Goal: Entertainment & Leisure: Consume media (video, audio)

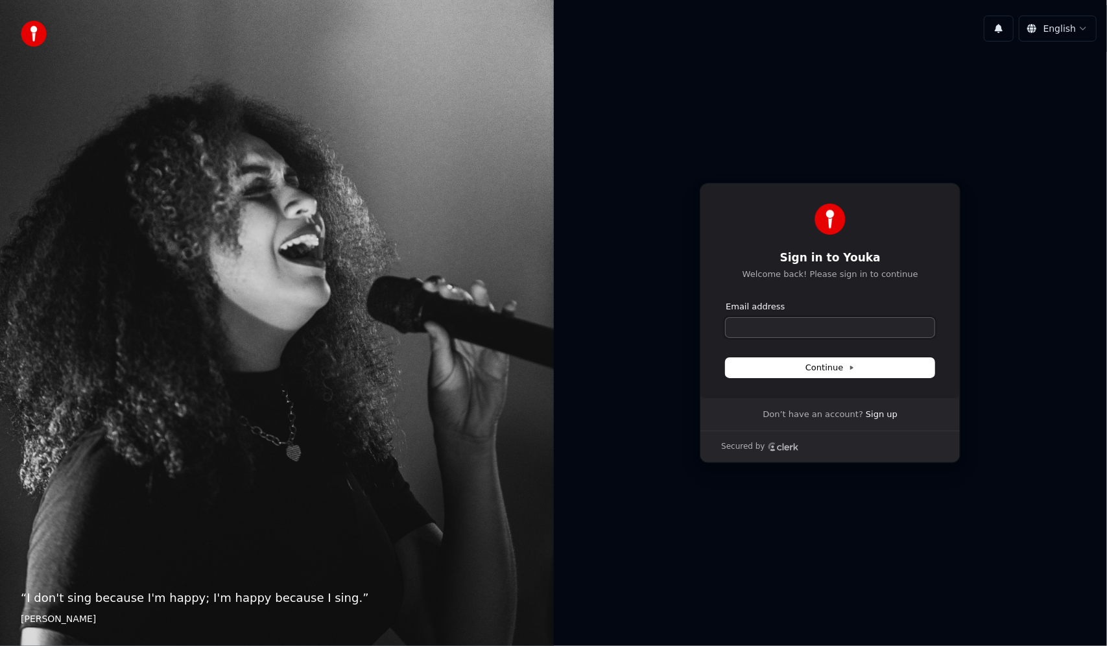
click at [830, 332] on input "Email address" at bounding box center [830, 327] width 209 height 19
click at [827, 332] on input "Email address" at bounding box center [830, 327] width 209 height 19
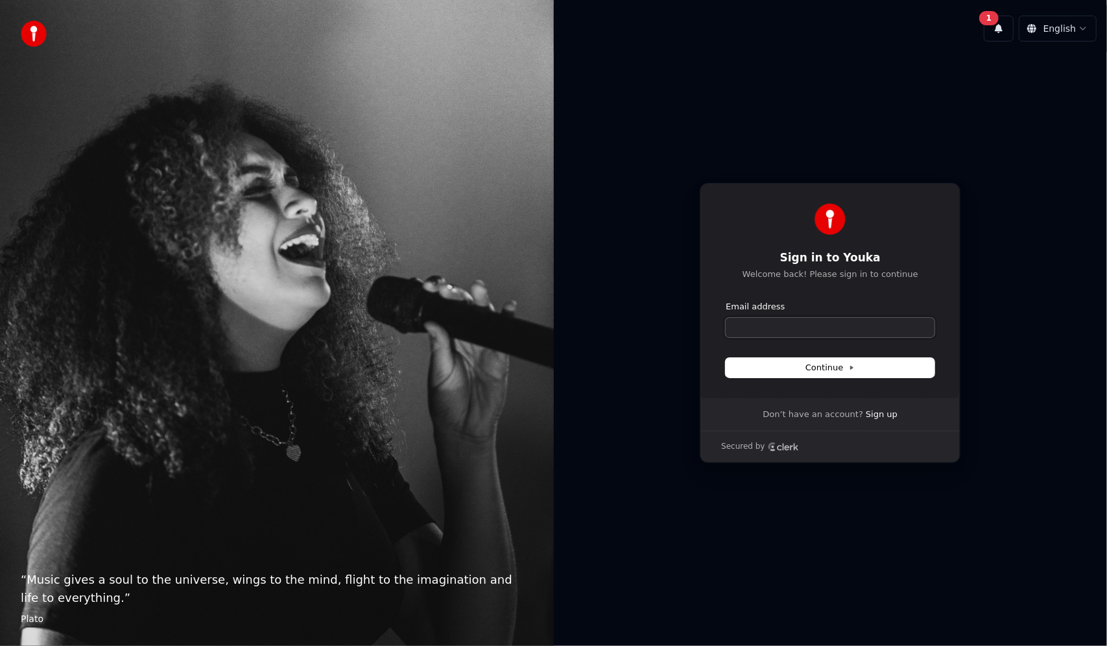
click at [751, 324] on input "Email address" at bounding box center [830, 327] width 209 height 19
click at [726, 301] on button "submit" at bounding box center [726, 301] width 0 height 0
type input "**********"
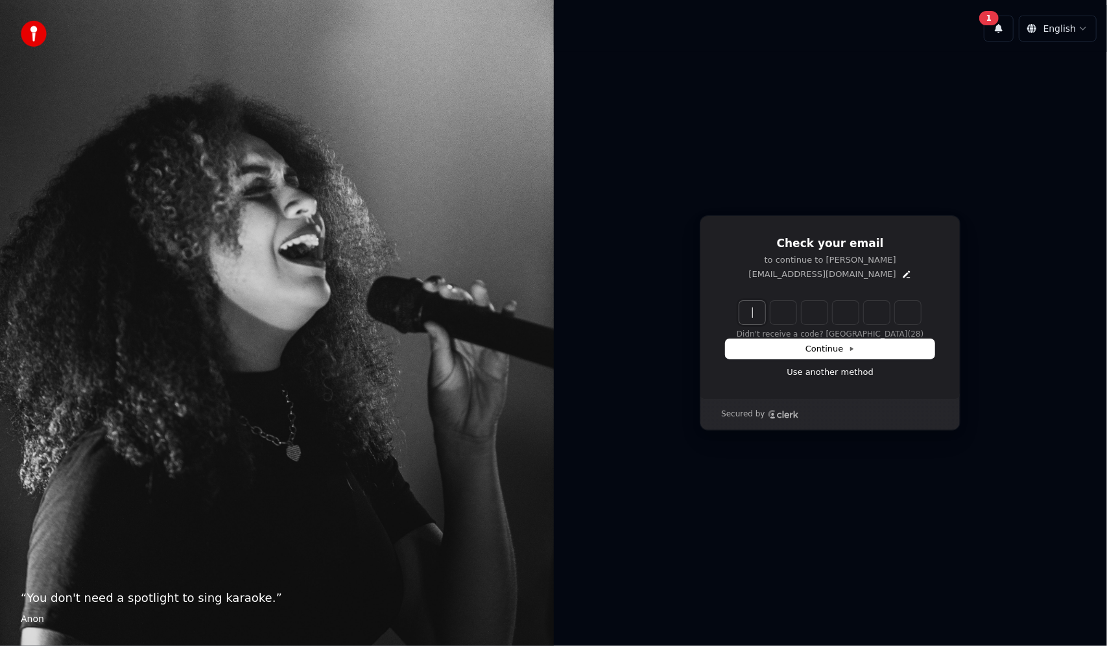
click at [752, 317] on input "Enter verification code" at bounding box center [831, 312] width 182 height 23
type input "******"
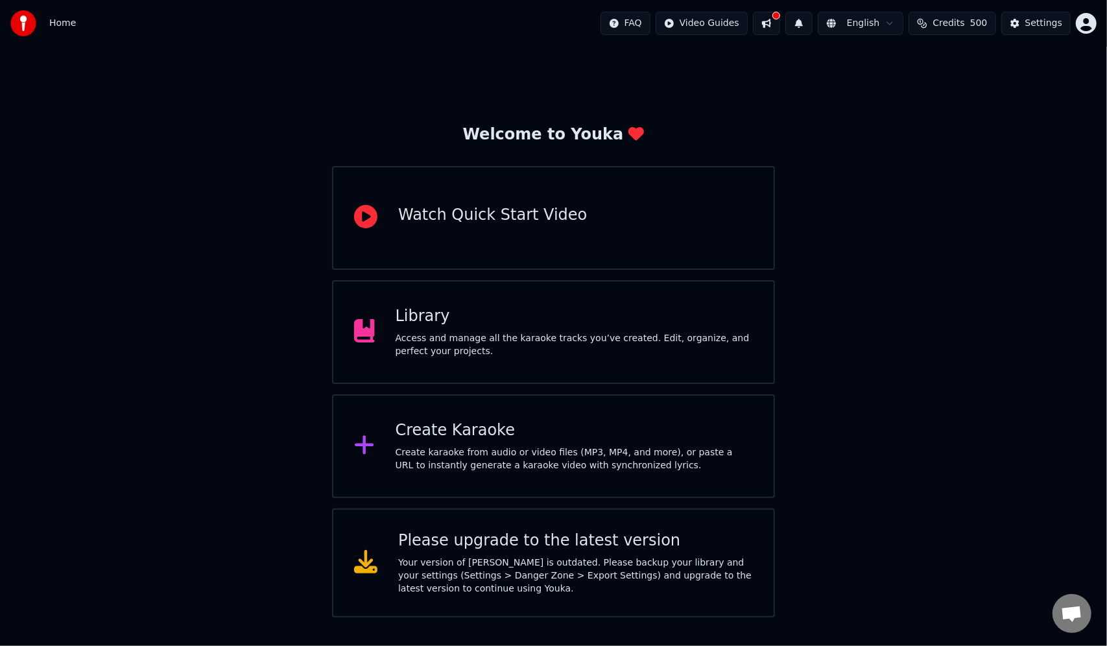
click at [1087, 16] on html "Home FAQ Video Guides English Credits 500 Settings Welcome to Youka Watch Quick…" at bounding box center [553, 309] width 1107 height 618
click at [1006, 76] on div "Billing" at bounding box center [1029, 83] width 149 height 21
click at [960, 21] on span "Credits" at bounding box center [949, 23] width 32 height 13
click at [1091, 23] on html "Home FAQ Video Guides English Credits 500 Settings Welcome to Youka Watch Quick…" at bounding box center [553, 309] width 1107 height 618
click at [910, 182] on html "Home FAQ Video Guides English Credits 500 Settings Welcome to Youka Watch Quick…" at bounding box center [553, 309] width 1107 height 618
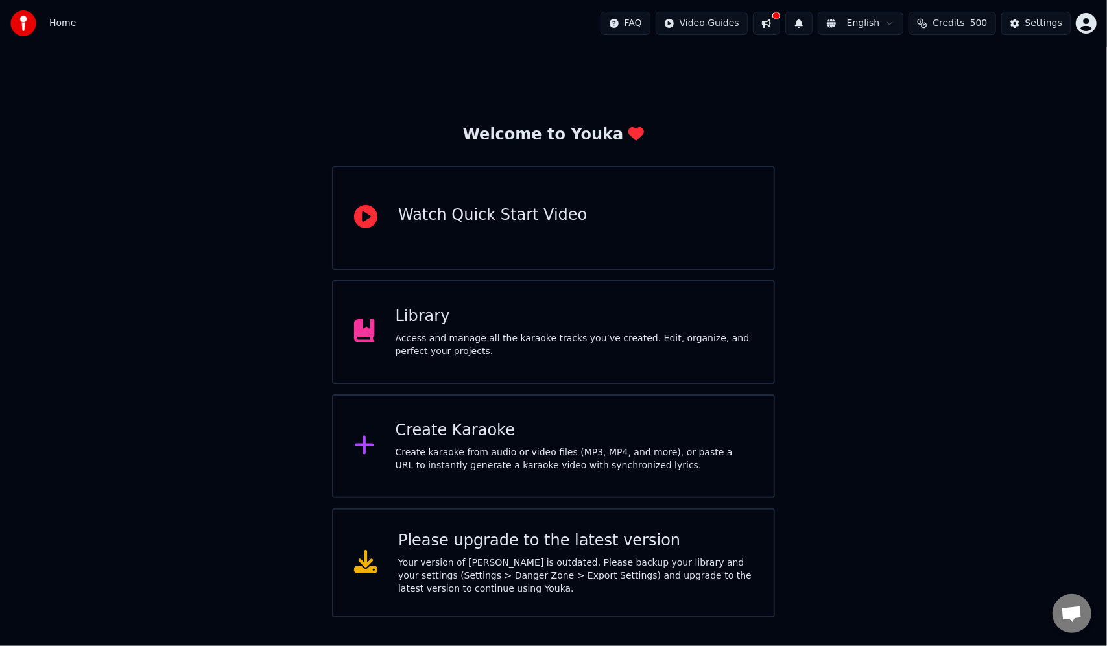
click at [505, 435] on div "Create Karaoke" at bounding box center [574, 430] width 357 height 21
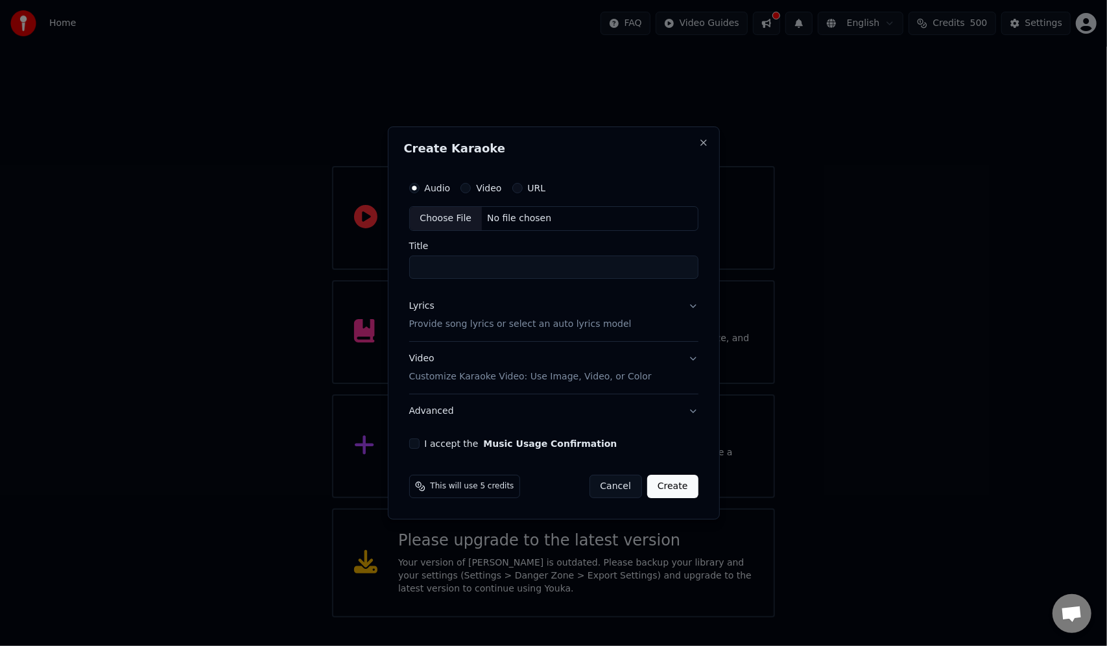
drag, startPoint x: 527, startPoint y: 139, endPoint x: 667, endPoint y: 144, distance: 140.2
click at [667, 144] on div "Create Karaoke Audio Video URL Choose File No file chosen Title Lyrics Provide …" at bounding box center [554, 323] width 332 height 393
drag, startPoint x: 604, startPoint y: 134, endPoint x: 633, endPoint y: 136, distance: 28.7
click at [633, 136] on div "Create Karaoke Audio Video URL Choose File No file chosen Title Lyrics Provide …" at bounding box center [554, 323] width 332 height 393
click at [703, 139] on button "Close" at bounding box center [704, 143] width 10 height 10
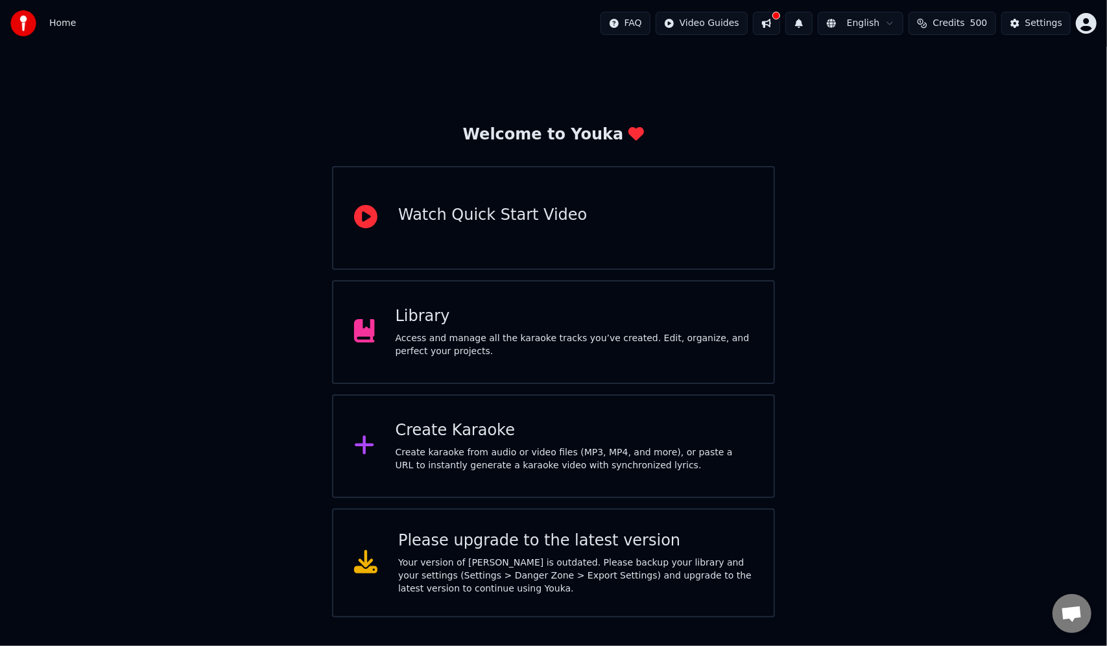
click at [446, 224] on div "Watch Quick Start Video" at bounding box center [492, 215] width 189 height 21
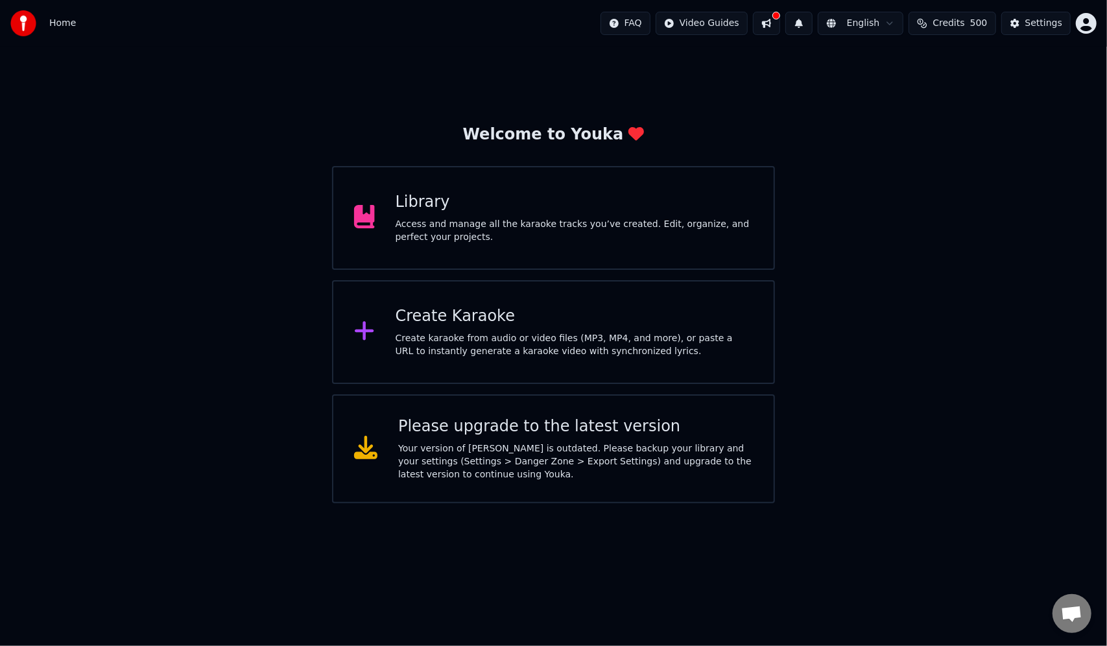
click at [494, 319] on div "Create Karaoke" at bounding box center [574, 316] width 357 height 21
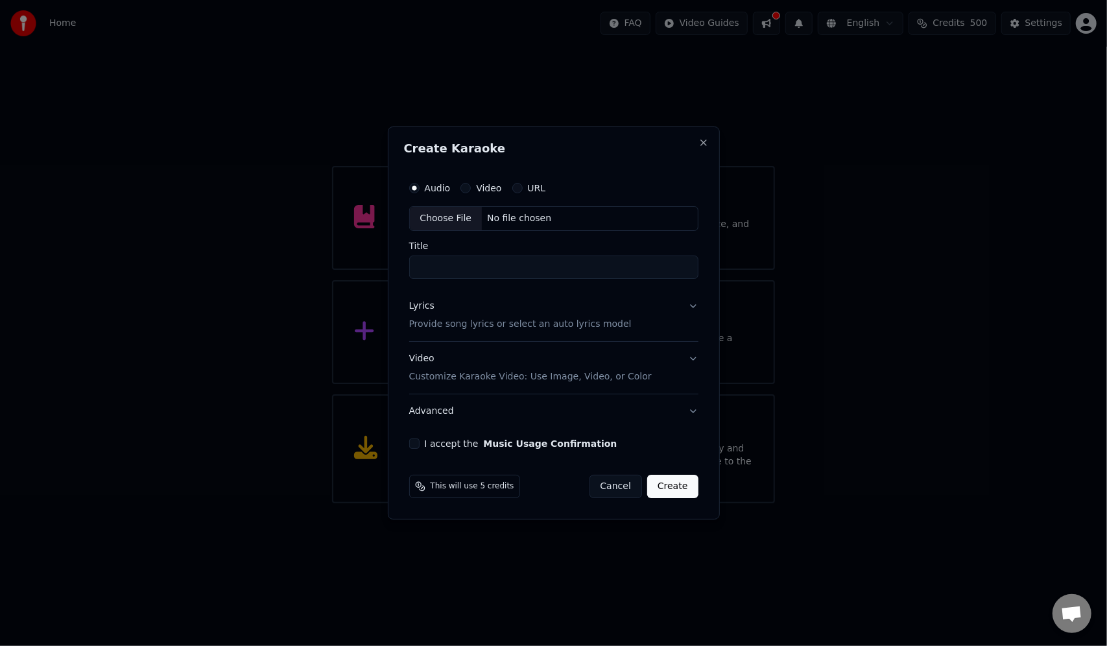
click at [487, 188] on label "Video" at bounding box center [488, 188] width 25 height 9
click at [471, 188] on button "Video" at bounding box center [466, 188] width 10 height 10
click at [542, 215] on div "No file chosen" at bounding box center [519, 218] width 75 height 13
click at [458, 254] on div "Title" at bounding box center [553, 260] width 289 height 38
click at [408, 445] on div "Audio Video URL Choose File No file chosen Title Lyrics Provide song lyrics or …" at bounding box center [554, 312] width 300 height 284
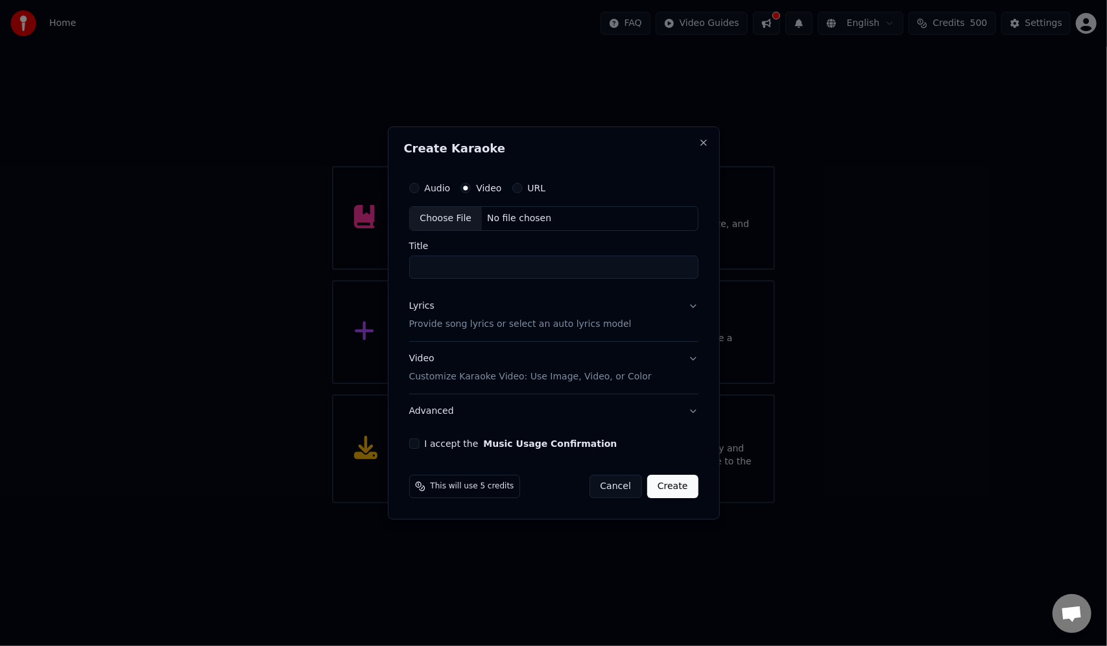
click at [417, 440] on button "I accept the Music Usage Confirmation" at bounding box center [414, 444] width 10 height 10
click at [474, 376] on p "Customize Karaoke Video: Use Image, Video, or Color" at bounding box center [530, 376] width 243 height 13
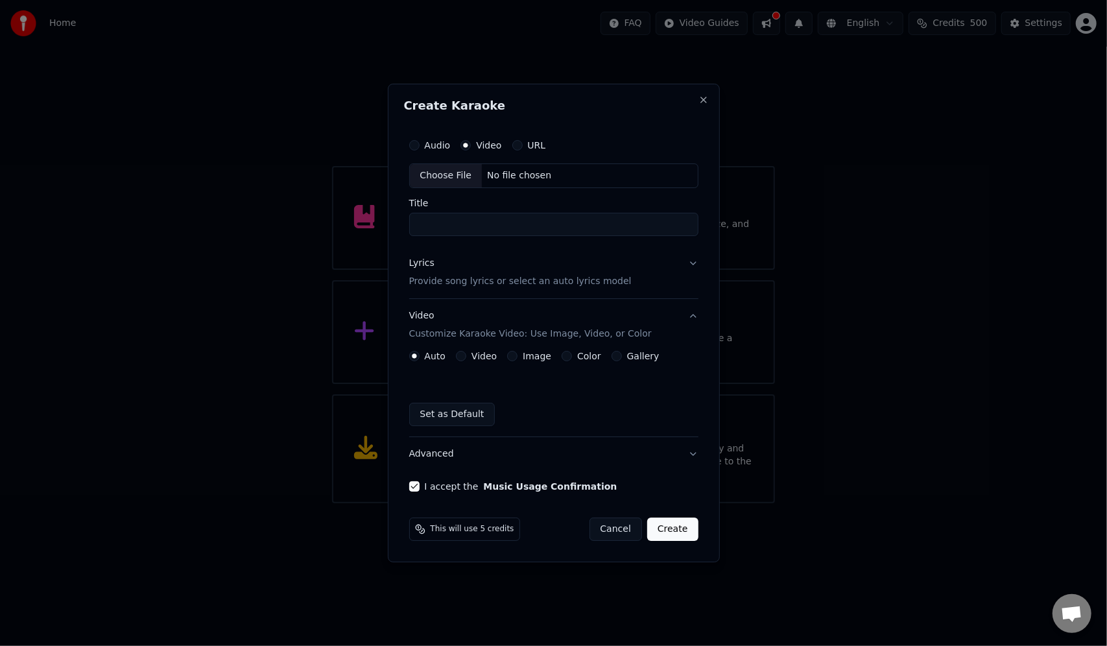
click at [483, 349] on button "Video Customize Karaoke Video: Use Image, Video, or Color" at bounding box center [553, 325] width 289 height 52
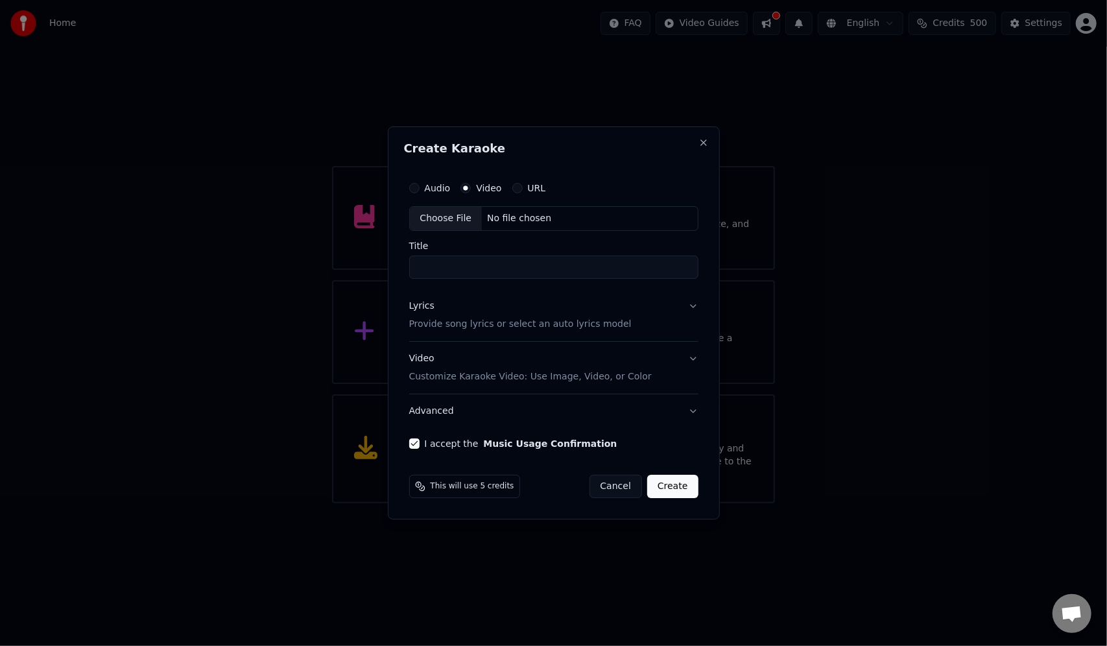
click at [703, 149] on div "Create Karaoke Audio Video URL Choose File No file chosen Title Lyrics Provide …" at bounding box center [554, 323] width 332 height 393
click at [703, 145] on button "Close" at bounding box center [704, 143] width 10 height 10
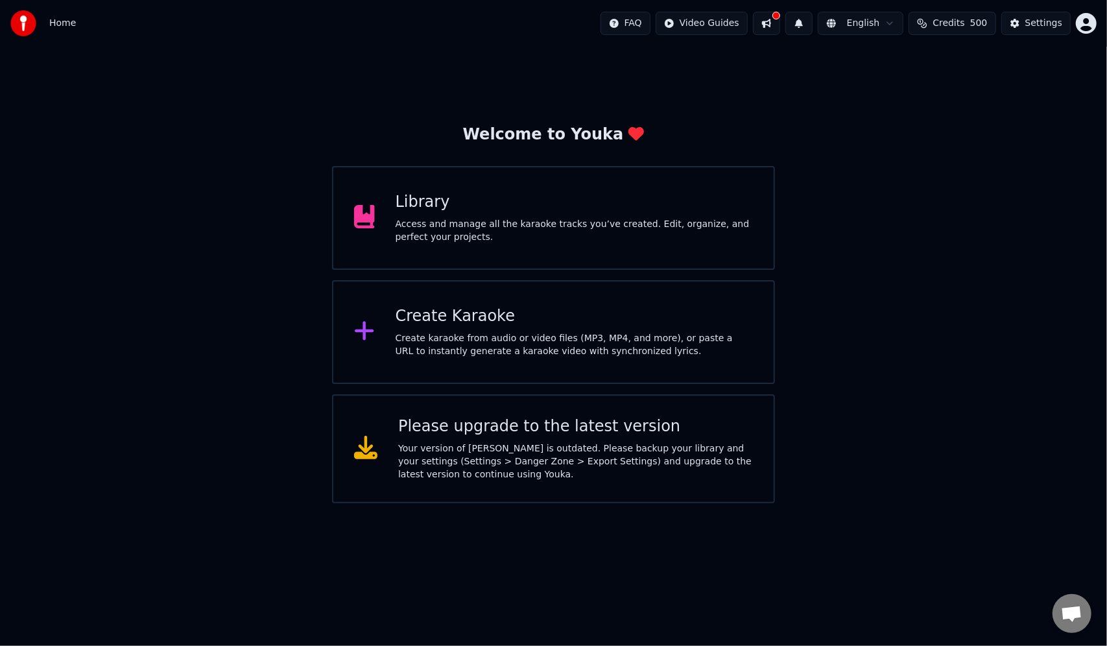
click at [420, 215] on div "Library Access and manage all the karaoke tracks you’ve created. Edit, organize…" at bounding box center [574, 218] width 357 height 52
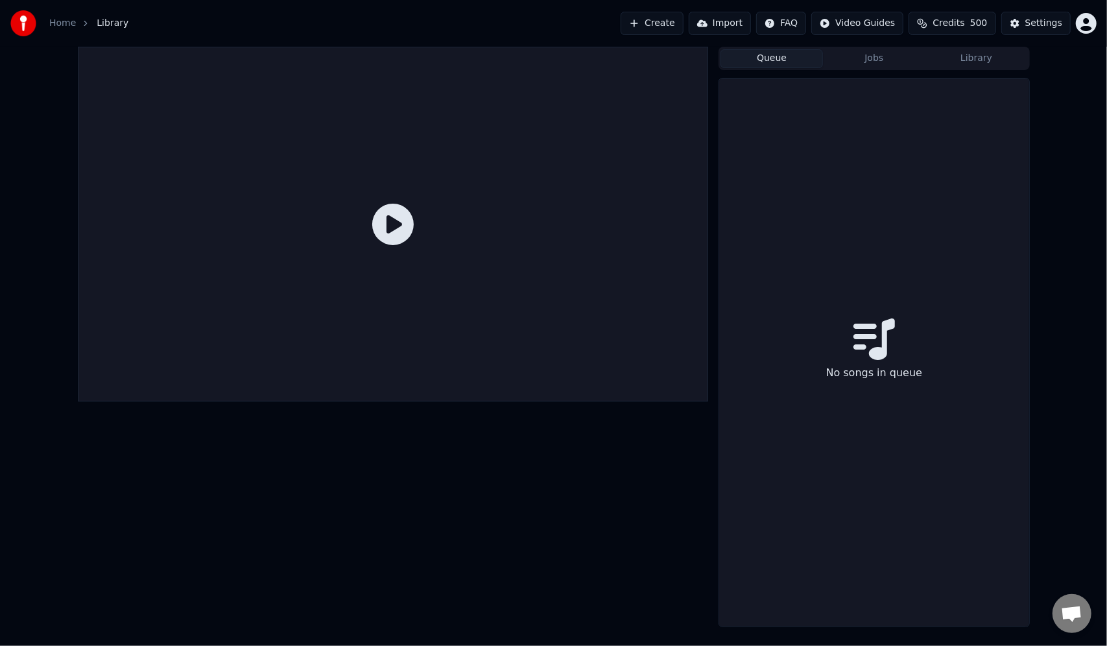
click at [774, 56] on button "Queue" at bounding box center [772, 58] width 103 height 19
click at [977, 56] on button "Library" at bounding box center [977, 58] width 103 height 19
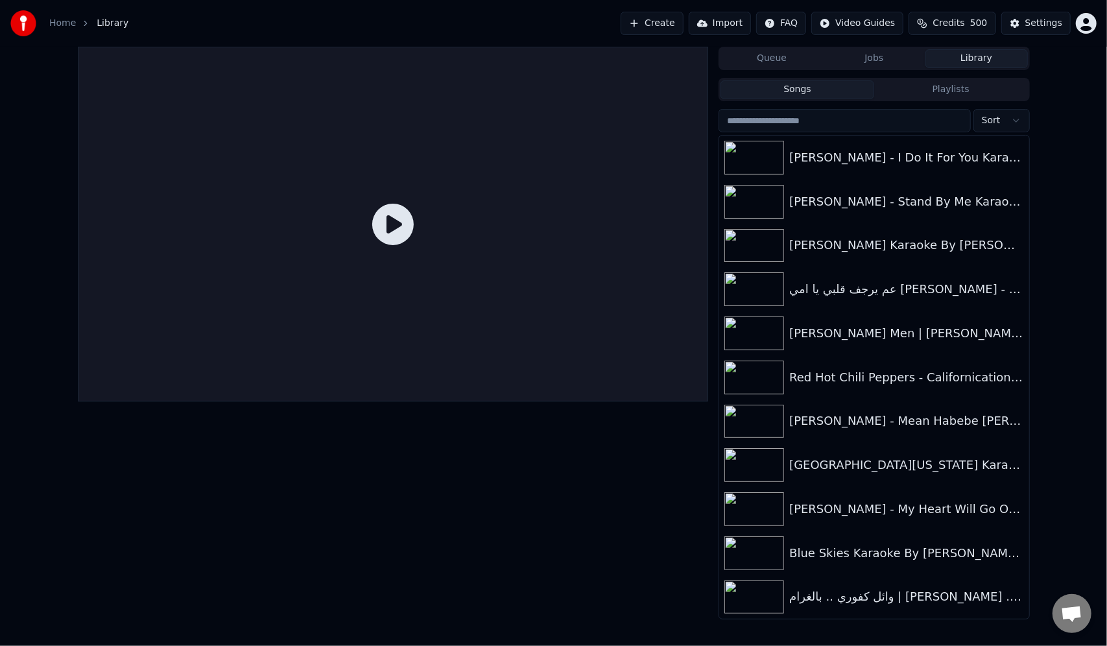
click at [803, 125] on input "search" at bounding box center [845, 120] width 252 height 23
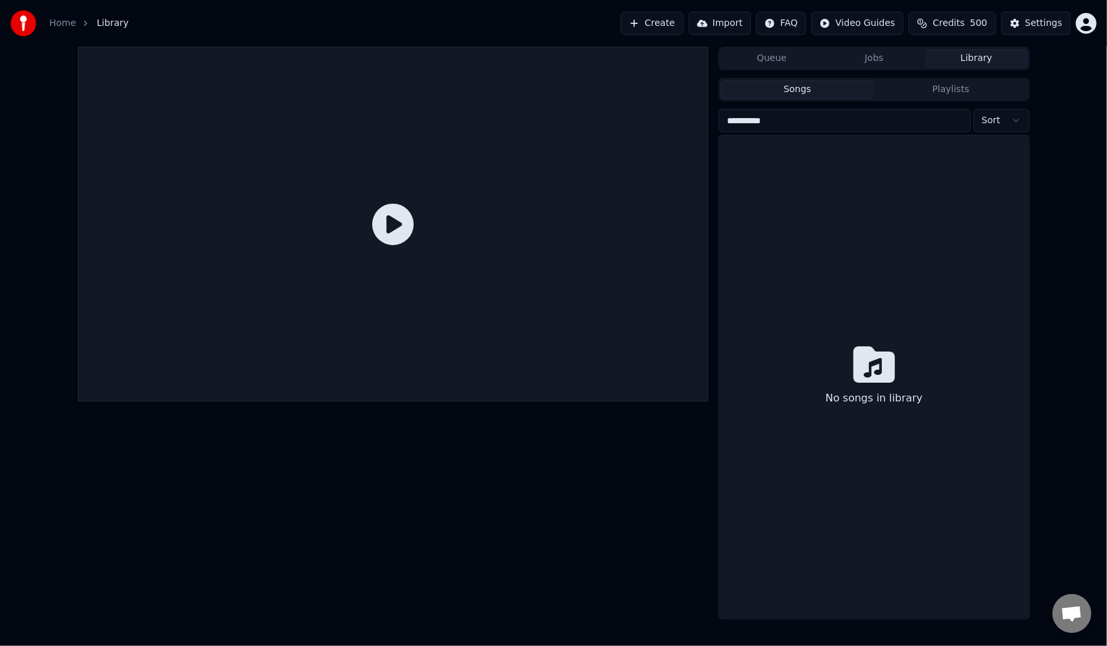
type input "**********"
click at [928, 89] on button "Playlists" at bounding box center [952, 89] width 154 height 19
click at [855, 94] on button "Songs" at bounding box center [798, 89] width 154 height 19
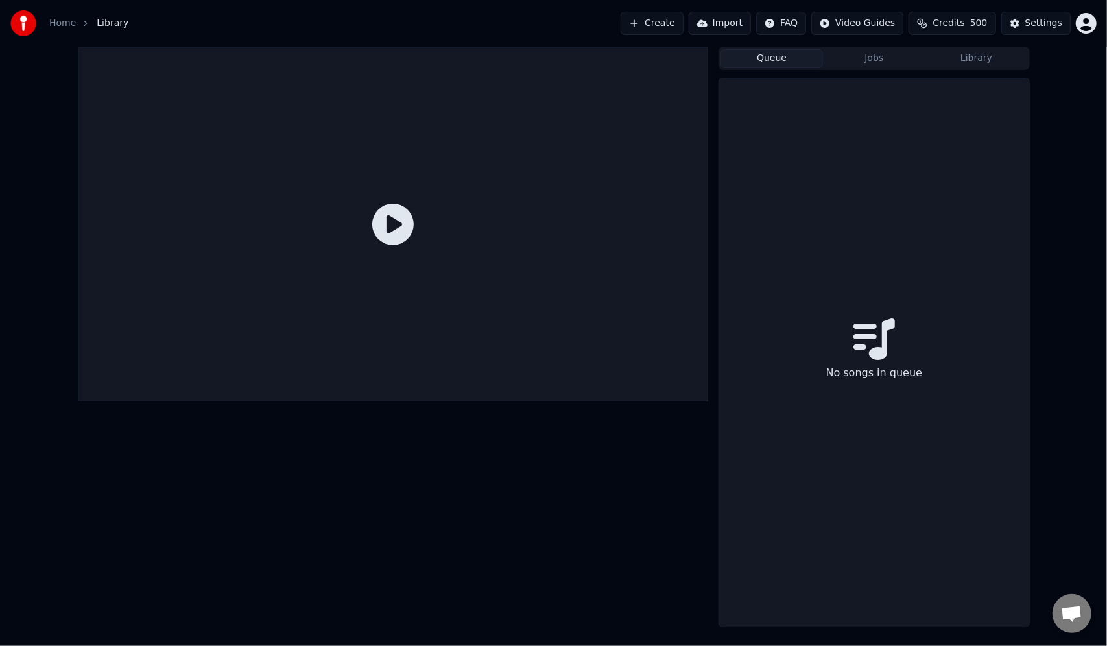
click at [786, 54] on button "Queue" at bounding box center [772, 58] width 103 height 19
click at [843, 60] on button "Jobs" at bounding box center [874, 58] width 103 height 19
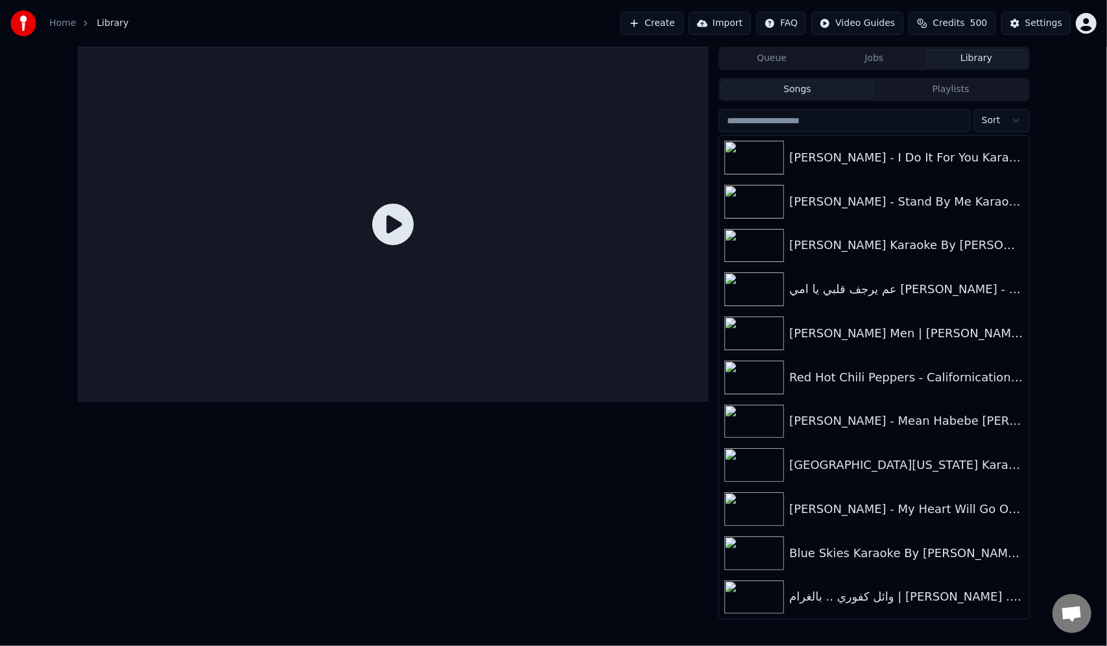
click at [977, 66] on button "Library" at bounding box center [977, 58] width 103 height 19
click at [823, 123] on input "search" at bounding box center [845, 120] width 252 height 23
click at [879, 60] on button "Jobs" at bounding box center [874, 58] width 103 height 19
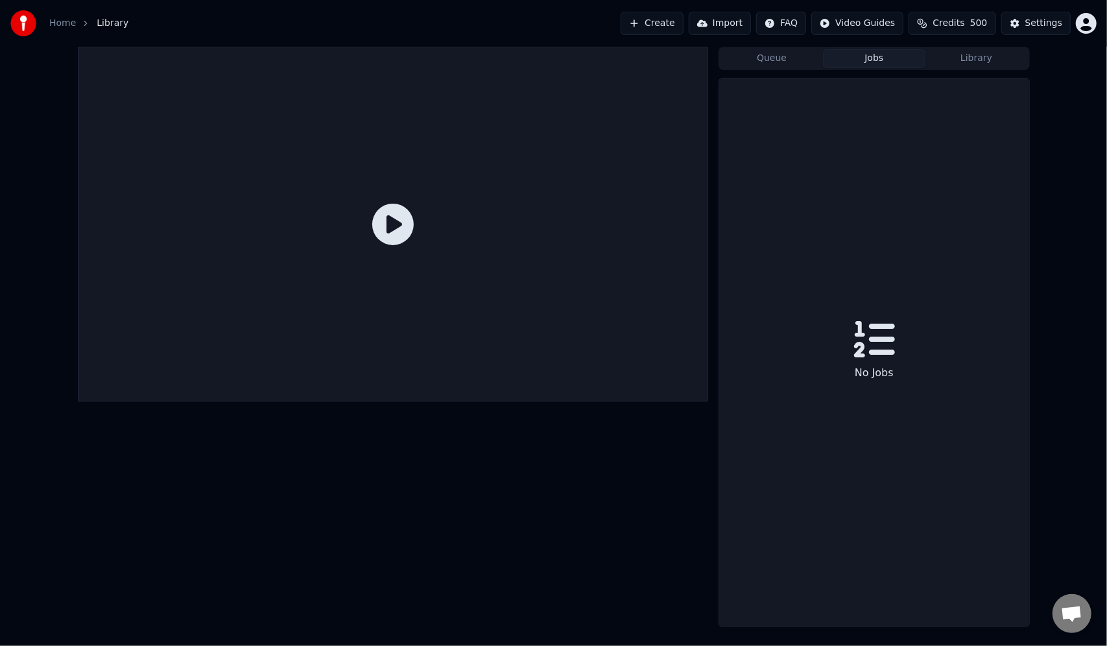
click at [771, 63] on button "Queue" at bounding box center [772, 58] width 103 height 19
click at [852, 63] on button "Jobs" at bounding box center [874, 58] width 103 height 19
click at [655, 25] on button "Create" at bounding box center [652, 23] width 63 height 23
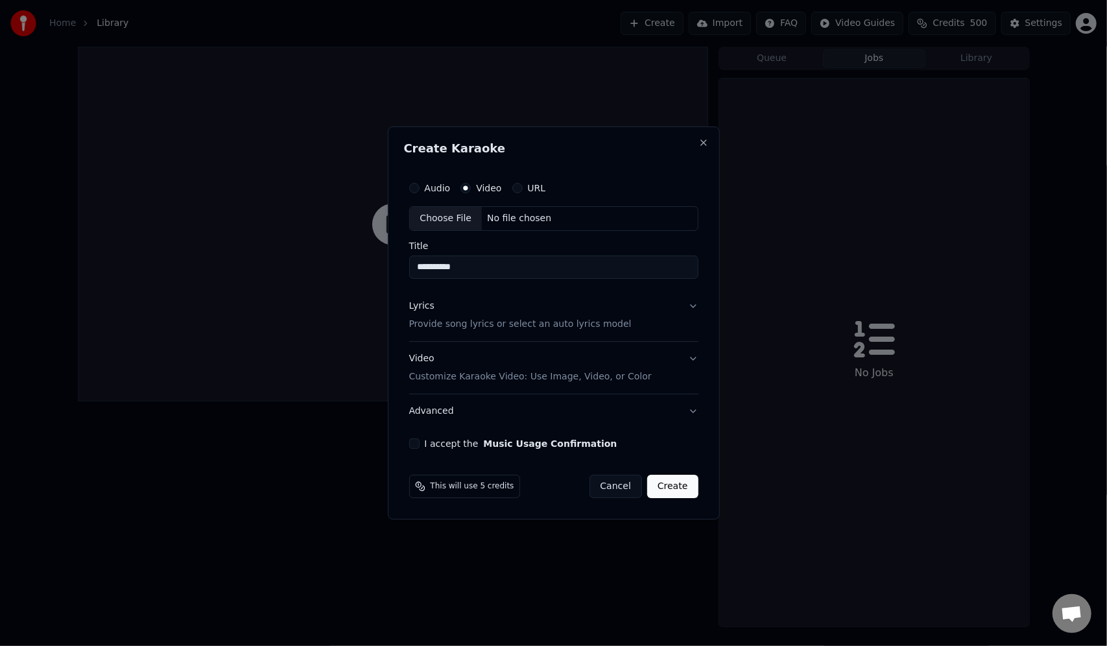
type input "**********"
click at [696, 486] on button "Create" at bounding box center [672, 486] width 51 height 23
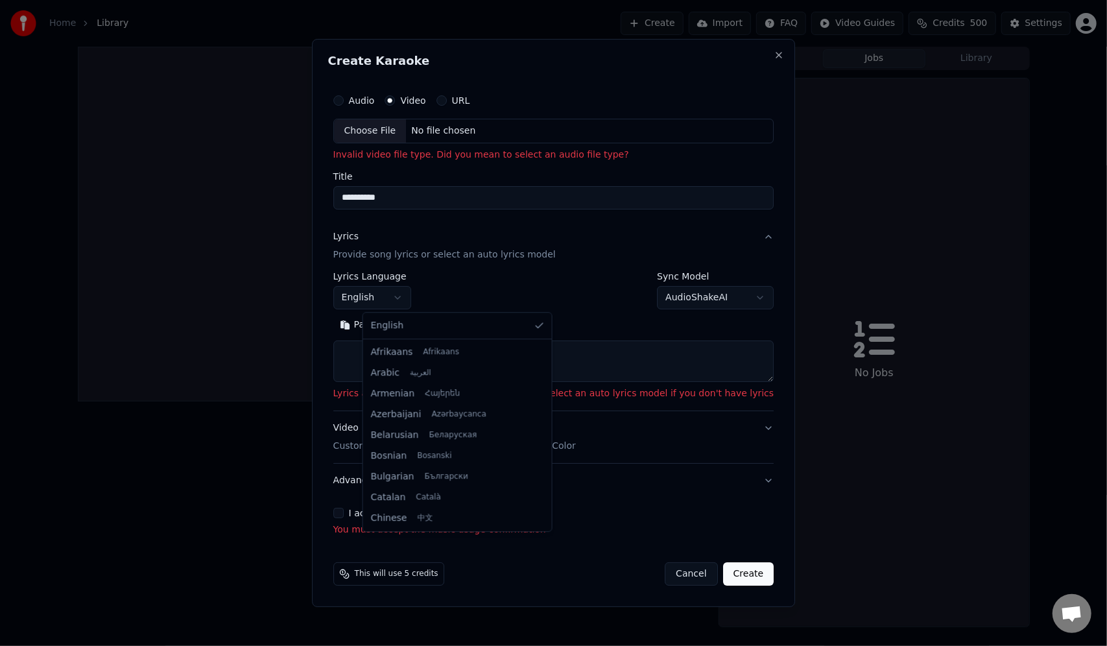
click at [423, 298] on body "**********" at bounding box center [553, 323] width 1107 height 646
select select "**"
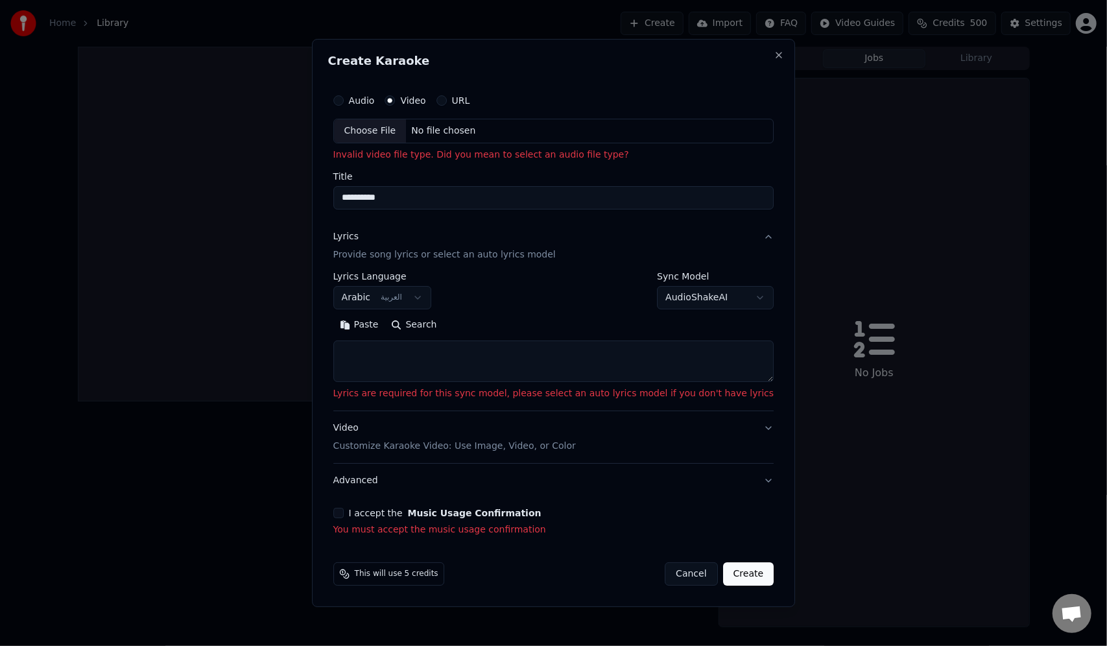
click at [447, 101] on button "URL" at bounding box center [442, 100] width 10 height 10
click at [426, 97] on label "Video" at bounding box center [413, 99] width 25 height 9
click at [396, 97] on button "Video" at bounding box center [390, 100] width 10 height 10
click at [470, 100] on div "URL" at bounding box center [454, 100] width 34 height 10
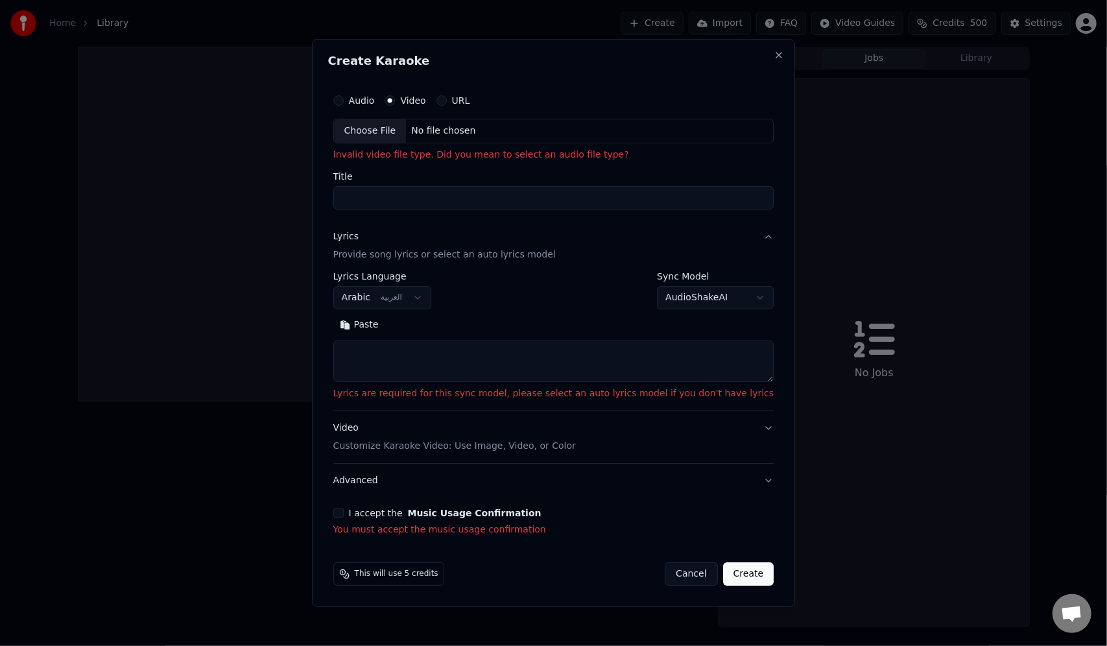
click at [470, 99] on label "URL" at bounding box center [461, 100] width 18 height 9
click at [447, 99] on button "URL" at bounding box center [442, 100] width 10 height 10
click at [748, 137] on button "button" at bounding box center [761, 129] width 26 height 23
click at [694, 132] on input "text" at bounding box center [553, 131] width 441 height 26
click at [673, 575] on button "Cancel" at bounding box center [691, 574] width 53 height 23
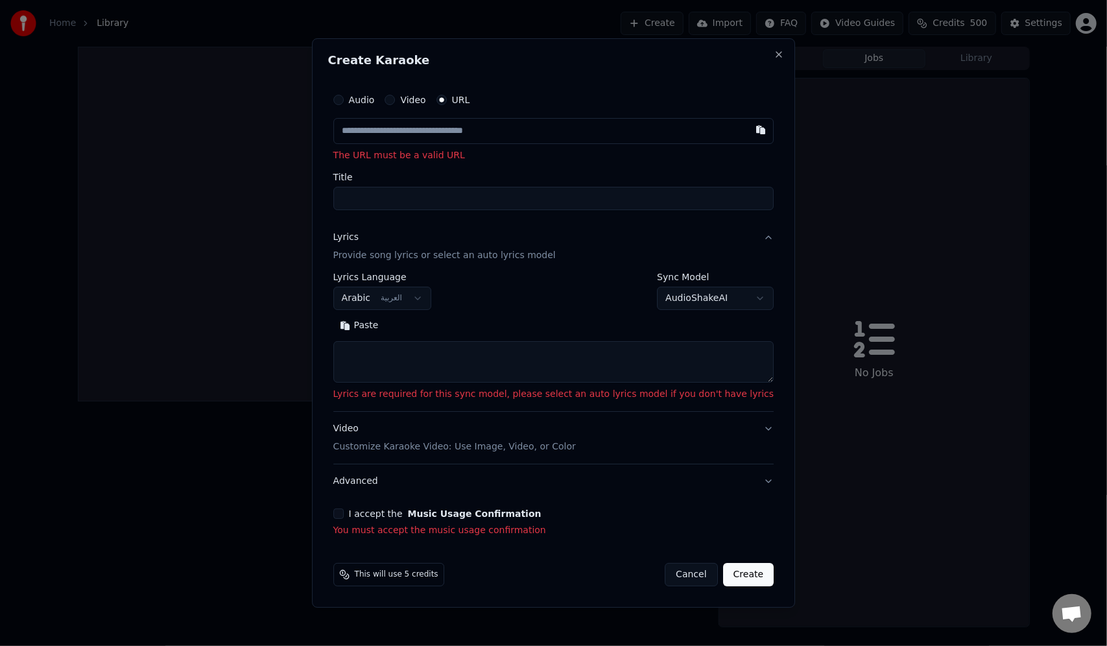
select select
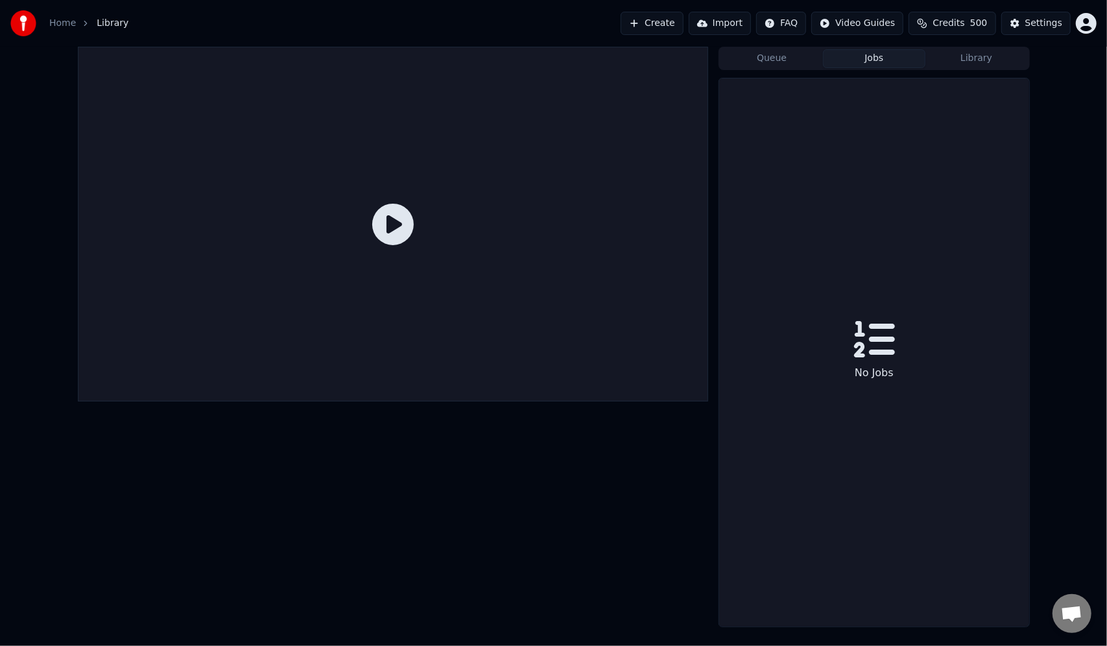
click at [698, 25] on button "Import" at bounding box center [720, 23] width 62 height 23
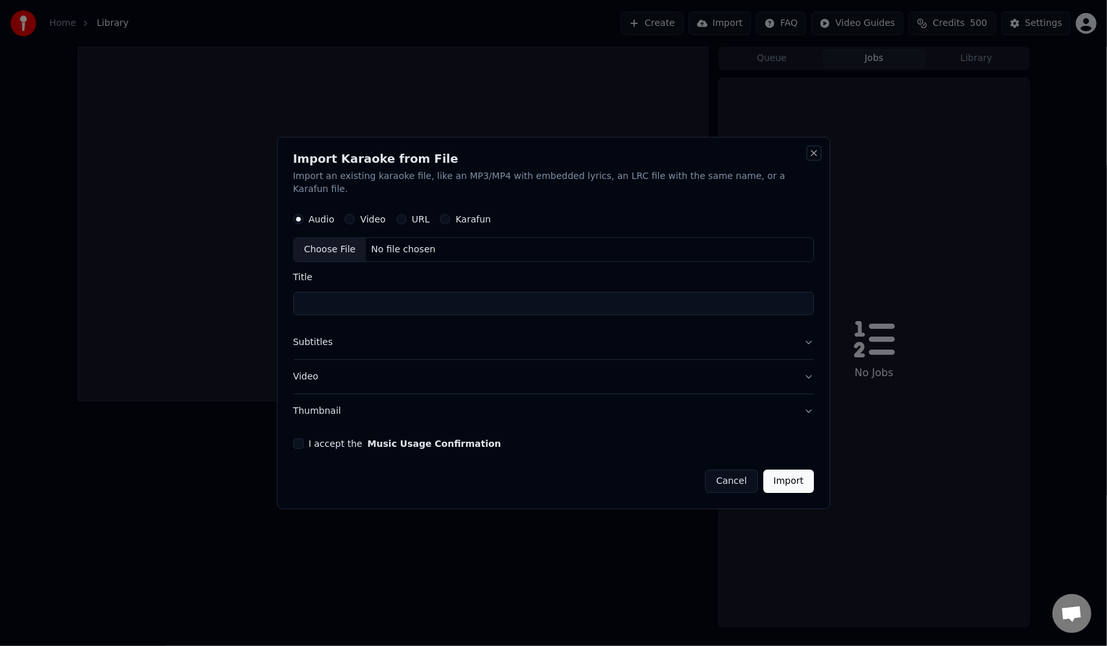
click at [809, 156] on button "Close" at bounding box center [814, 153] width 10 height 10
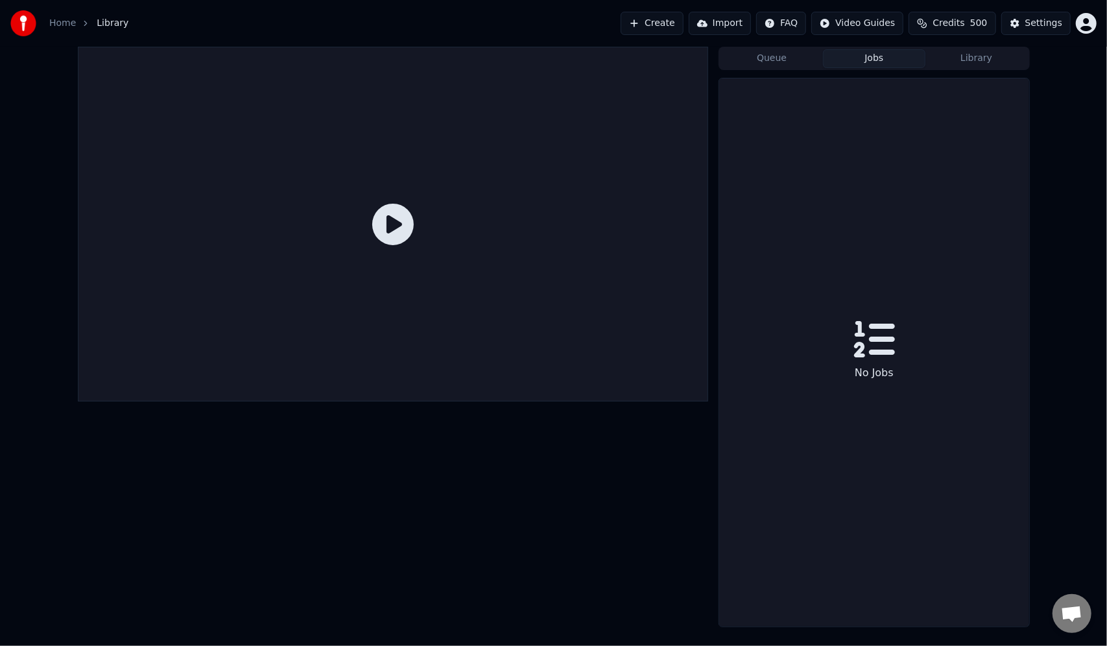
click at [651, 21] on button "Create" at bounding box center [652, 23] width 63 height 23
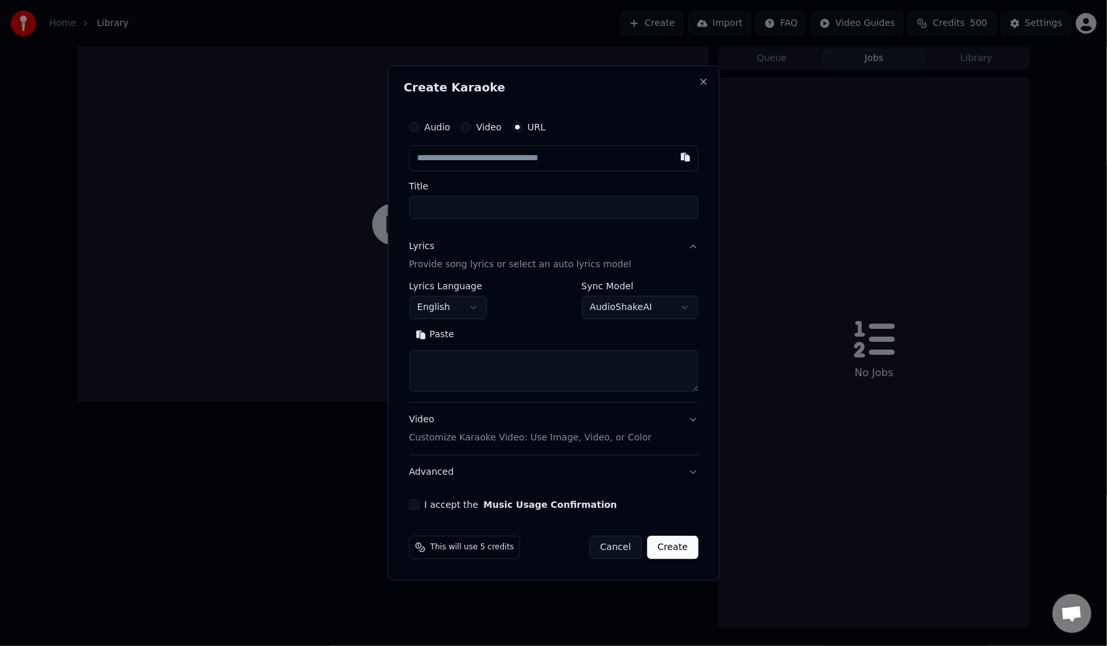
click at [420, 129] on div "Audio" at bounding box center [430, 127] width 42 height 10
click at [476, 134] on div "Audio Video URL" at bounding box center [553, 127] width 289 height 26
click at [476, 126] on label "Video" at bounding box center [488, 127] width 25 height 9
click at [471, 126] on button "Video" at bounding box center [466, 127] width 10 height 10
click at [453, 157] on div "Choose File" at bounding box center [446, 158] width 73 height 23
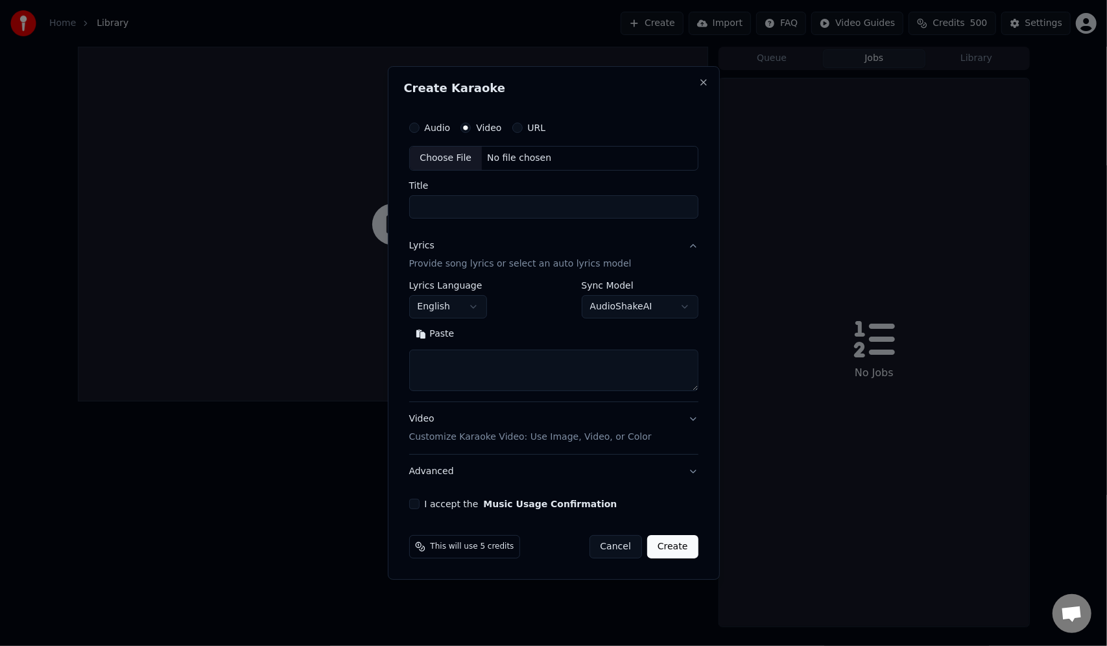
click at [622, 551] on button "Cancel" at bounding box center [616, 546] width 53 height 23
select select
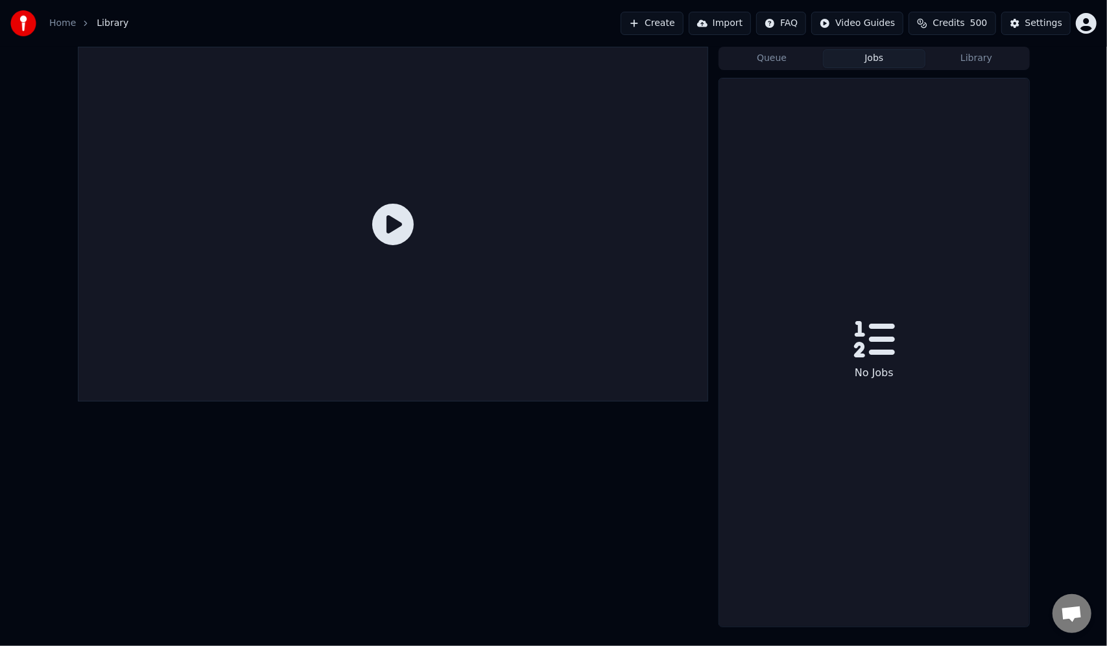
click at [1094, 21] on html "Home Library Create Import FAQ Video Guides Credits 500 Settings Queue Jobs Lib…" at bounding box center [553, 323] width 1107 height 646
click at [860, 142] on html "Home Library Create Import FAQ Video Guides Credits 500 Settings Queue Jobs Lib…" at bounding box center [553, 323] width 1107 height 646
click at [853, 21] on html "Home Library Create Import FAQ Video Guides Credits 500 Settings Queue Jobs Lib…" at bounding box center [553, 323] width 1107 height 646
click at [782, 23] on html "Home Library Create Import FAQ Video Guides Credits 500 Settings Queue Jobs Lib…" at bounding box center [553, 323] width 1107 height 646
click at [702, 25] on button "Import" at bounding box center [720, 23] width 62 height 23
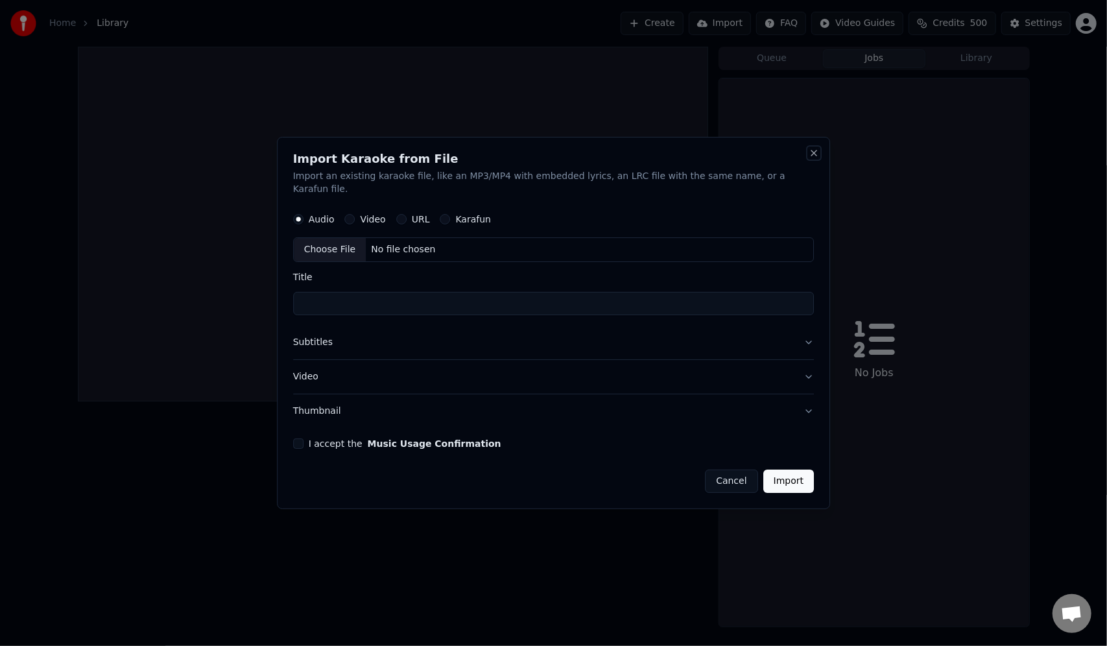
click at [809, 158] on button "Close" at bounding box center [814, 153] width 10 height 10
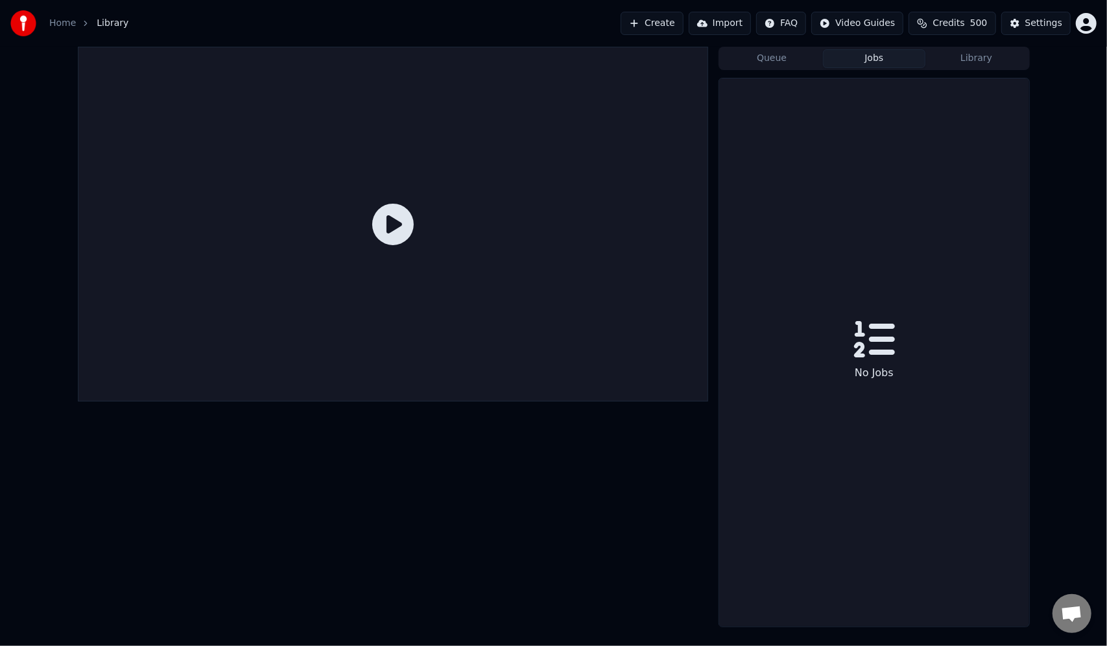
click at [660, 22] on button "Create" at bounding box center [652, 23] width 63 height 23
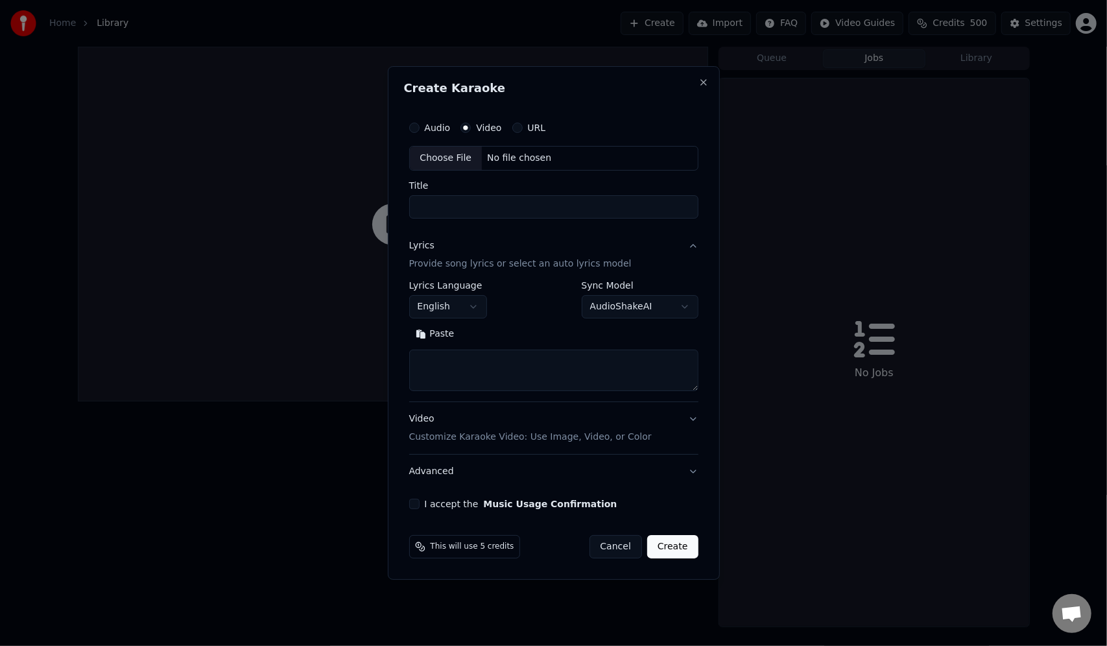
click at [521, 129] on div "URL" at bounding box center [530, 128] width 34 height 10
click at [518, 127] on button "URL" at bounding box center [518, 128] width 10 height 10
click at [557, 158] on input "text" at bounding box center [553, 158] width 289 height 26
click at [454, 162] on input "text" at bounding box center [553, 158] width 289 height 26
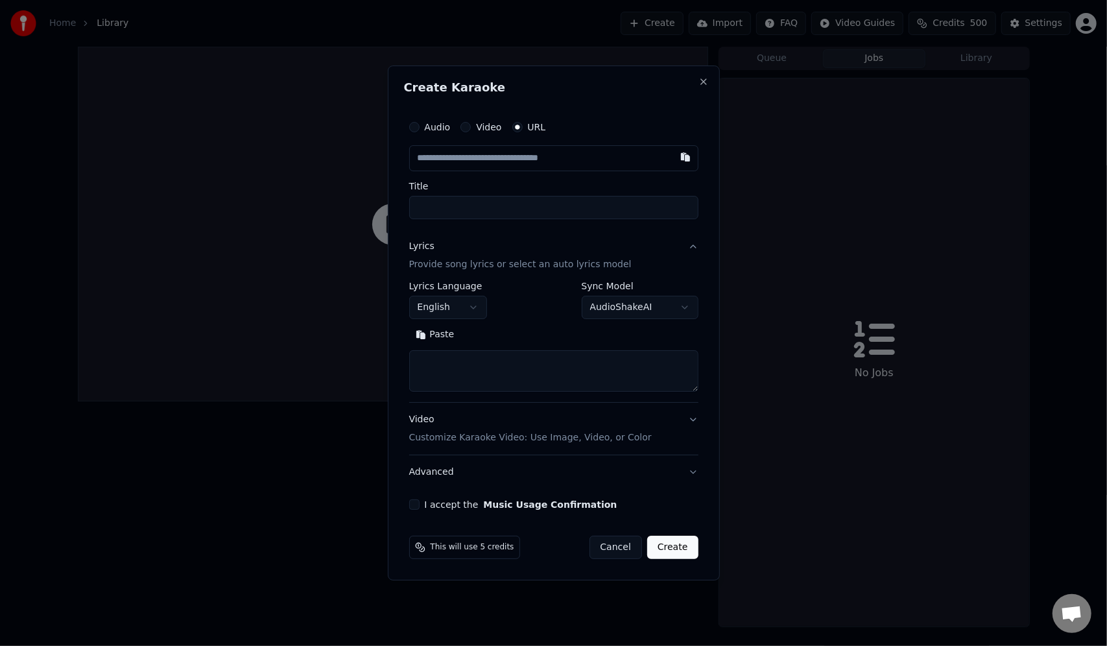
click at [427, 160] on input "text" at bounding box center [553, 158] width 289 height 26
click at [705, 82] on button "Close" at bounding box center [704, 82] width 10 height 10
select select
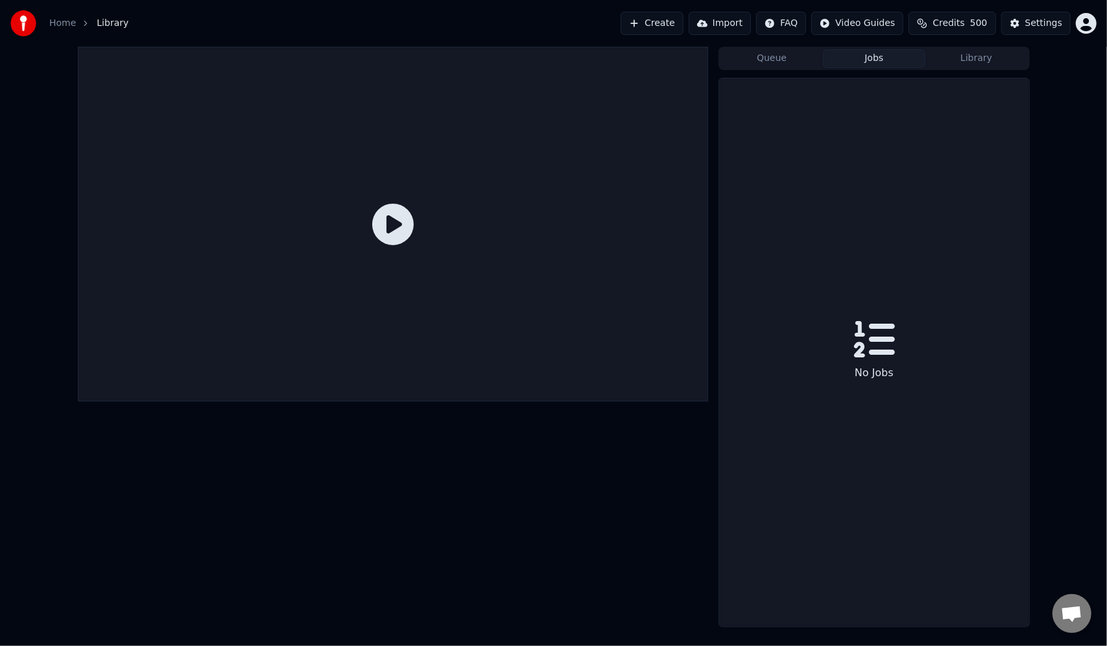
click at [69, 23] on link "Home" at bounding box center [62, 23] width 27 height 13
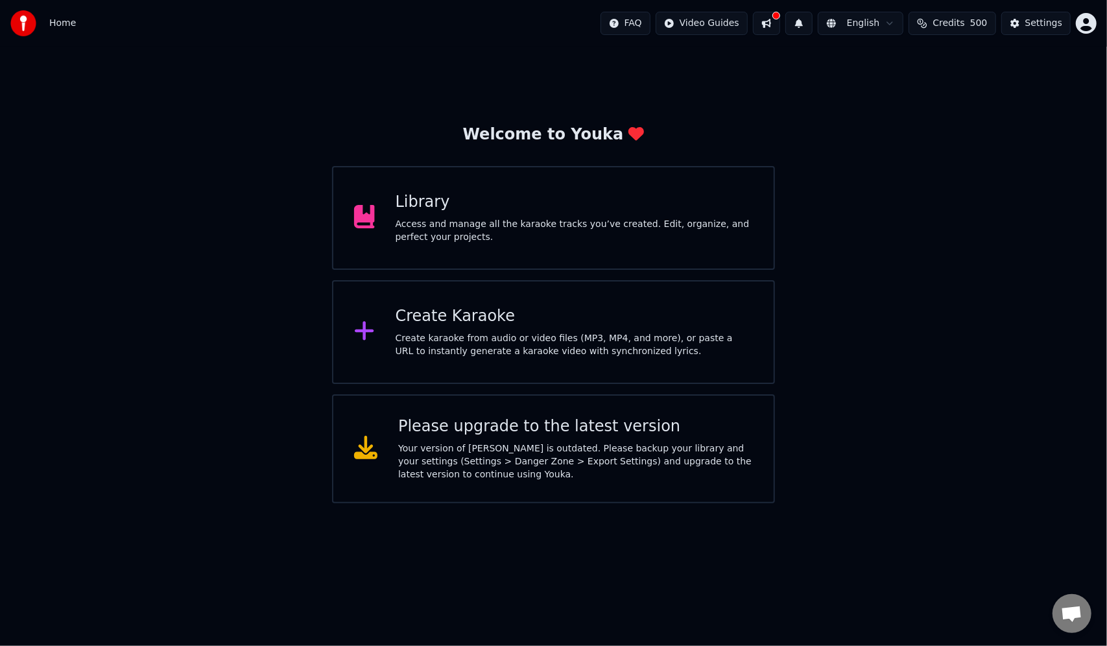
click at [396, 452] on div "Please upgrade to the latest version Your version of [PERSON_NAME] is outdated.…" at bounding box center [553, 448] width 443 height 109
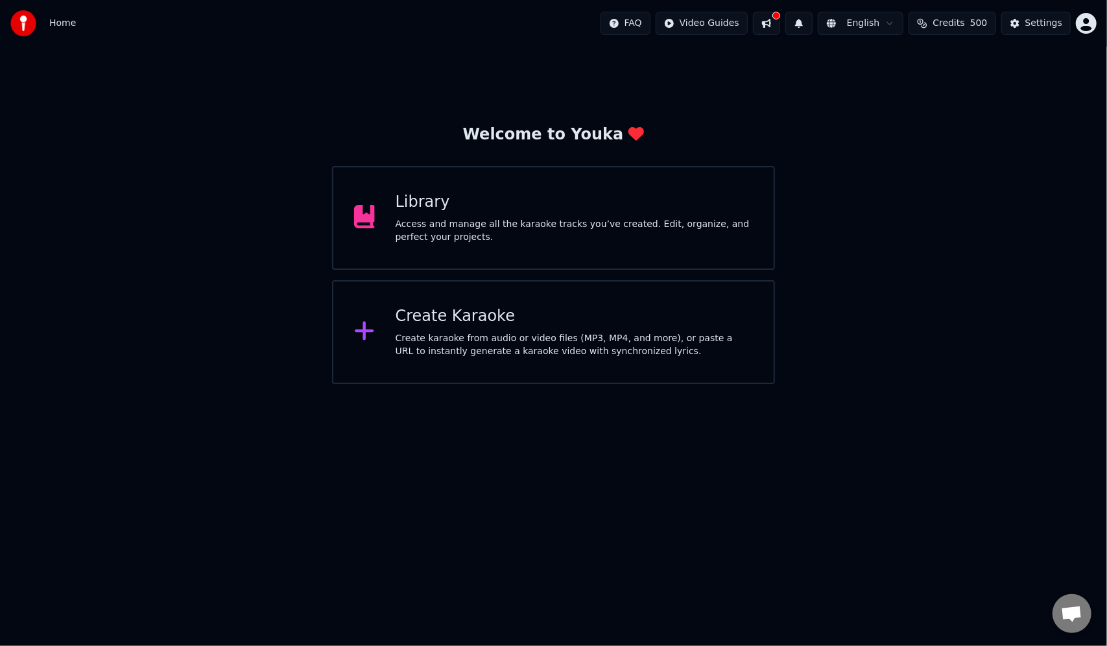
click at [1094, 25] on html "Home FAQ Video Guides English Credits 500 Settings Welcome to Youka Library Acc…" at bounding box center [553, 192] width 1107 height 384
click at [601, 25] on html "Home FAQ Video Guides English Credits 500 Settings Welcome to Youka Library Acc…" at bounding box center [553, 192] width 1107 height 384
click at [872, 25] on html "Home FAQ Video Guides English Credits 500 Settings Welcome to Youka Library Acc…" at bounding box center [553, 192] width 1107 height 384
click at [978, 99] on html "Home FAQ Video Guides English Credits 500 Settings Welcome to Youka Library Acc…" at bounding box center [553, 192] width 1107 height 384
click at [950, 23] on span "Credits" at bounding box center [949, 23] width 32 height 13
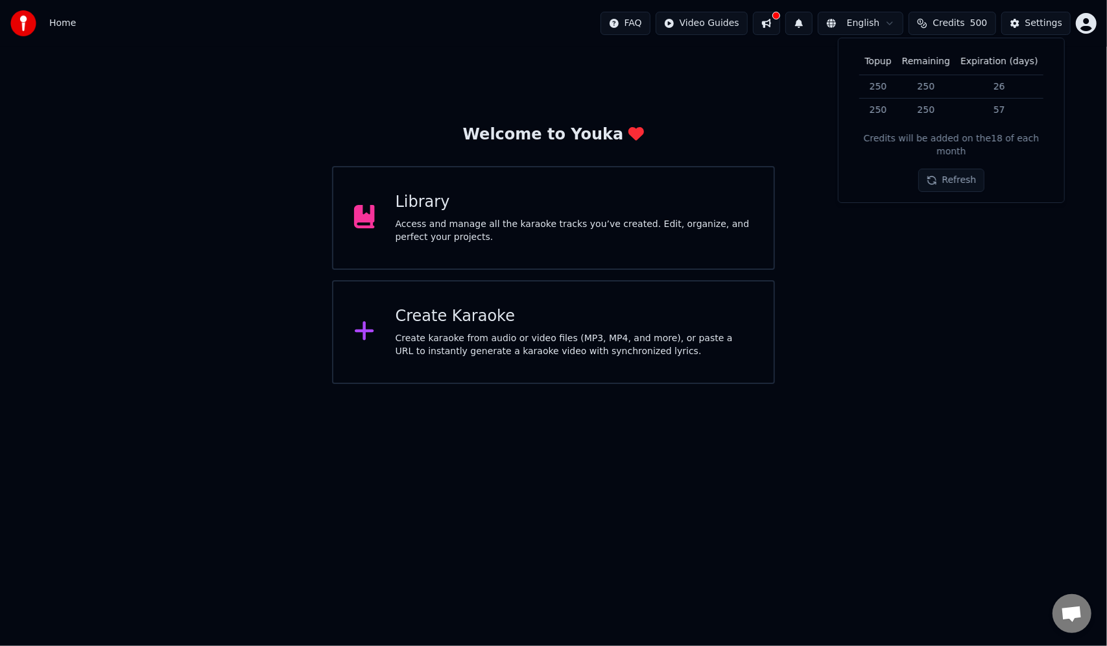
click at [948, 299] on div "Welcome to Youka Library Access and manage all the karaoke tracks you’ve create…" at bounding box center [553, 215] width 1107 height 337
click at [372, 327] on icon at bounding box center [364, 330] width 21 height 23
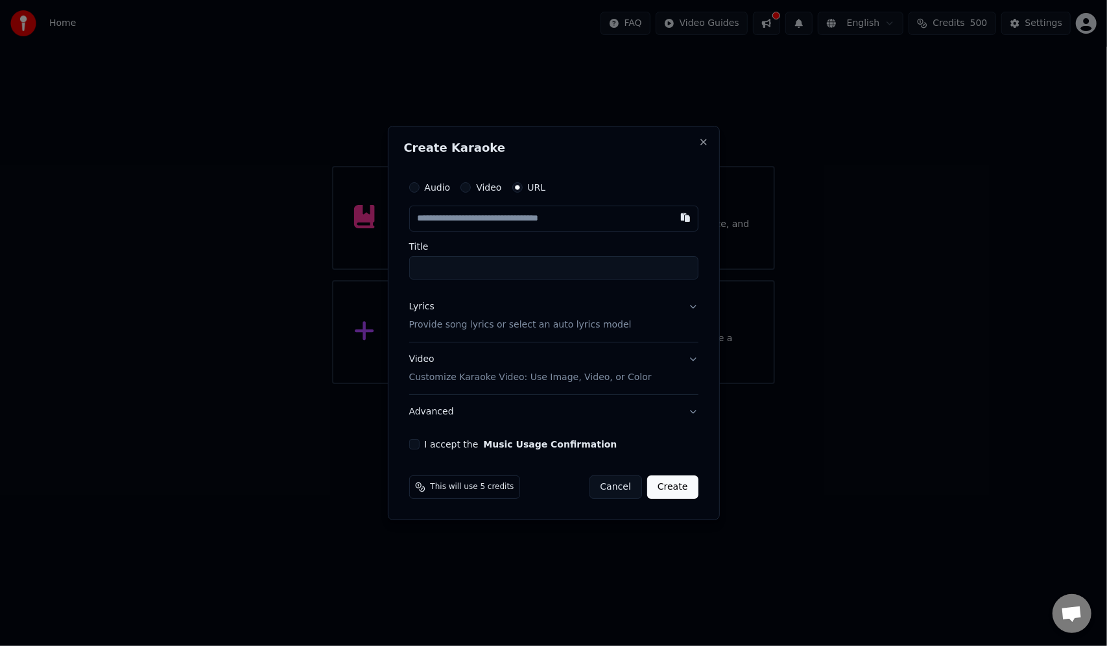
paste input "**********"
type input "**********"
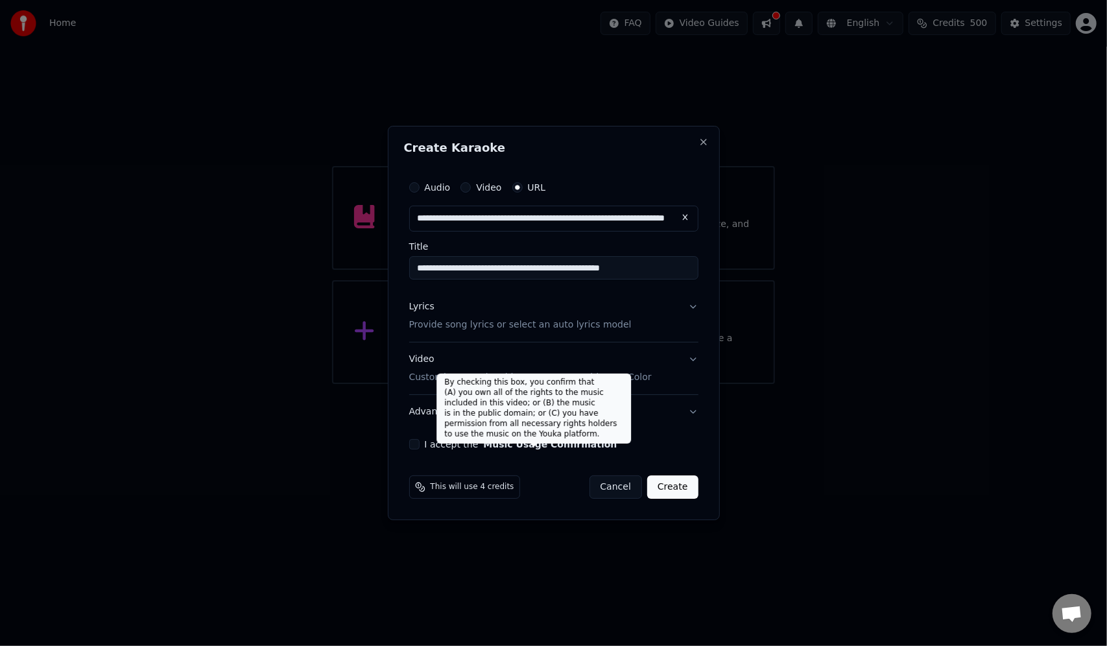
type input "**********"
click at [511, 446] on button "Music Usage Confirmation" at bounding box center [550, 444] width 134 height 9
type input "**********"
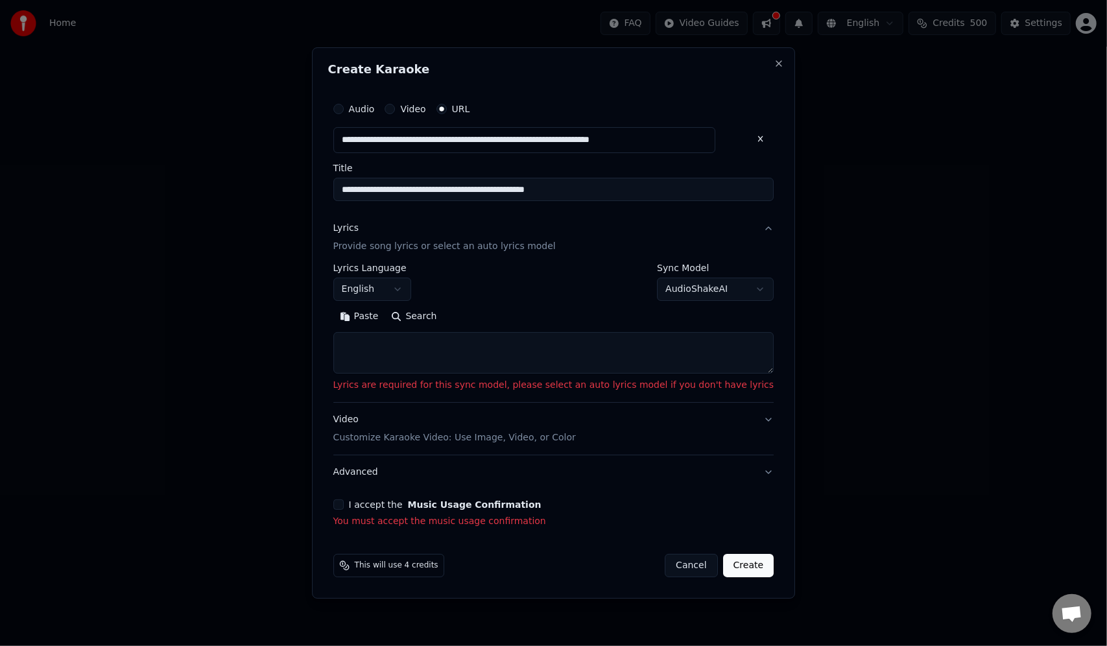
click at [359, 503] on div "**********" at bounding box center [554, 312] width 452 height 442
click at [344, 503] on button "I accept the Music Usage Confirmation" at bounding box center [338, 505] width 10 height 10
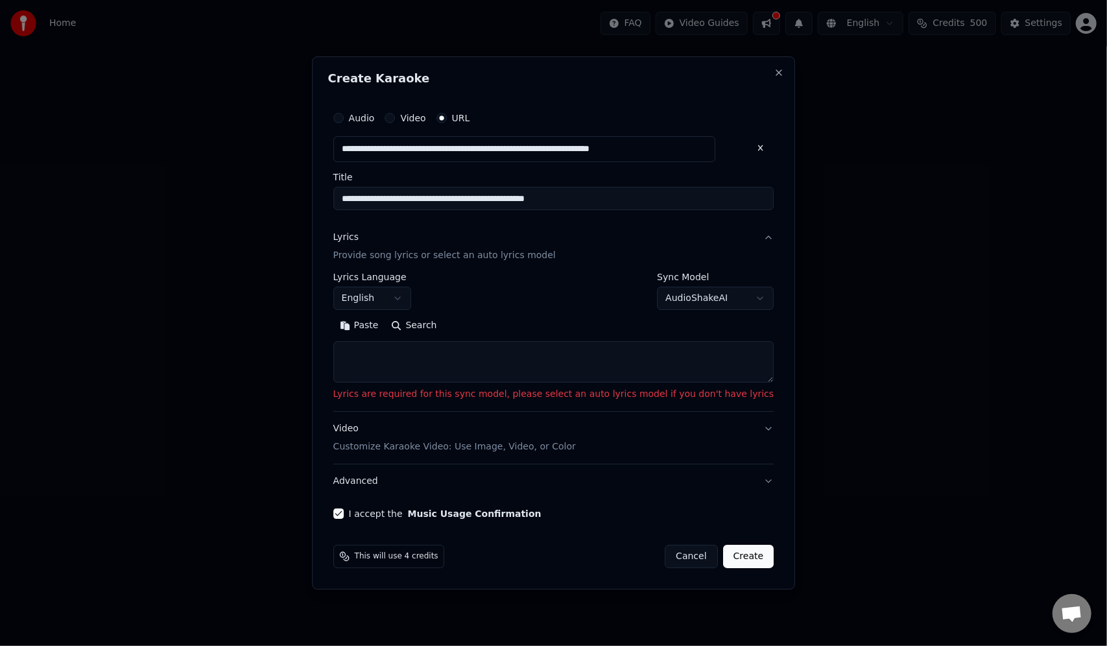
click at [424, 293] on body "**********" at bounding box center [553, 192] width 1107 height 384
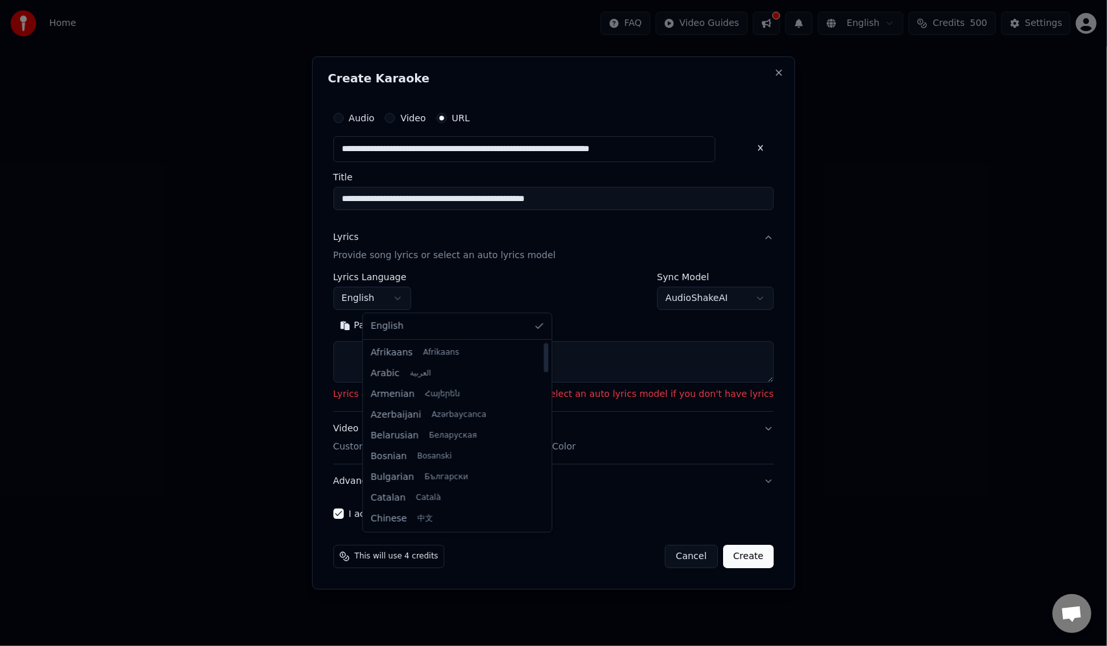
select select "**"
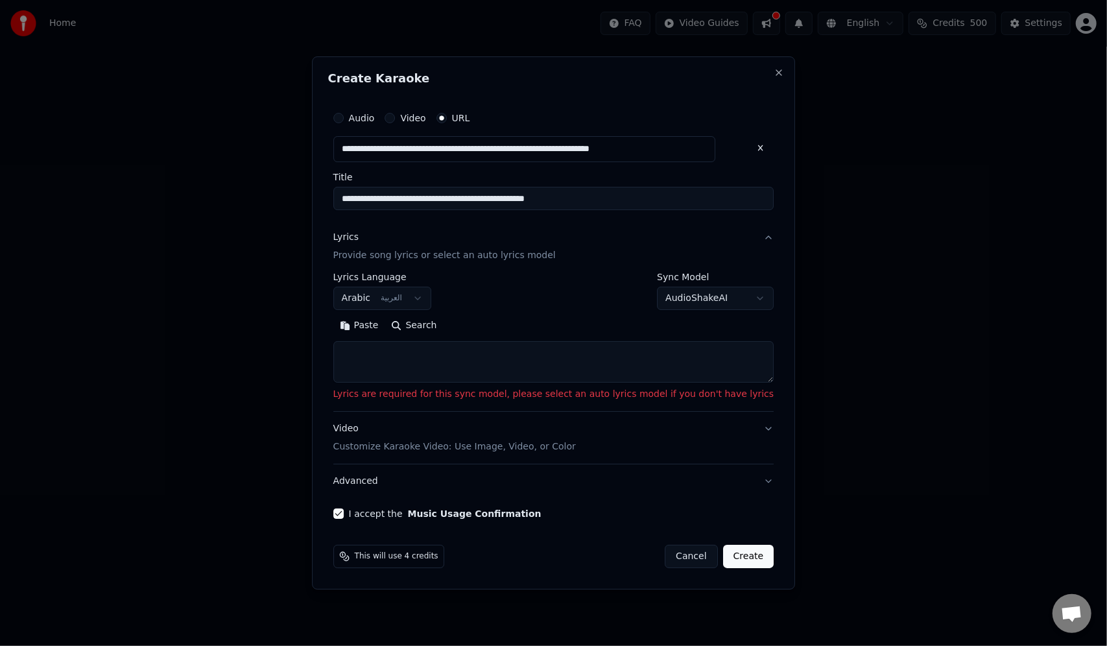
click at [533, 258] on p "Provide song lyrics or select an auto lyrics model" at bounding box center [444, 255] width 223 height 13
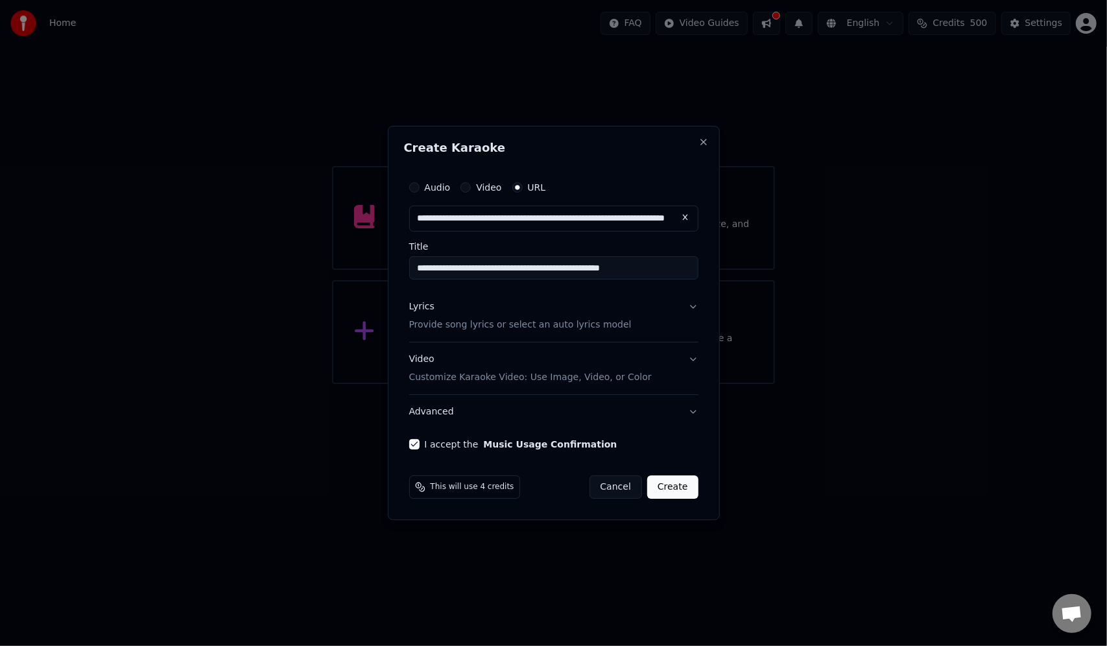
click at [681, 490] on button "Create" at bounding box center [672, 487] width 51 height 23
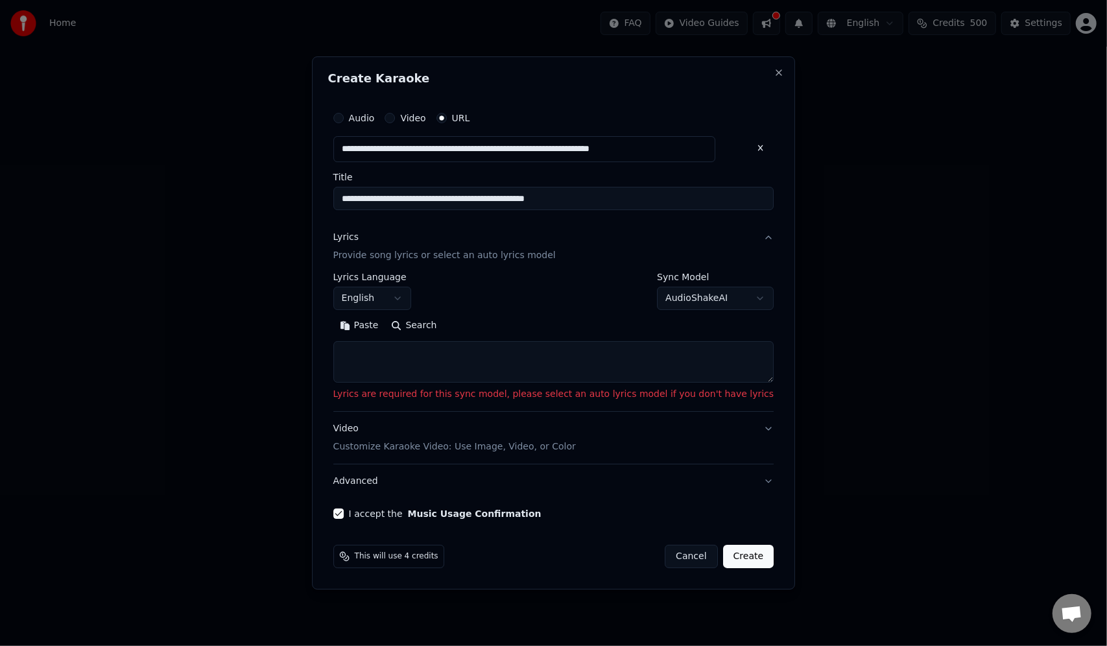
click at [671, 302] on body "**********" at bounding box center [553, 192] width 1107 height 384
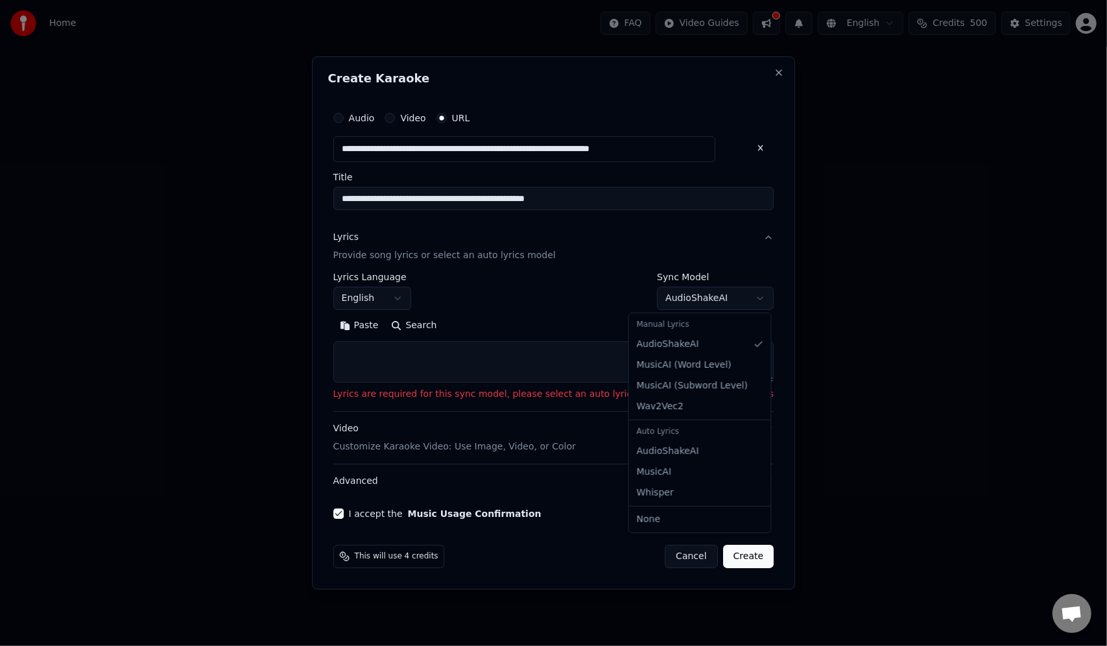
select select "**********"
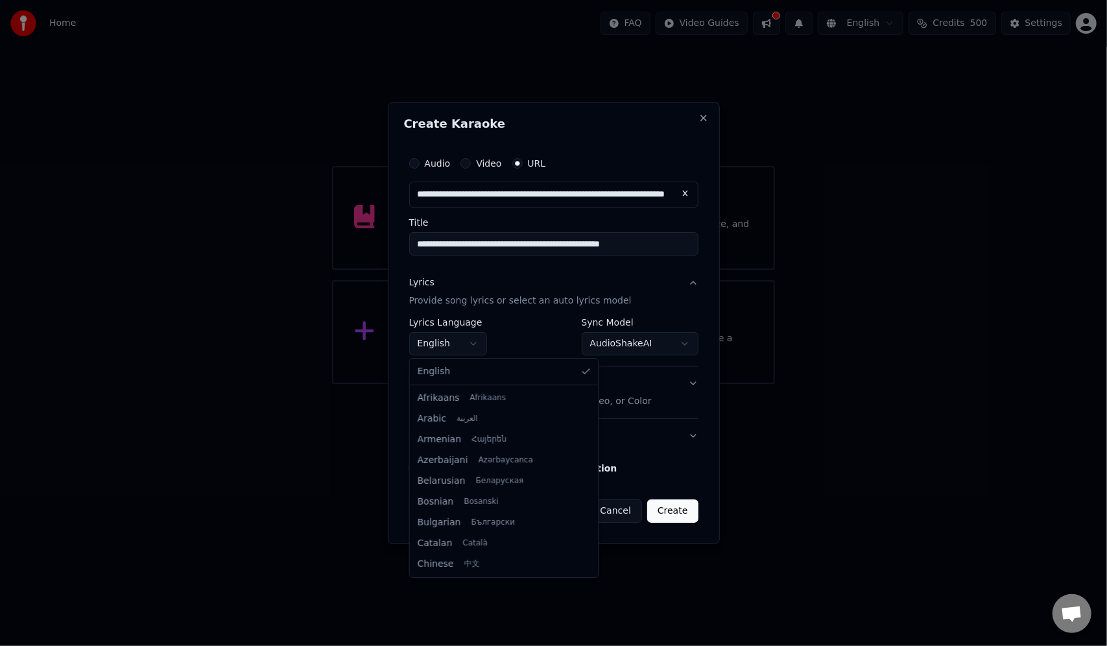
click at [470, 344] on body "**********" at bounding box center [553, 192] width 1107 height 384
select select "**"
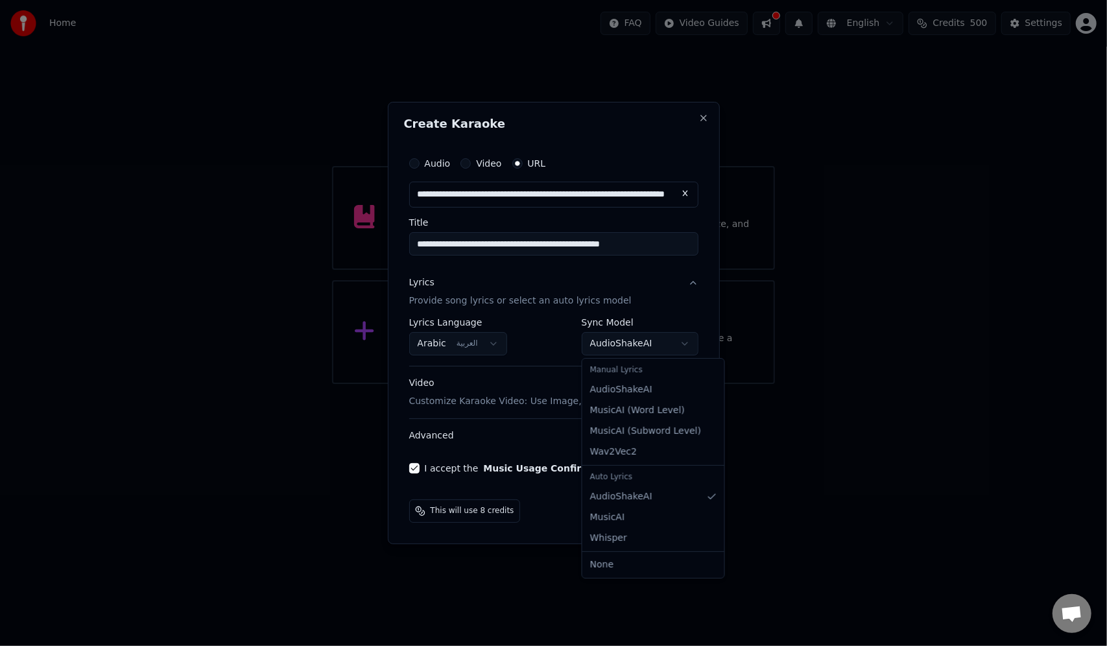
click at [637, 348] on body "**********" at bounding box center [553, 192] width 1107 height 384
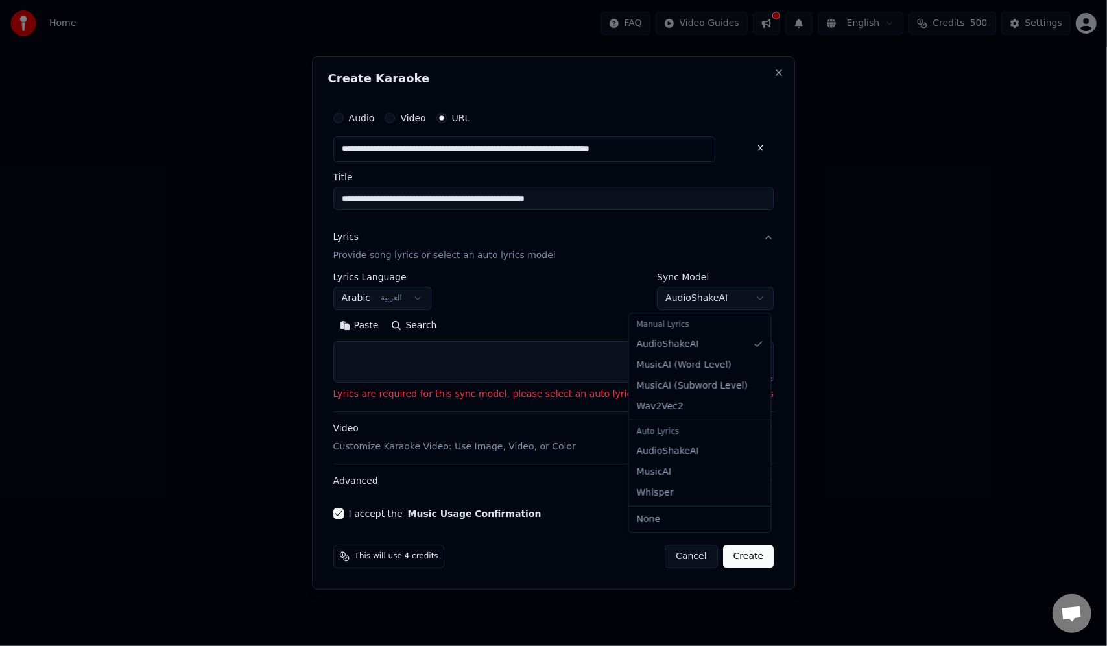
click at [673, 299] on body "**********" at bounding box center [553, 192] width 1107 height 384
select select "**********"
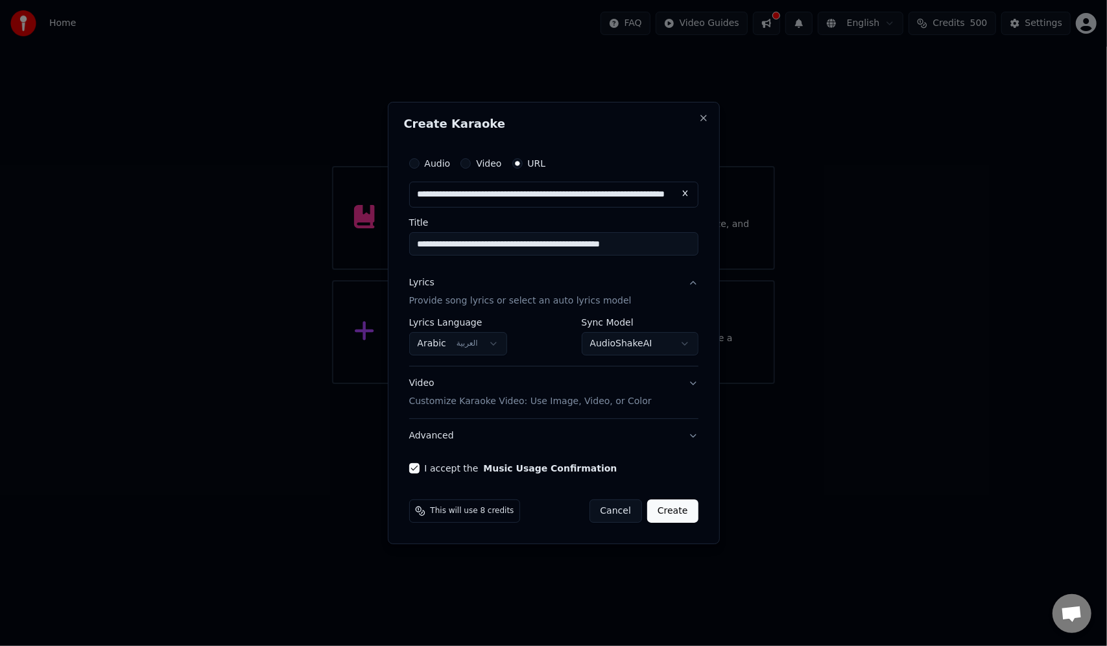
click at [675, 514] on button "Create" at bounding box center [672, 511] width 51 height 23
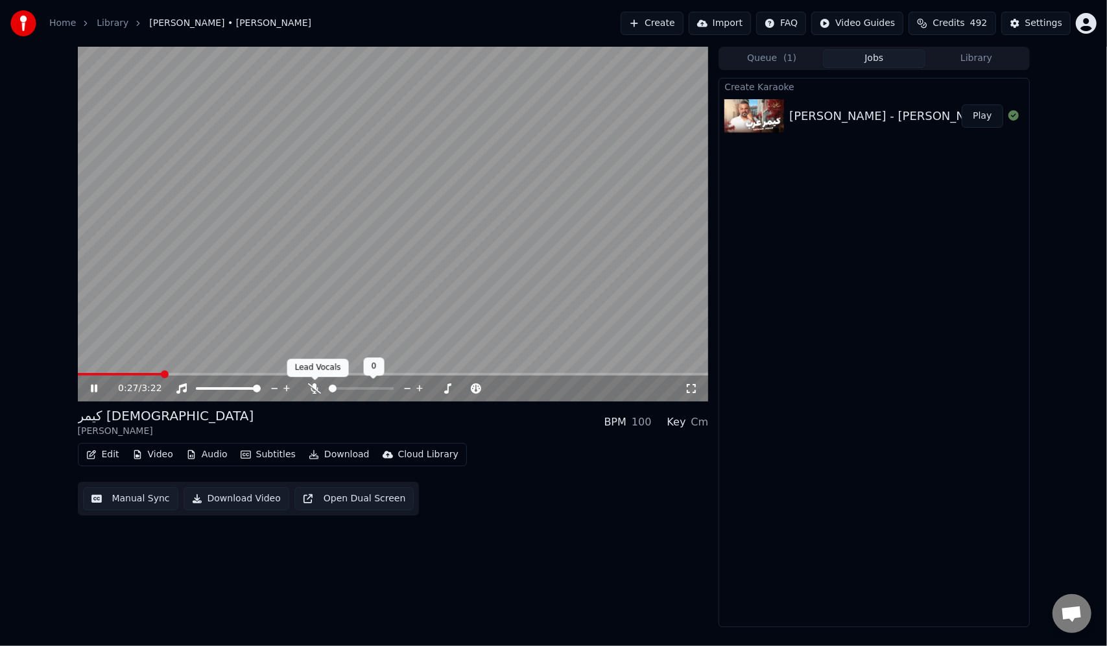
click at [314, 389] on icon at bounding box center [314, 388] width 13 height 10
click at [127, 378] on span at bounding box center [131, 374] width 8 height 8
drag, startPoint x: 693, startPoint y: 385, endPoint x: 693, endPoint y: 401, distance: 15.6
click at [693, 386] on icon at bounding box center [691, 388] width 13 height 10
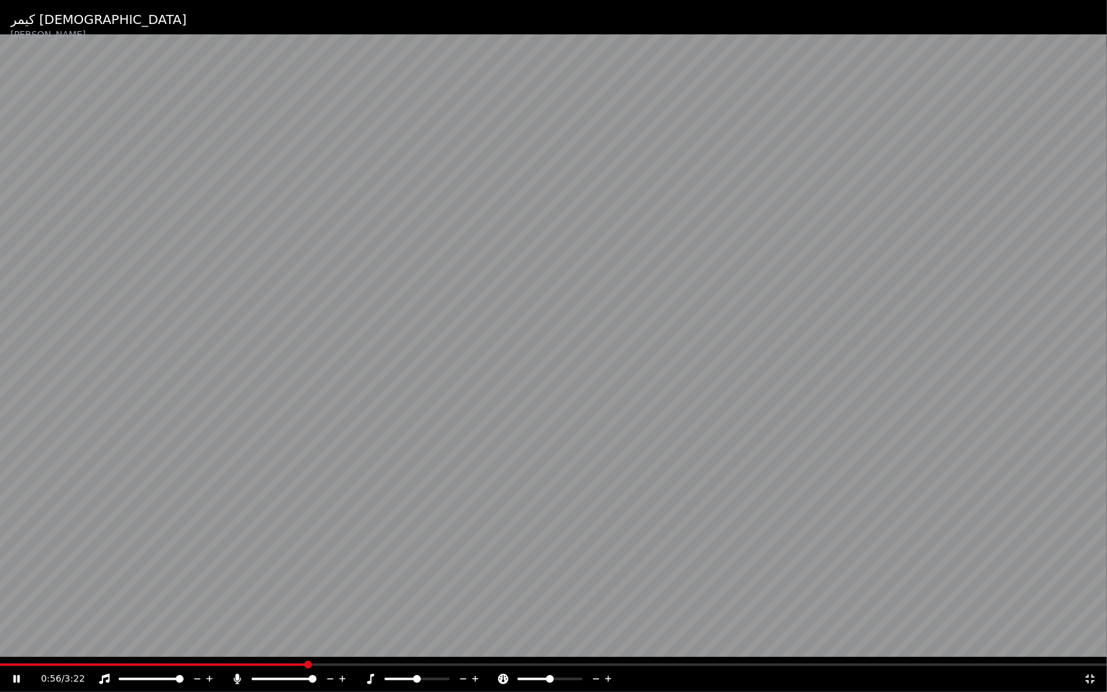
click at [514, 293] on video at bounding box center [553, 346] width 1107 height 692
click at [1097, 646] on div "0:56 / 3:22" at bounding box center [553, 679] width 1097 height 13
click at [1093, 646] on icon at bounding box center [1090, 679] width 13 height 10
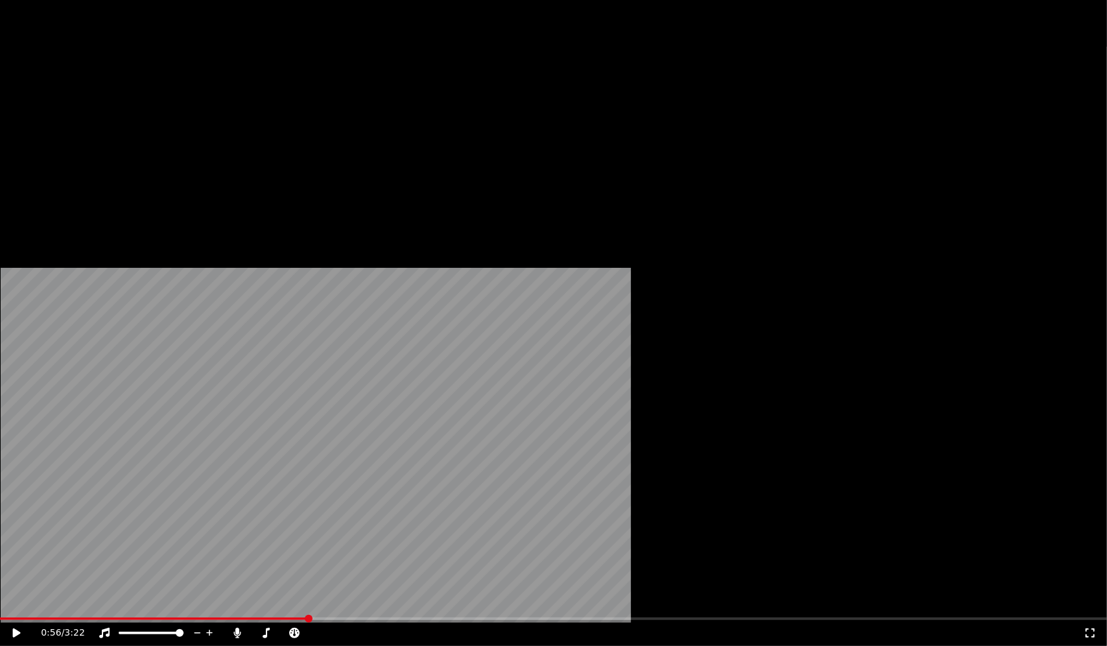
click at [103, 109] on button "Edit" at bounding box center [102, 100] width 43 height 18
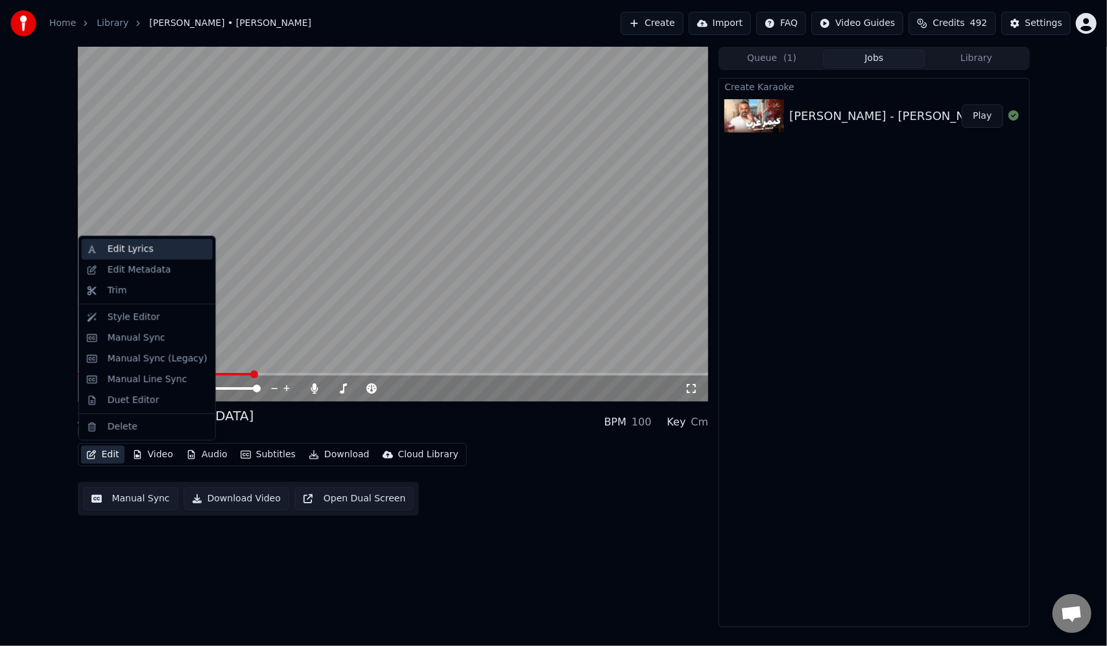
click at [141, 245] on div "Edit Lyrics" at bounding box center [131, 249] width 46 height 13
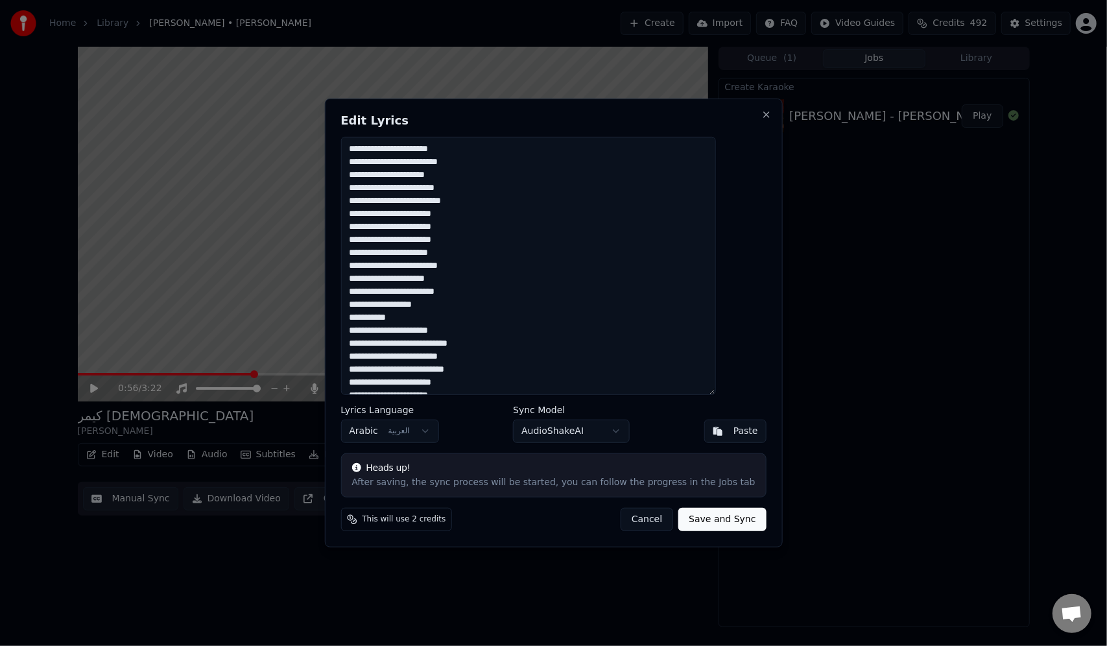
click at [619, 191] on textarea "**********" at bounding box center [528, 266] width 375 height 258
drag, startPoint x: 622, startPoint y: 199, endPoint x: 747, endPoint y: 99, distance: 160.2
click at [747, 99] on div "**********" at bounding box center [553, 323] width 458 height 449
paste textarea "**********"
drag, startPoint x: 403, startPoint y: 196, endPoint x: 357, endPoint y: 209, distance: 47.2
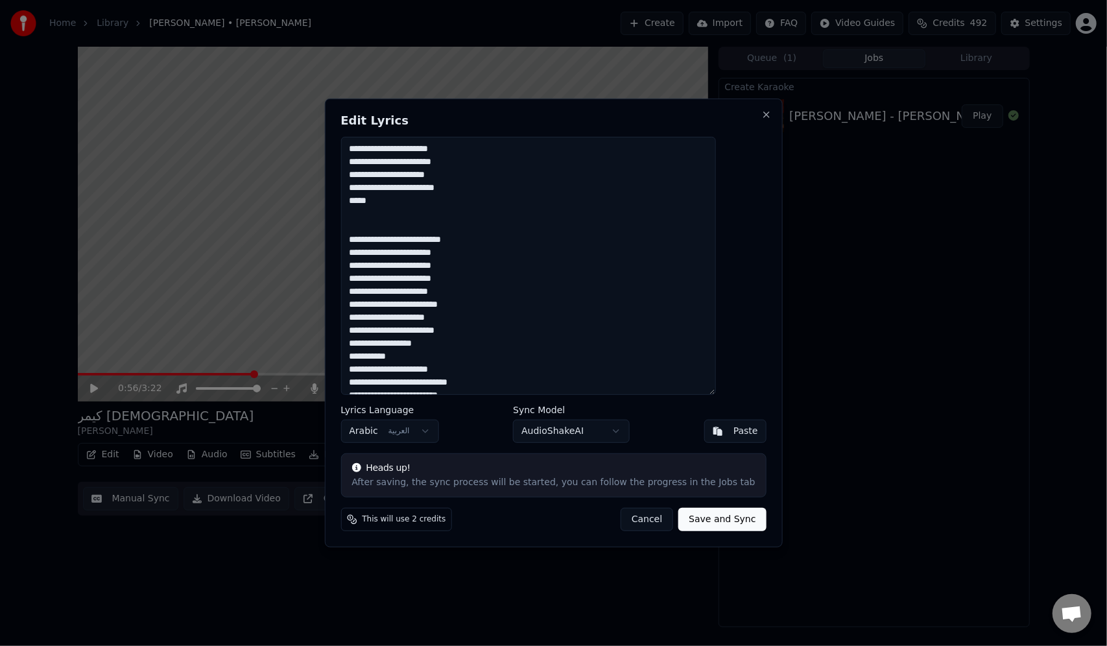
click at [357, 209] on div "**********" at bounding box center [553, 323] width 458 height 449
click at [622, 261] on textarea "**********" at bounding box center [528, 266] width 375 height 258
paste textarea "**********"
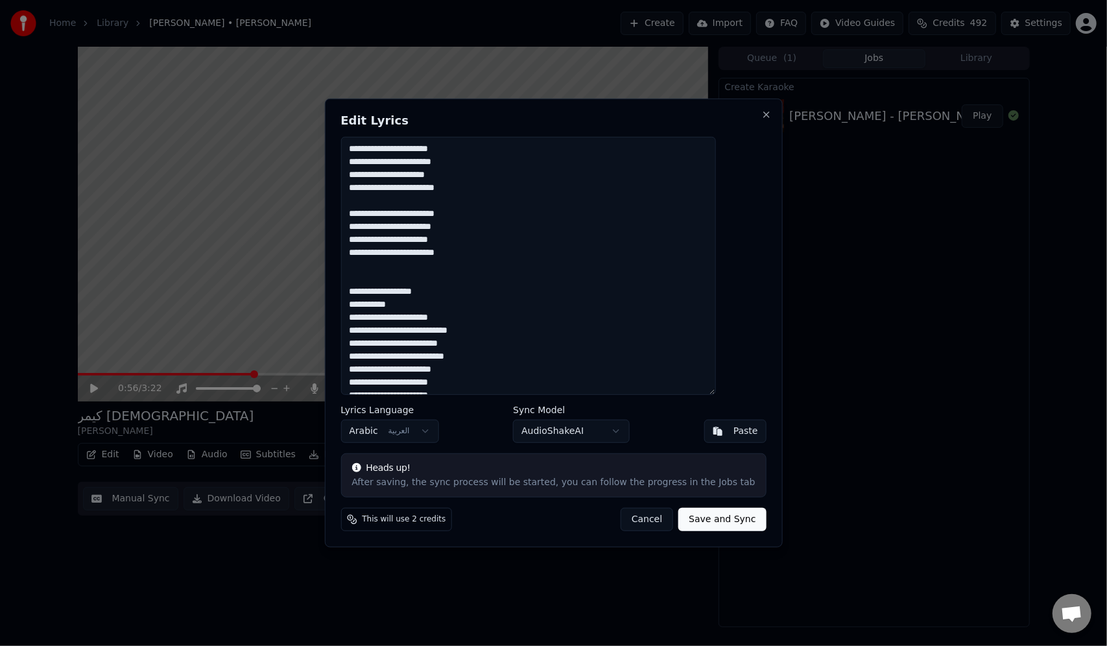
paste textarea "**********"
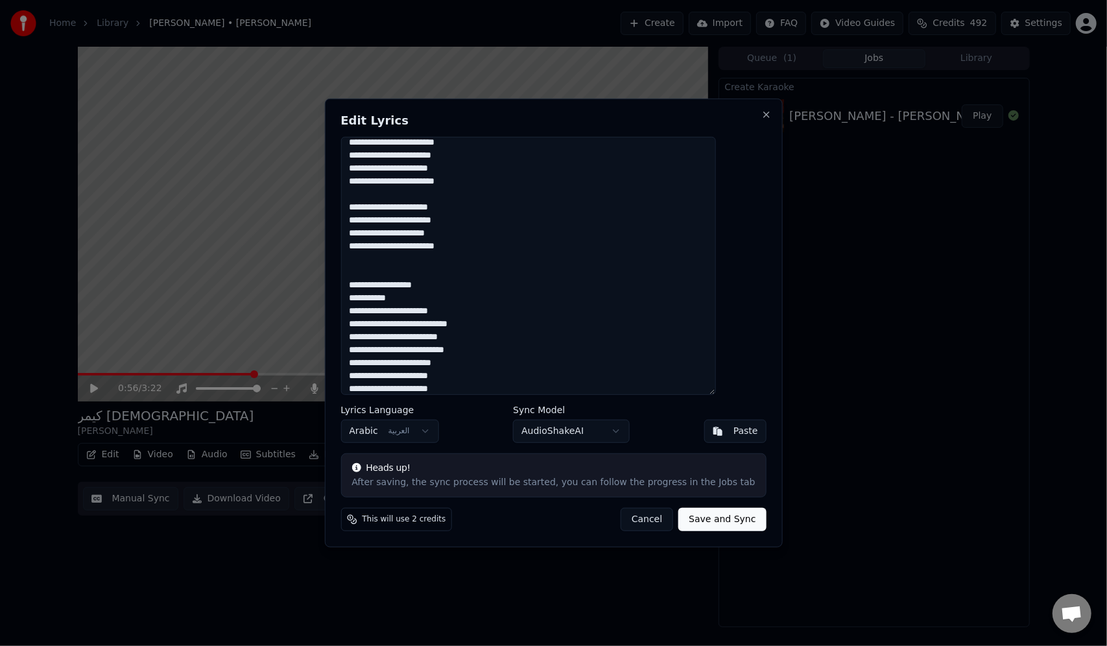
scroll to position [84, 0]
click at [716, 257] on textarea "**********" at bounding box center [528, 266] width 375 height 258
paste textarea "**********"
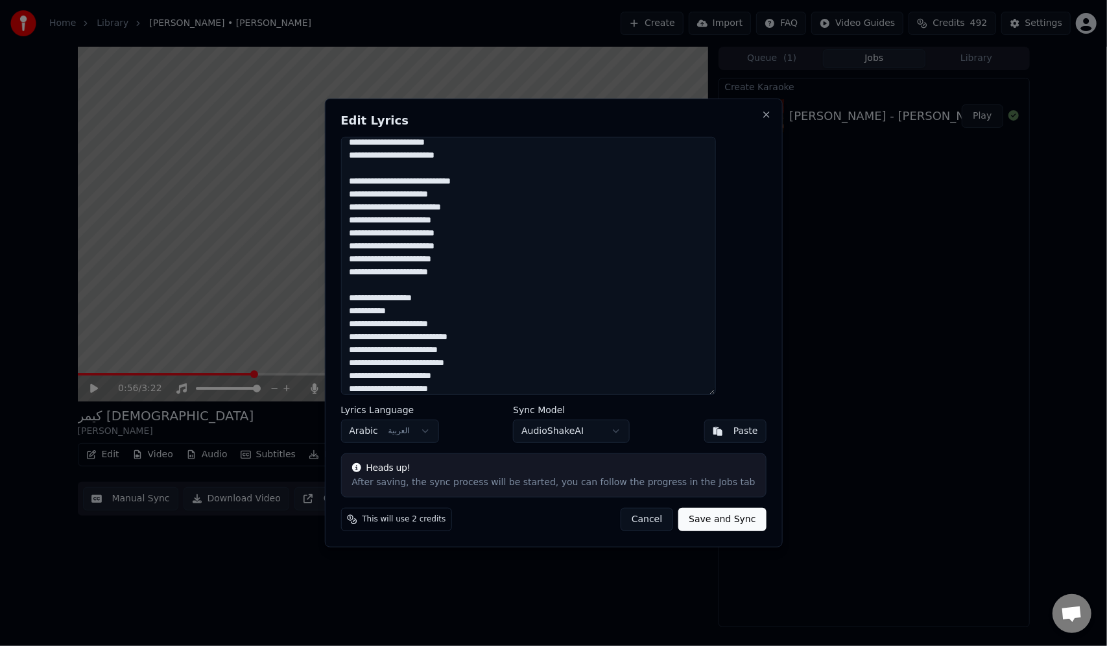
scroll to position [175, 0]
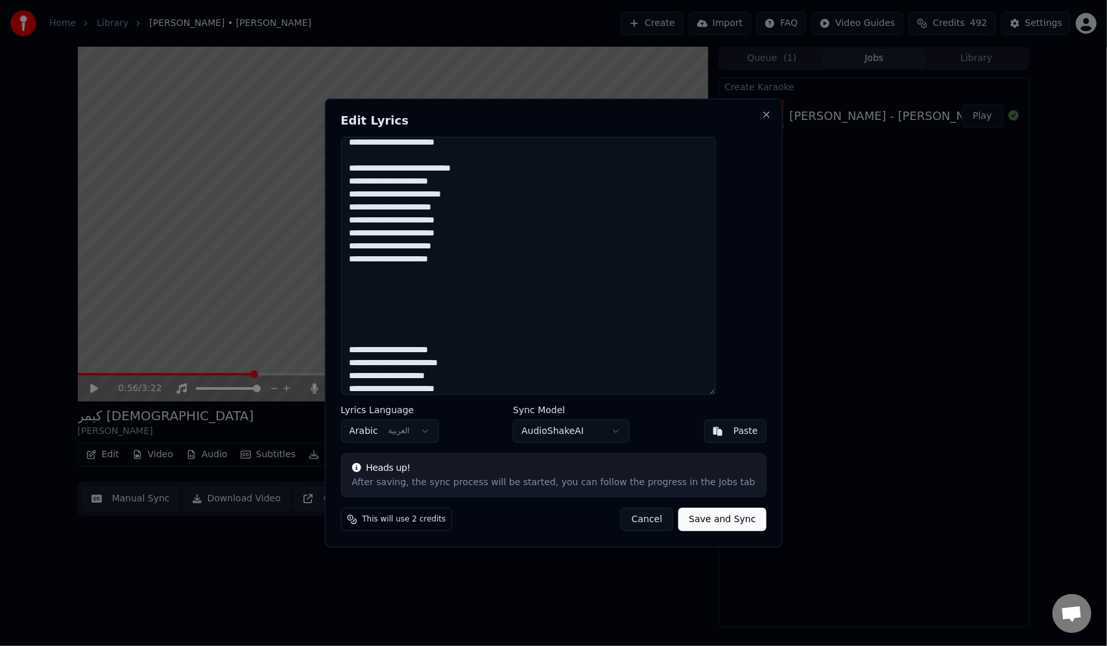
paste textarea "**********"
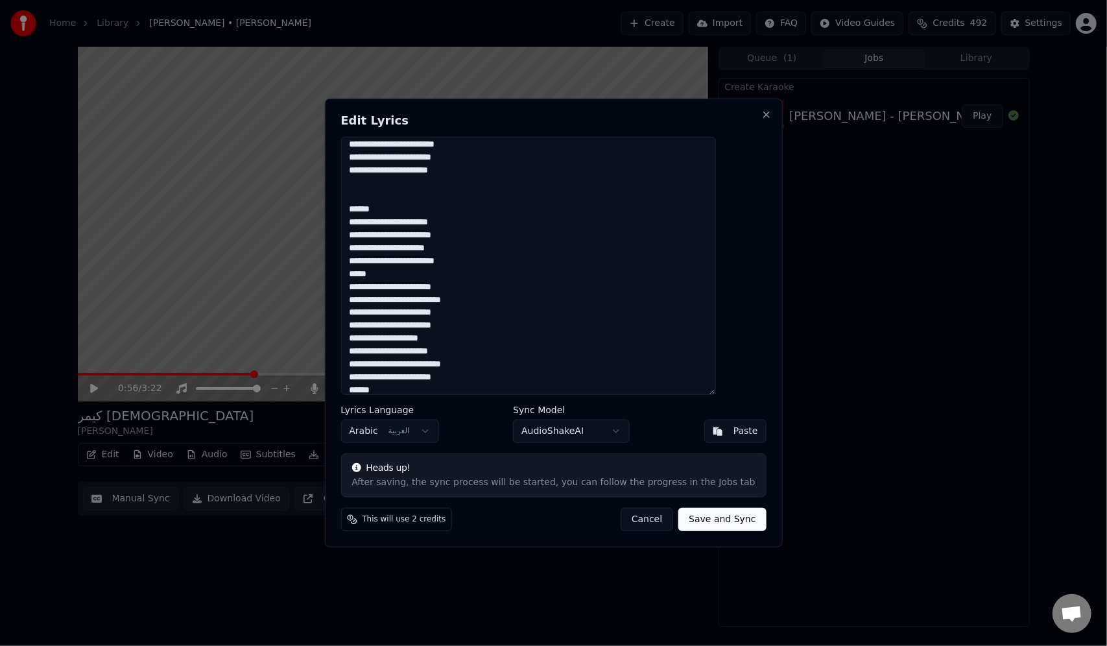
scroll to position [225, 0]
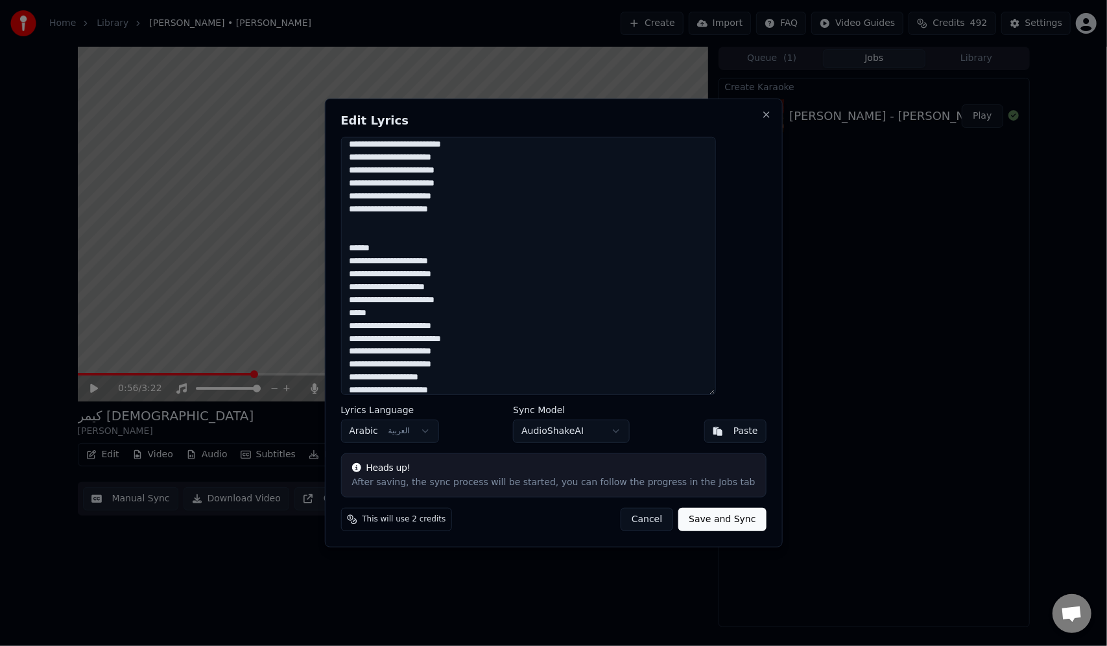
click at [402, 243] on textarea at bounding box center [528, 266] width 375 height 258
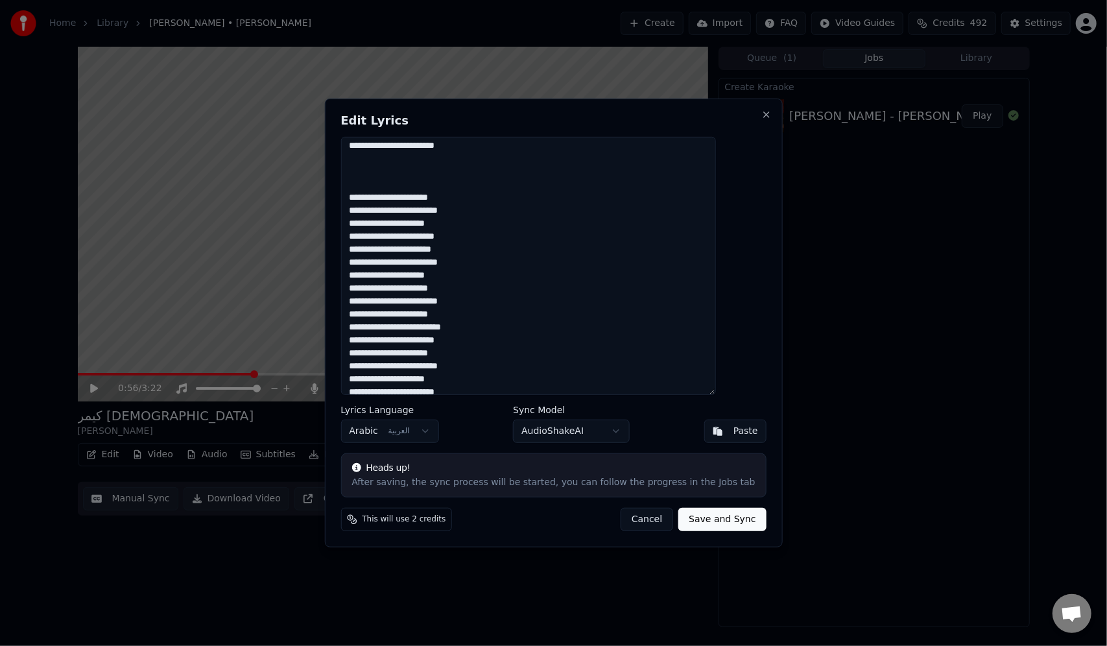
scroll to position [544, 0]
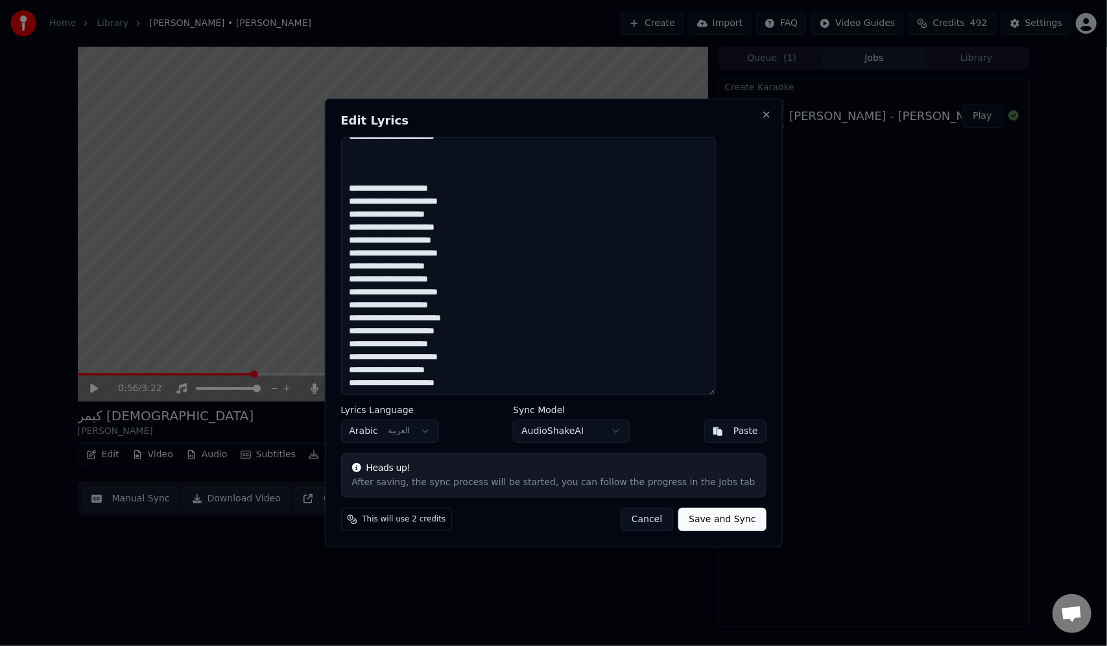
drag, startPoint x: 732, startPoint y: 249, endPoint x: 622, endPoint y: 332, distance: 137.7
click at [622, 332] on textarea at bounding box center [528, 266] width 375 height 258
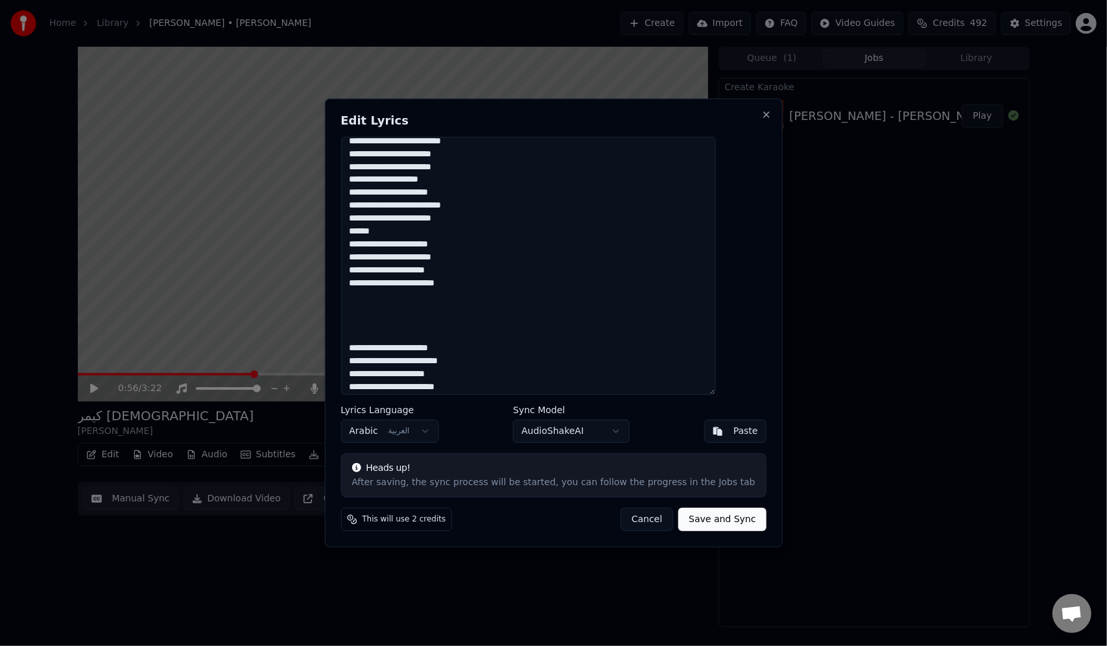
scroll to position [401, 0]
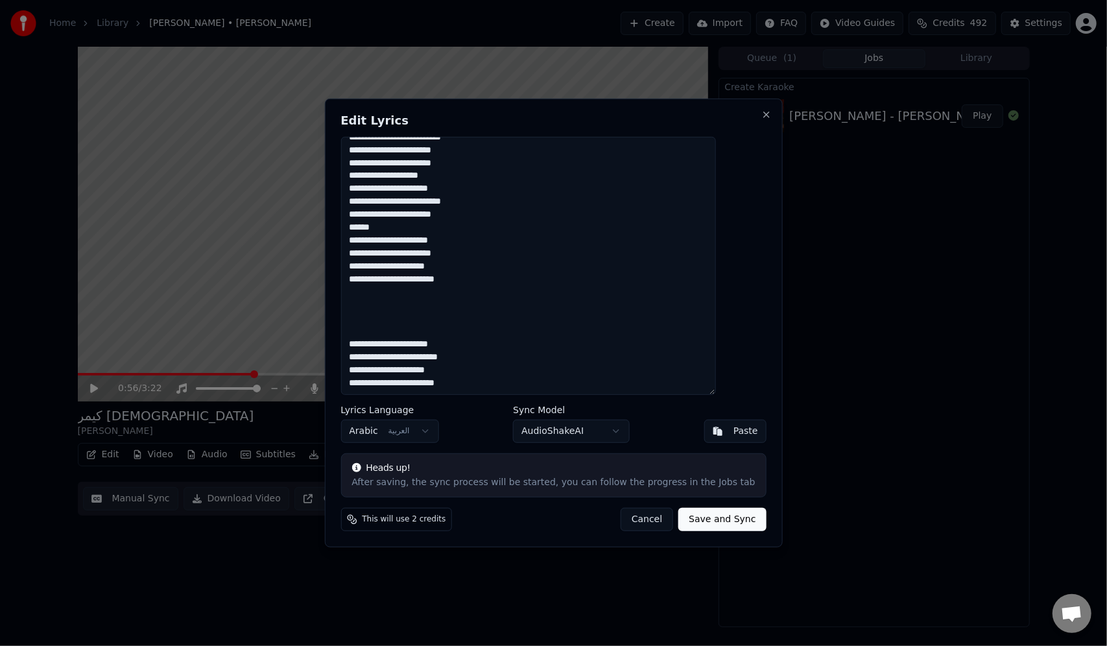
drag, startPoint x: 731, startPoint y: 341, endPoint x: 611, endPoint y: 412, distance: 139.3
click at [611, 412] on div "Edit Lyrics Lyrics Language Arabic العربية Sync Model AudioShakeAI Paste Heads …" at bounding box center [553, 323] width 458 height 449
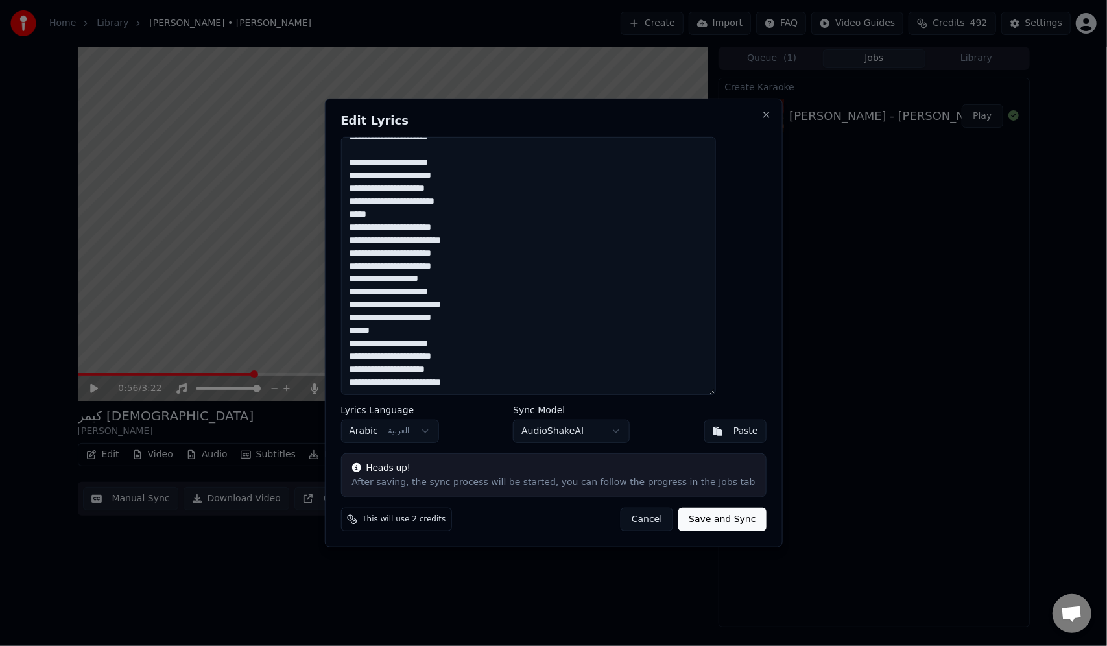
scroll to position [323, 0]
drag, startPoint x: 419, startPoint y: 305, endPoint x: 352, endPoint y: 307, distance: 67.5
click at [352, 307] on div "**********" at bounding box center [553, 323] width 458 height 449
drag, startPoint x: 417, startPoint y: 187, endPoint x: 356, endPoint y: 182, distance: 61.9
click at [356, 182] on div "**********" at bounding box center [553, 323] width 458 height 449
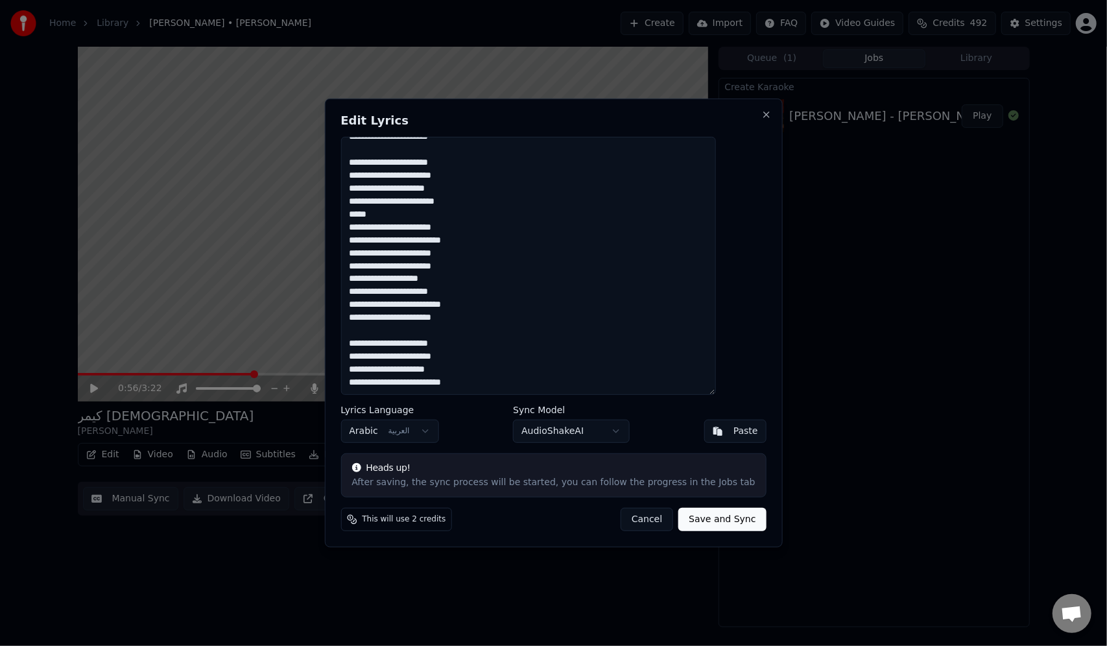
click at [397, 189] on textarea "**********" at bounding box center [528, 266] width 375 height 258
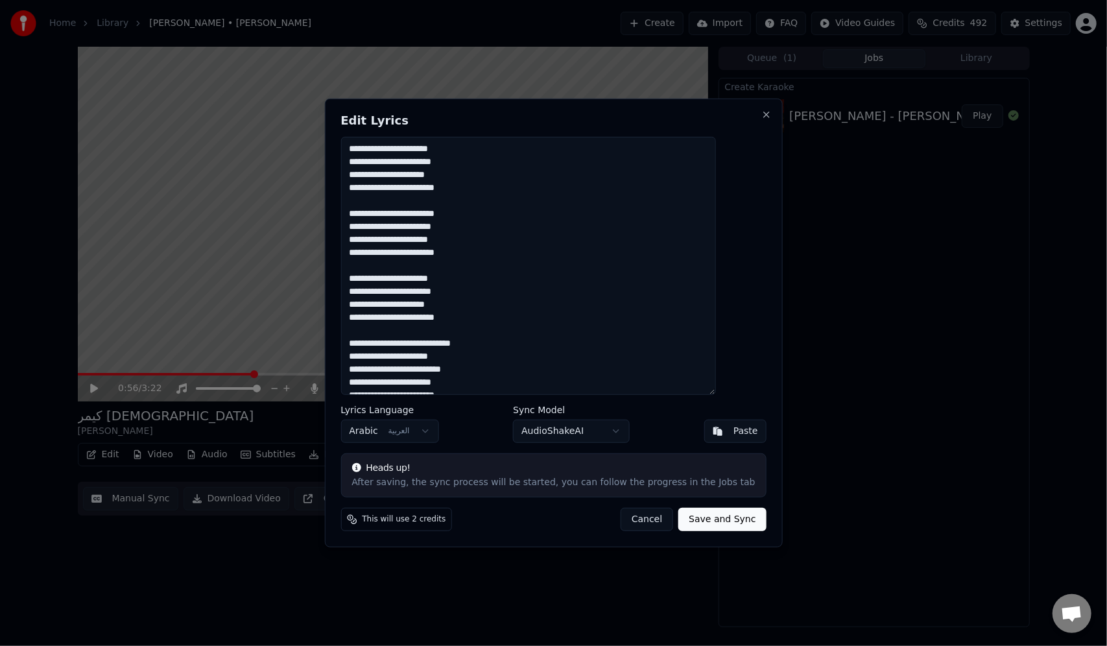
click at [722, 524] on button "Save and Sync" at bounding box center [723, 519] width 88 height 23
type textarea "**********"
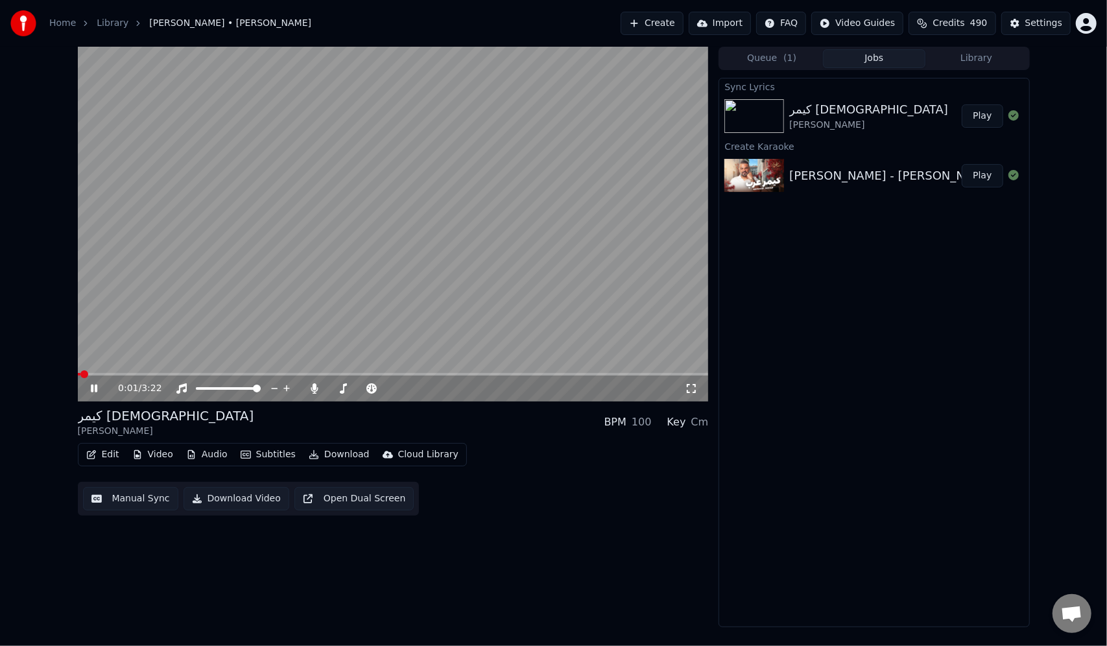
click at [80, 370] on span at bounding box center [84, 374] width 8 height 8
click at [103, 367] on video at bounding box center [393, 224] width 631 height 355
click at [101, 375] on span at bounding box center [393, 374] width 631 height 3
click at [178, 311] on video at bounding box center [393, 224] width 631 height 355
click at [128, 373] on span at bounding box center [393, 374] width 631 height 3
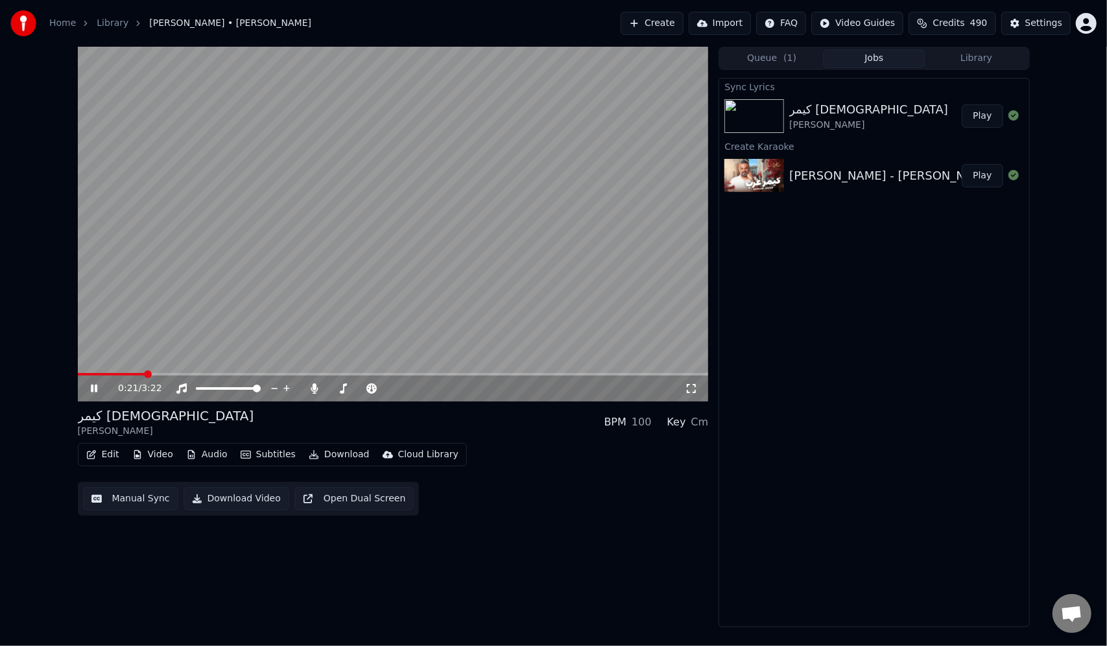
drag, startPoint x: 694, startPoint y: 389, endPoint x: 693, endPoint y: 404, distance: 14.3
click at [693, 389] on icon at bounding box center [691, 388] width 13 height 10
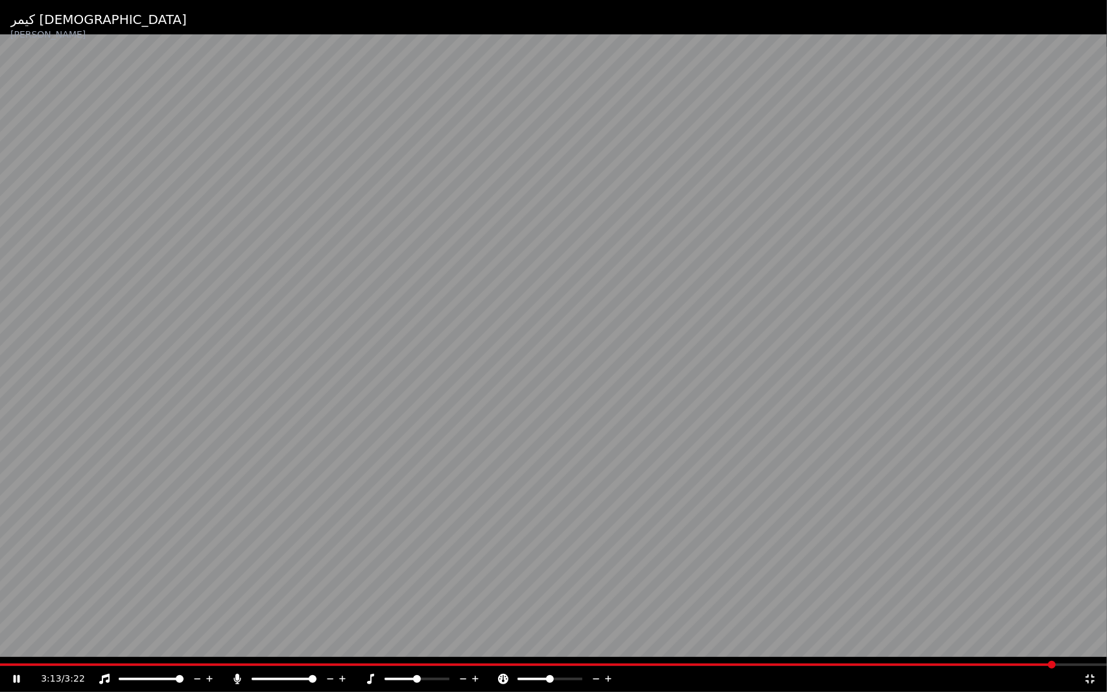
click at [635, 311] on video at bounding box center [553, 346] width 1107 height 692
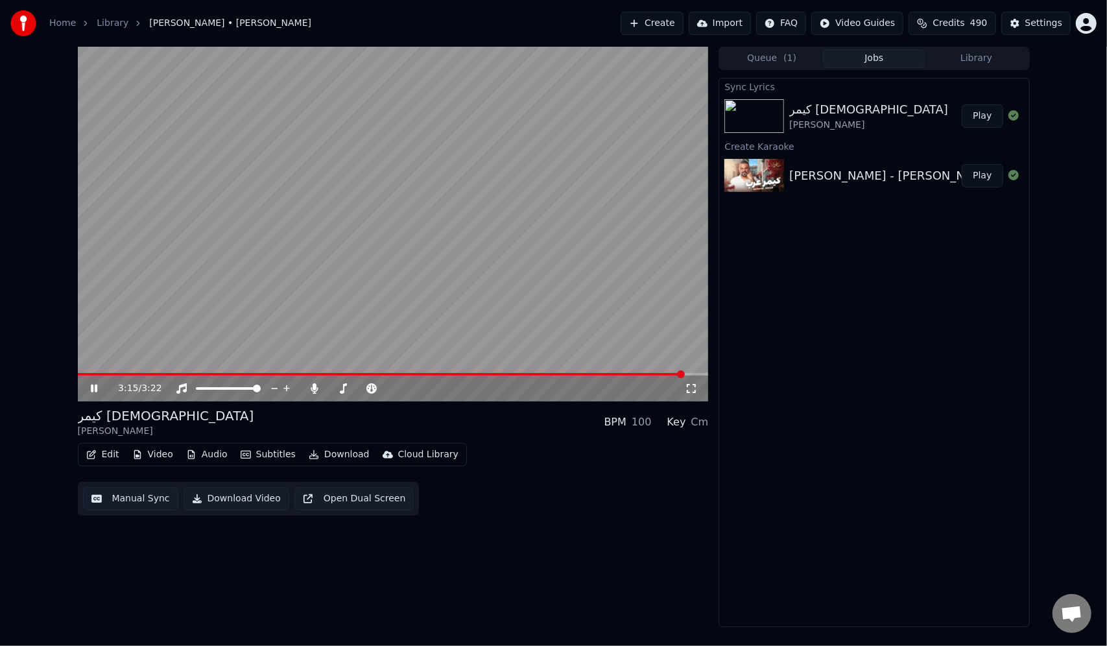
click at [441, 285] on video at bounding box center [393, 224] width 631 height 355
click at [158, 454] on button "Video" at bounding box center [152, 455] width 51 height 18
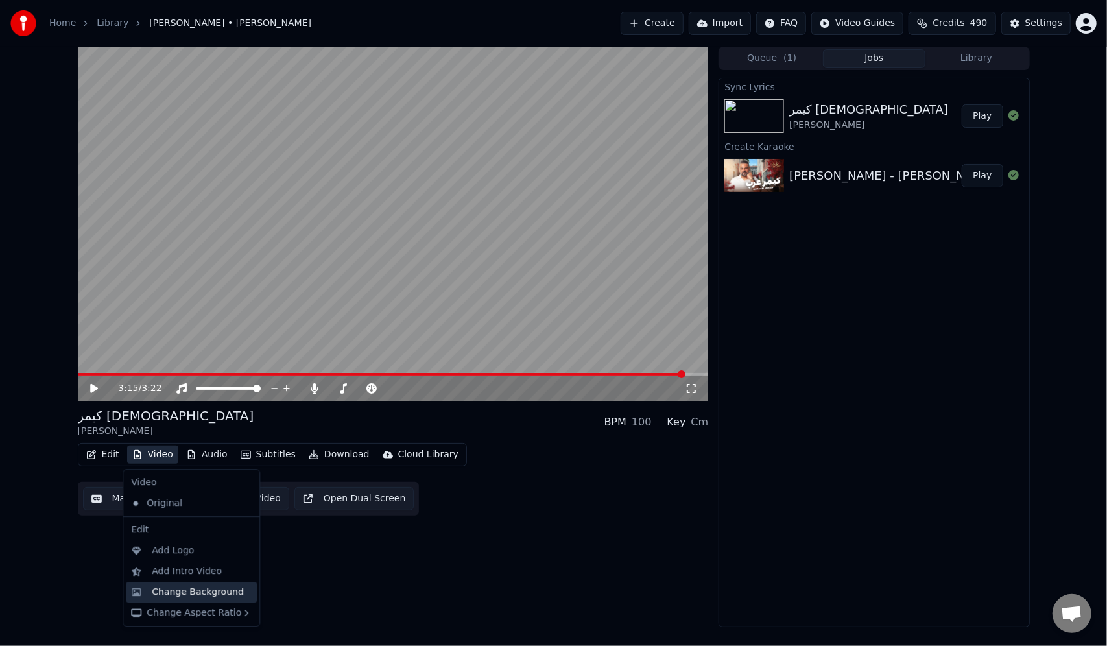
click at [208, 594] on div "Change Background" at bounding box center [198, 592] width 92 height 13
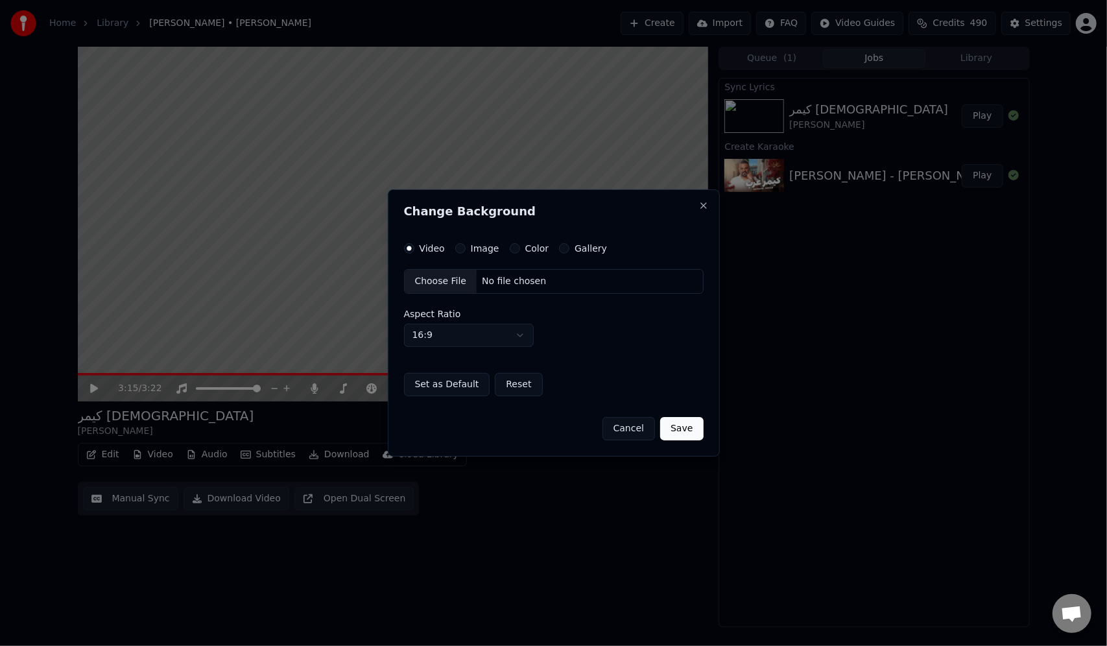
click at [444, 282] on div "Choose File" at bounding box center [441, 281] width 73 height 23
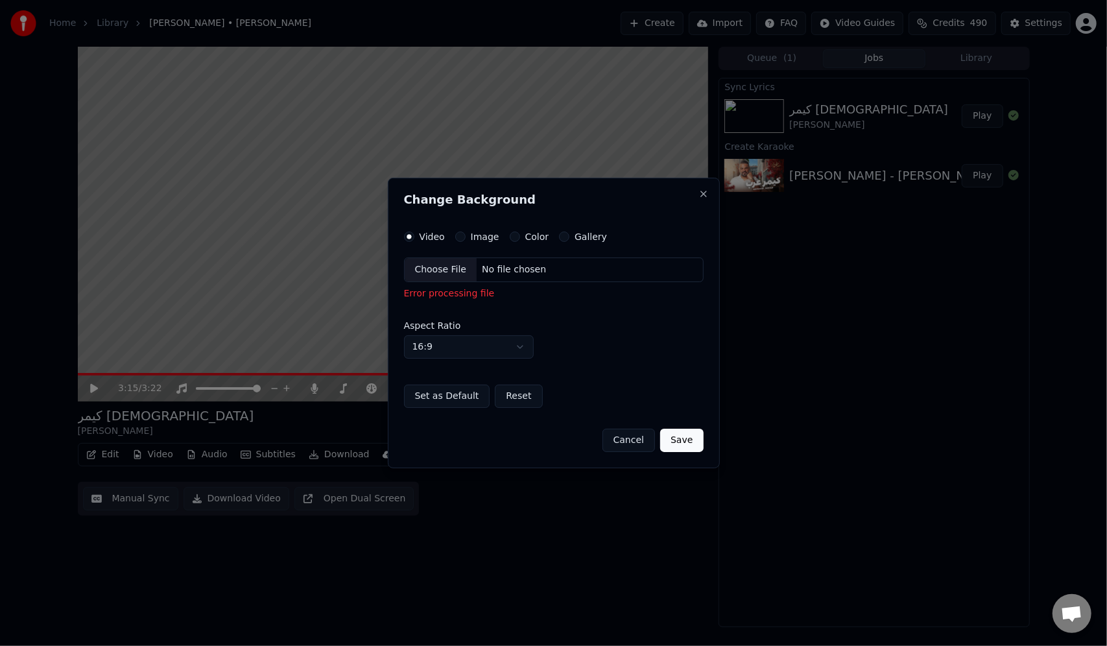
click at [687, 444] on button "Save" at bounding box center [681, 440] width 43 height 23
click at [692, 449] on button "Save" at bounding box center [681, 440] width 43 height 23
click at [690, 442] on button "Save" at bounding box center [681, 440] width 43 height 23
click at [471, 238] on label "Image" at bounding box center [485, 236] width 29 height 9
click at [466, 238] on button "Image" at bounding box center [460, 237] width 10 height 10
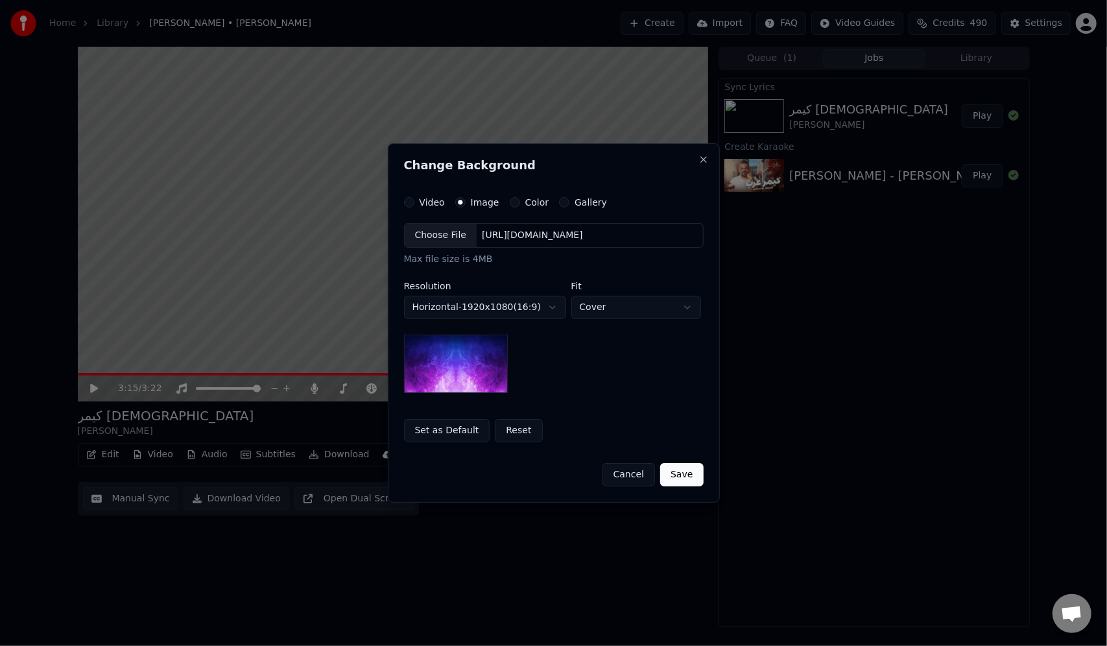
click at [417, 203] on div "Video" at bounding box center [424, 202] width 41 height 10
click at [466, 206] on div "Image" at bounding box center [477, 202] width 44 height 10
click at [483, 372] on img at bounding box center [456, 364] width 104 height 58
drag, startPoint x: 551, startPoint y: 149, endPoint x: 494, endPoint y: 143, distance: 56.8
click at [494, 143] on div "**********" at bounding box center [554, 322] width 332 height 359
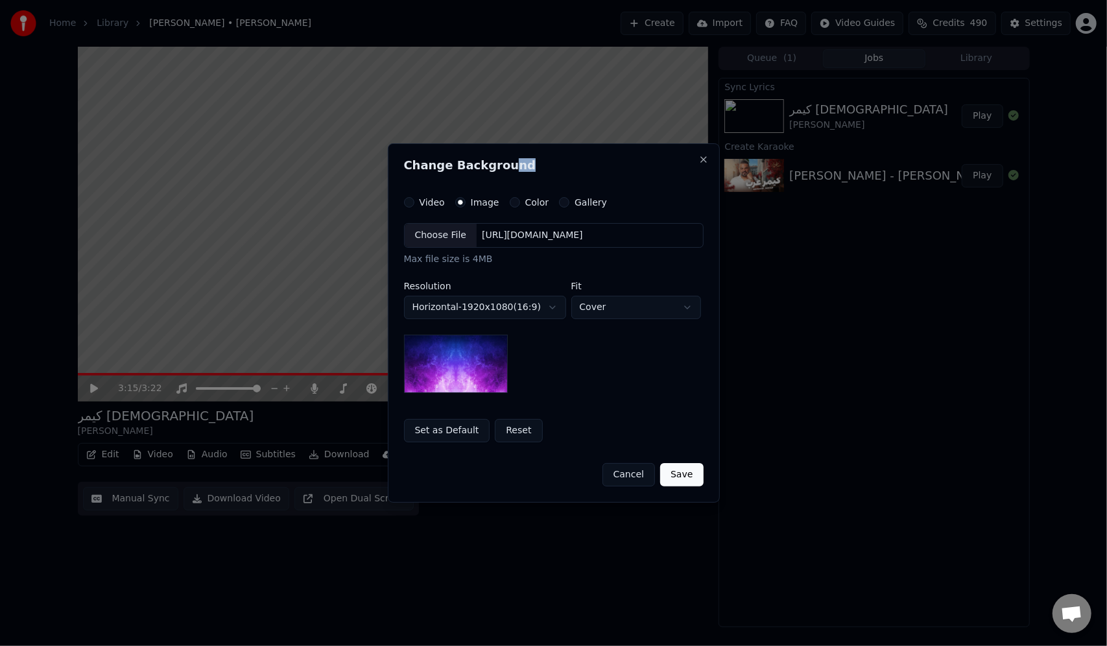
click at [458, 375] on img at bounding box center [456, 364] width 104 height 58
click at [459, 238] on div "Choose File" at bounding box center [441, 235] width 73 height 23
click at [551, 306] on body "**********" at bounding box center [553, 323] width 1107 height 646
click at [540, 311] on body "**********" at bounding box center [553, 323] width 1107 height 646
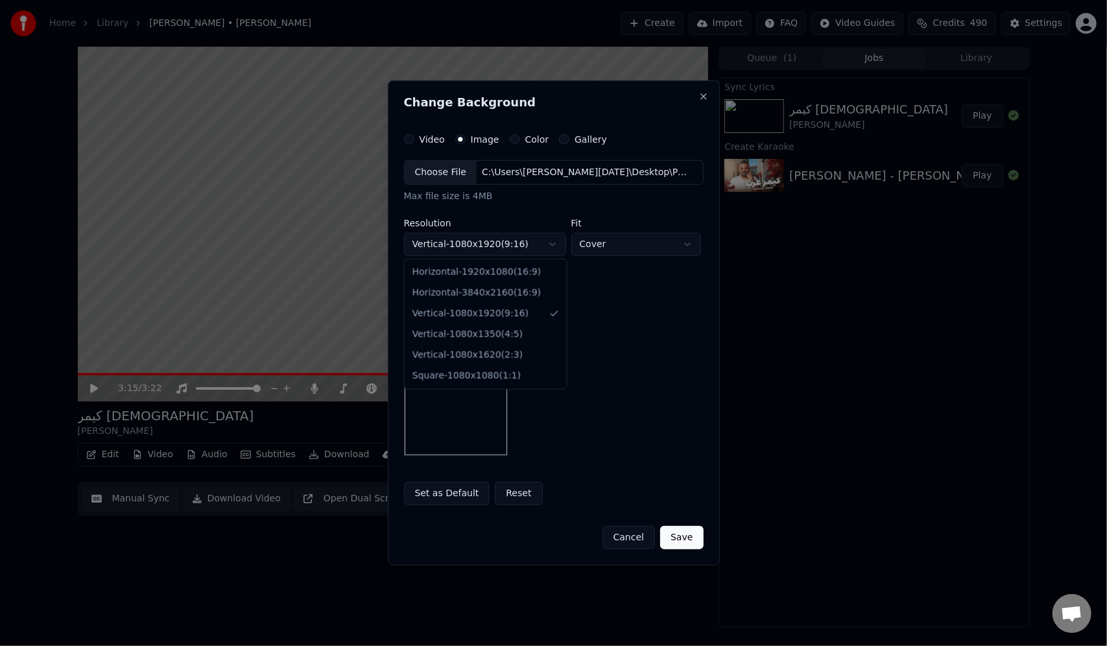
click at [544, 247] on body "**********" at bounding box center [553, 323] width 1107 height 646
select select "*********"
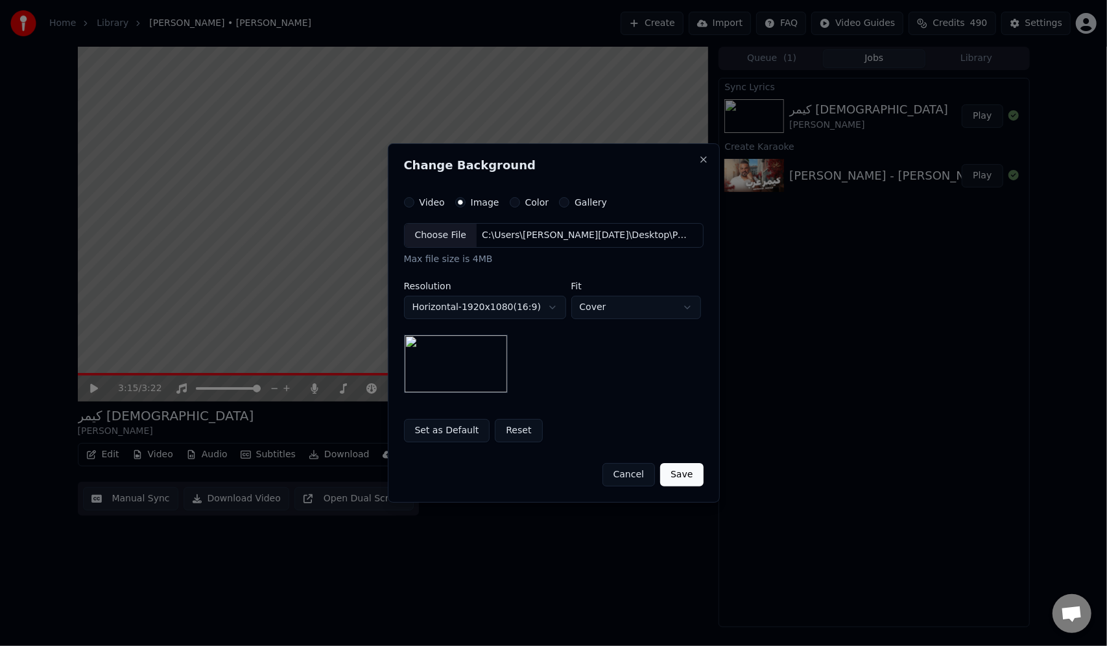
click at [602, 320] on div "**********" at bounding box center [554, 308] width 300 height 170
click at [607, 311] on body "**********" at bounding box center [553, 323] width 1107 height 646
click at [606, 309] on body "**********" at bounding box center [553, 323] width 1107 height 646
click at [611, 308] on body "**********" at bounding box center [553, 323] width 1107 height 646
select select "*******"
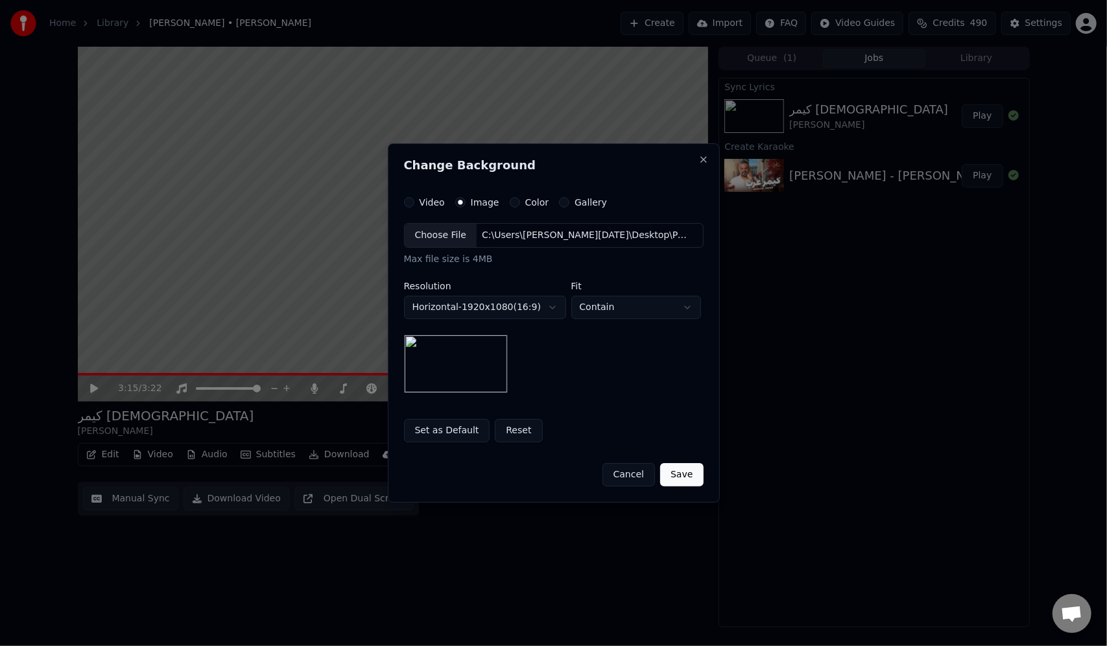
click at [695, 477] on button "Save" at bounding box center [681, 474] width 43 height 23
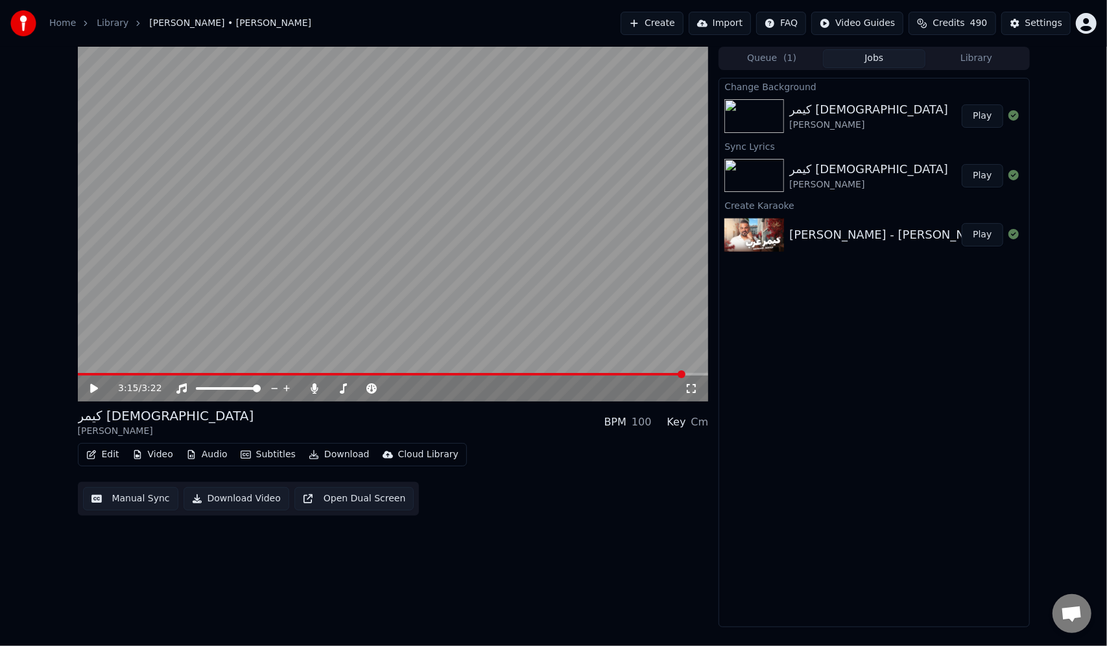
click at [95, 384] on icon at bounding box center [103, 388] width 30 height 10
click at [92, 384] on icon at bounding box center [103, 388] width 30 height 10
click at [691, 387] on icon at bounding box center [691, 388] width 13 height 10
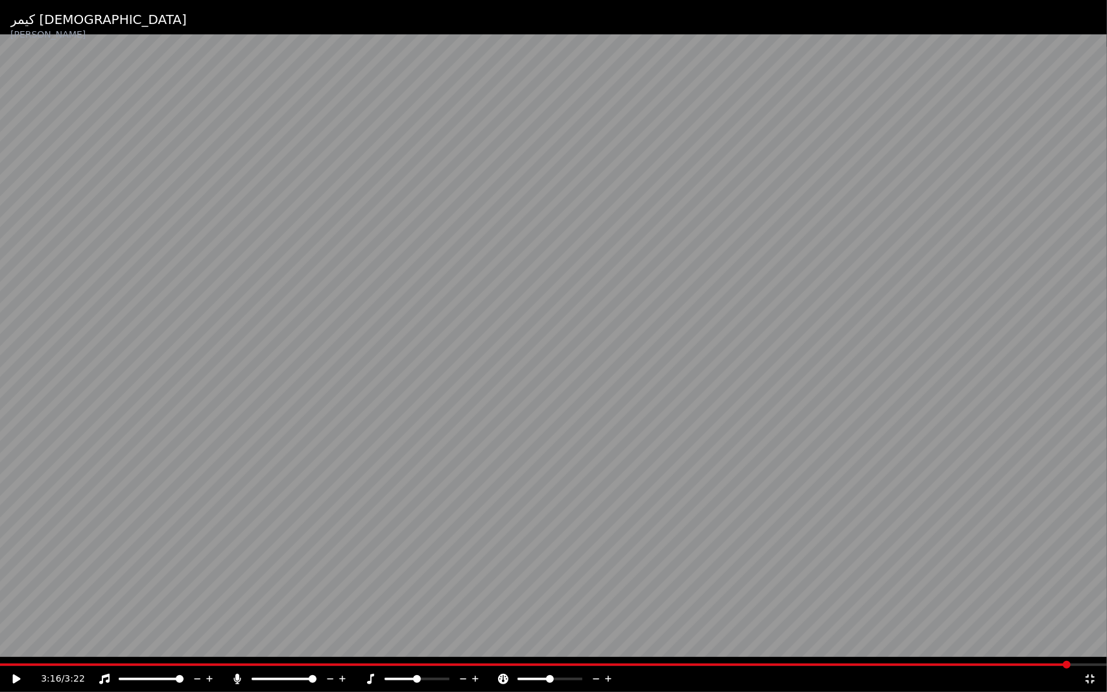
click at [1087, 646] on icon at bounding box center [1090, 679] width 13 height 10
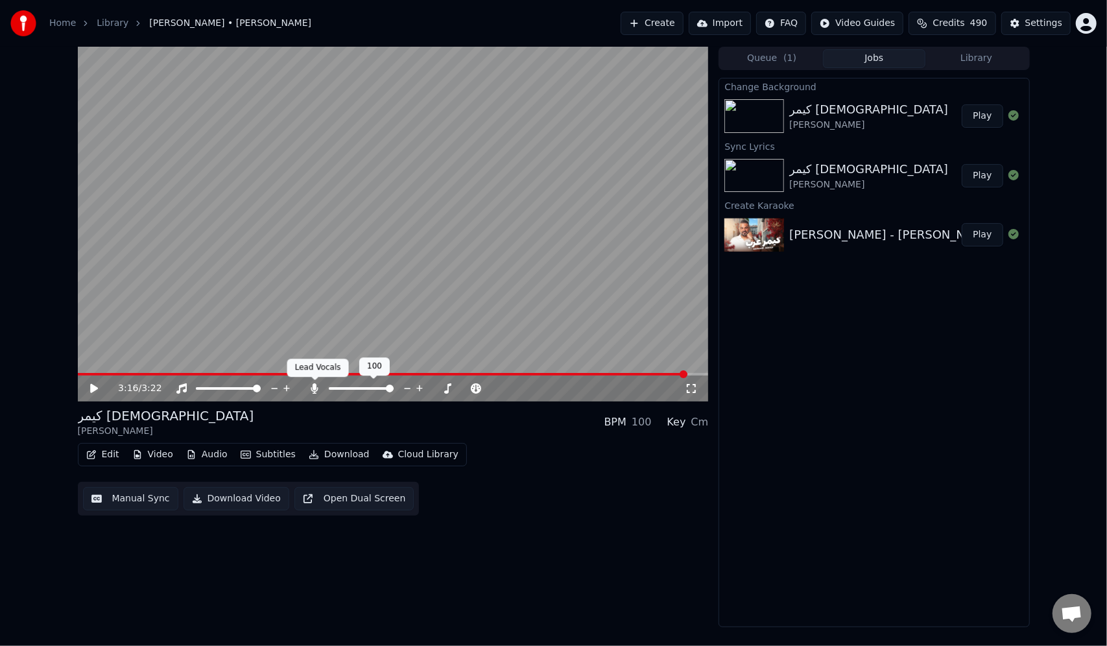
click at [315, 386] on icon at bounding box center [314, 388] width 7 height 10
click at [91, 389] on icon at bounding box center [94, 388] width 8 height 9
click at [153, 363] on video at bounding box center [393, 224] width 631 height 355
click at [152, 367] on video at bounding box center [393, 224] width 631 height 355
click at [151, 369] on video at bounding box center [393, 224] width 631 height 355
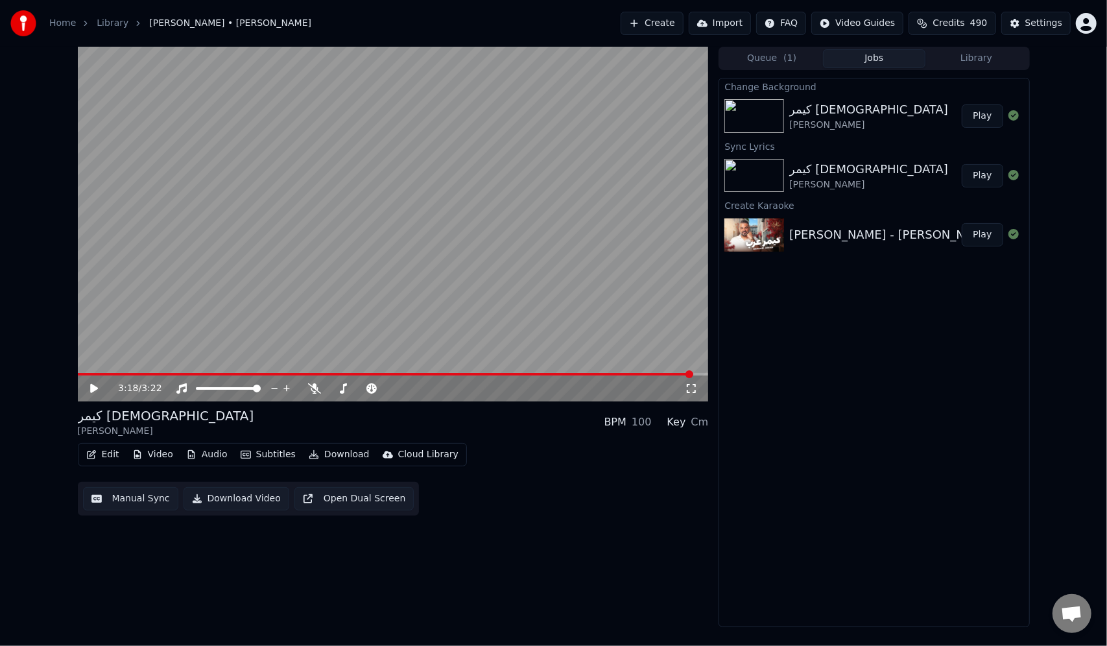
click at [139, 371] on video at bounding box center [393, 224] width 631 height 355
click at [125, 373] on span at bounding box center [101, 374] width 47 height 3
click at [104, 371] on video at bounding box center [393, 224] width 631 height 355
click at [317, 328] on video at bounding box center [393, 224] width 631 height 355
click at [309, 331] on video at bounding box center [393, 224] width 631 height 355
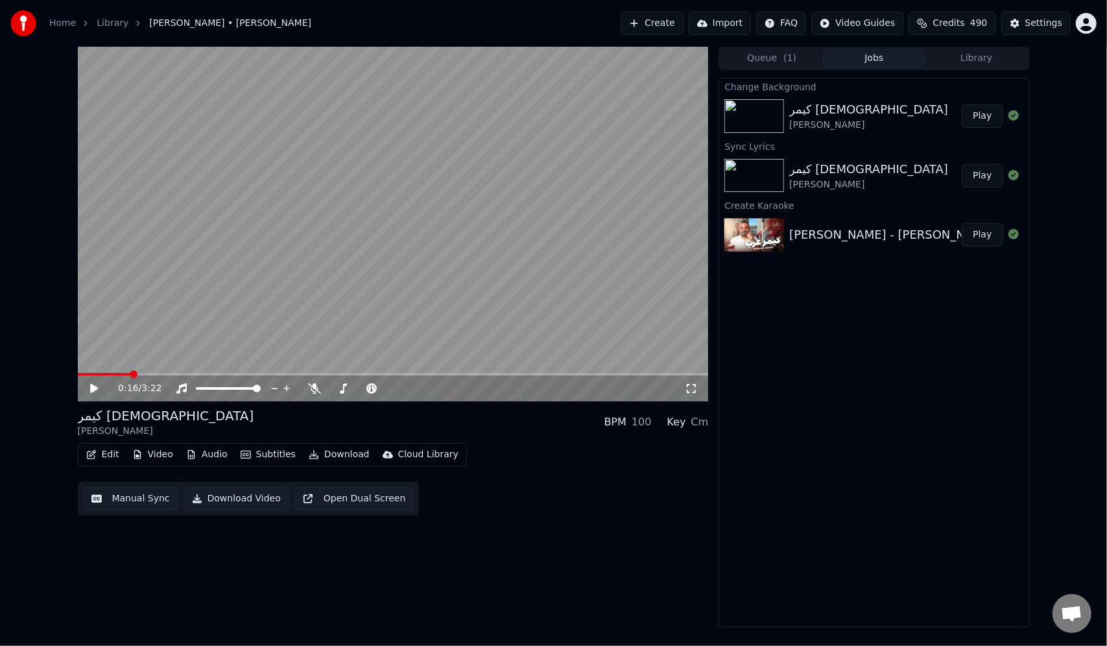
click at [149, 453] on button "Video" at bounding box center [152, 455] width 51 height 18
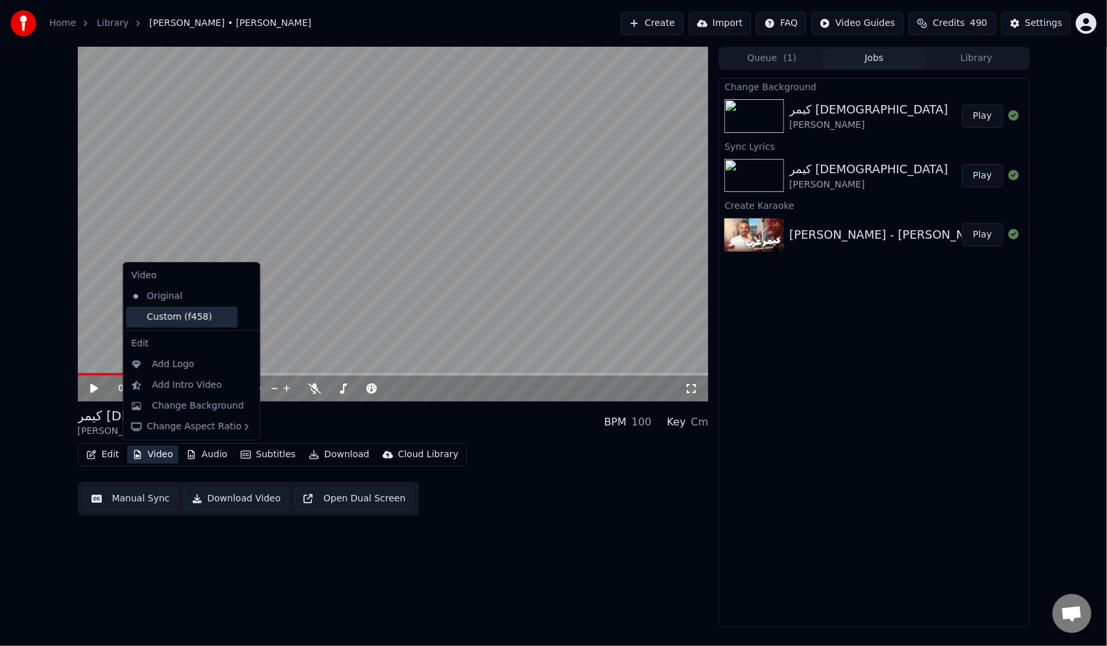
click at [188, 314] on div "Custom (f458)" at bounding box center [182, 317] width 112 height 21
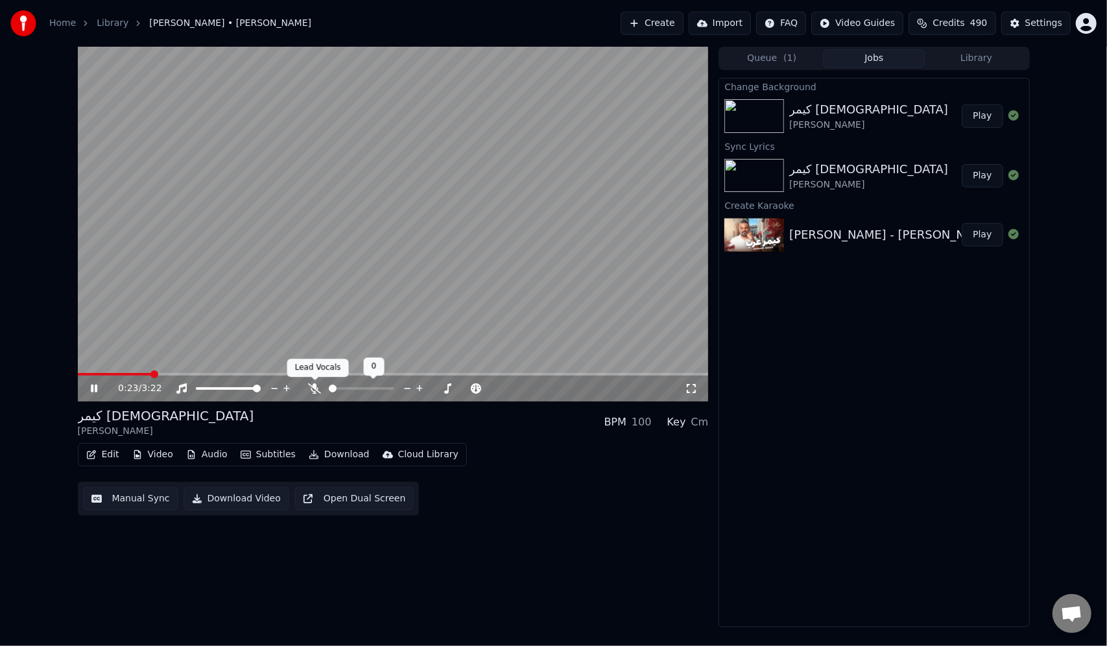
click at [315, 383] on span at bounding box center [315, 380] width 6 height 6
click at [311, 385] on icon at bounding box center [314, 388] width 13 height 10
click at [313, 385] on icon at bounding box center [314, 388] width 7 height 10
click at [350, 300] on video at bounding box center [393, 224] width 631 height 355
click at [326, 455] on button "Download" at bounding box center [339, 455] width 71 height 18
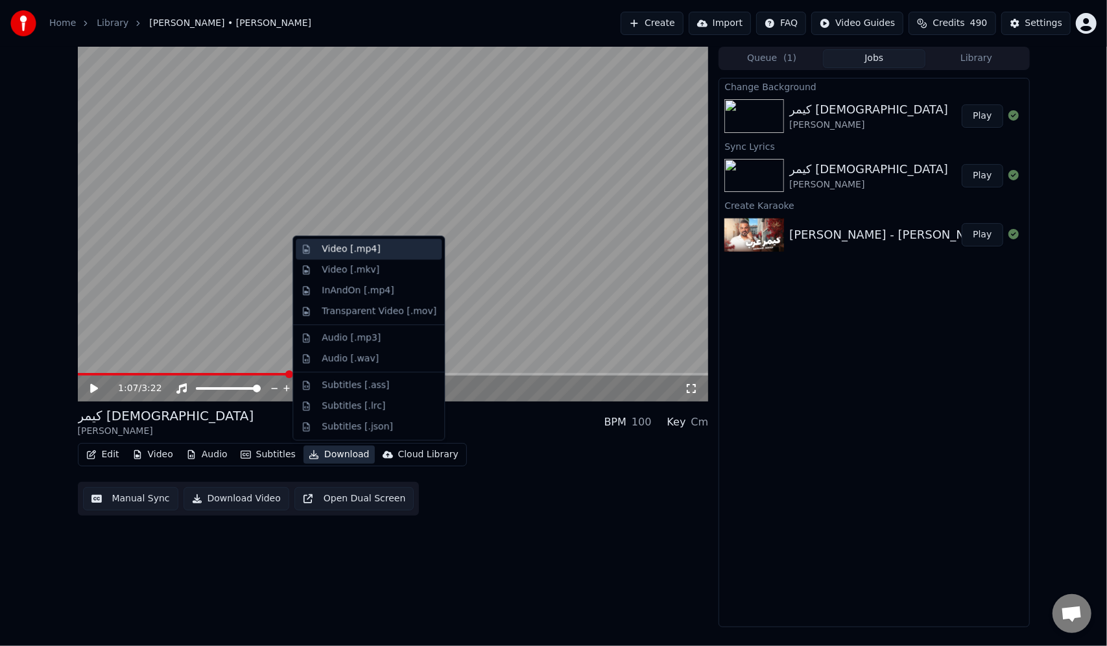
click at [347, 253] on div "Video [.mp4]" at bounding box center [351, 249] width 58 height 13
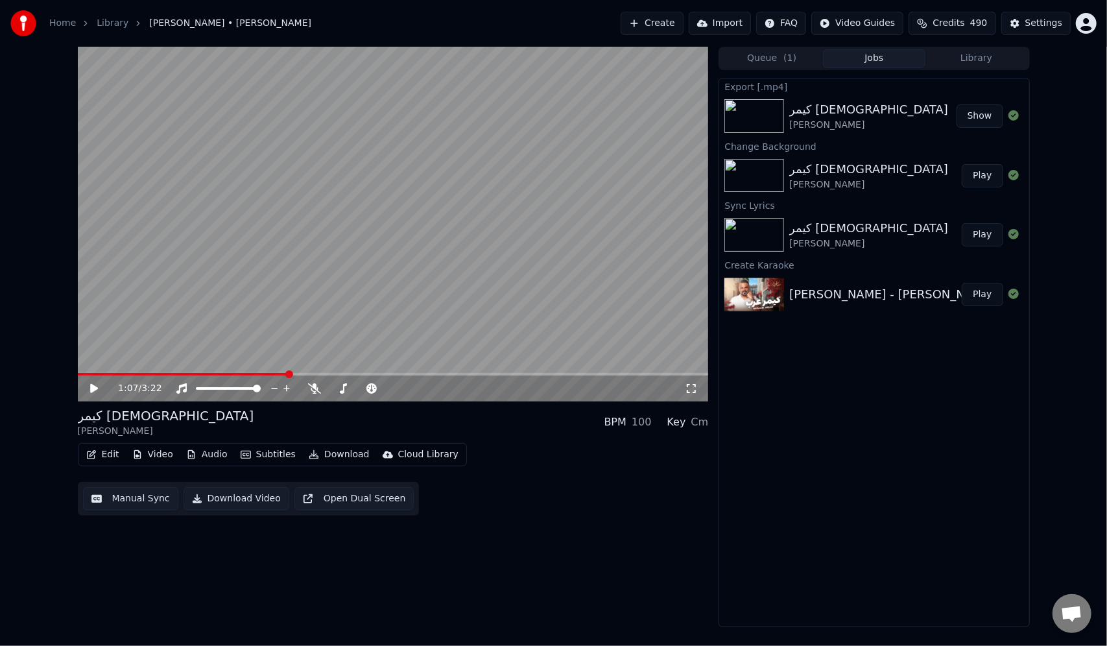
click at [977, 117] on button "Show" at bounding box center [980, 115] width 47 height 23
click at [621, 18] on button "Create" at bounding box center [652, 23] width 63 height 23
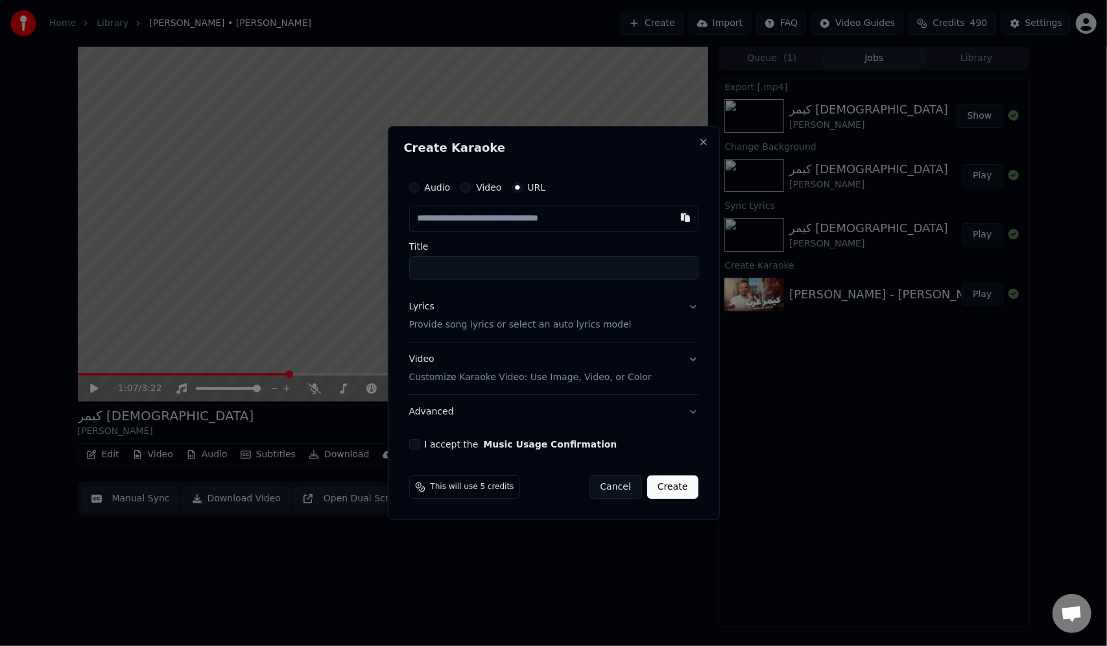
paste input "**********"
type input "**********"
click at [692, 306] on button "Lyrics Provide song lyrics or select an auto lyrics model" at bounding box center [553, 316] width 289 height 52
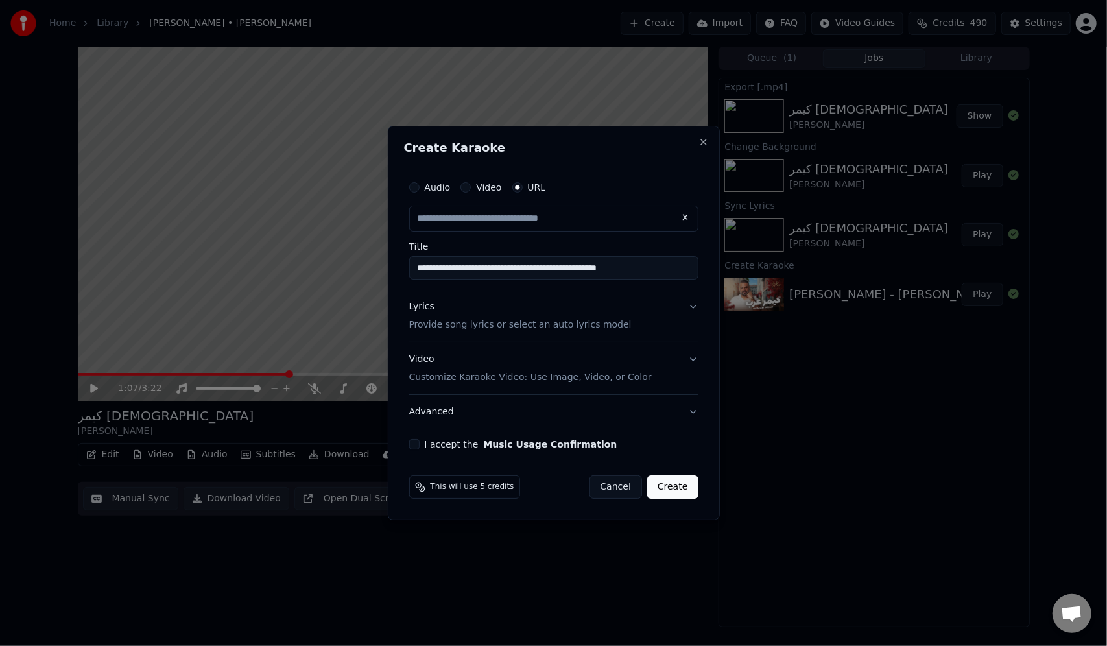
type input "**********"
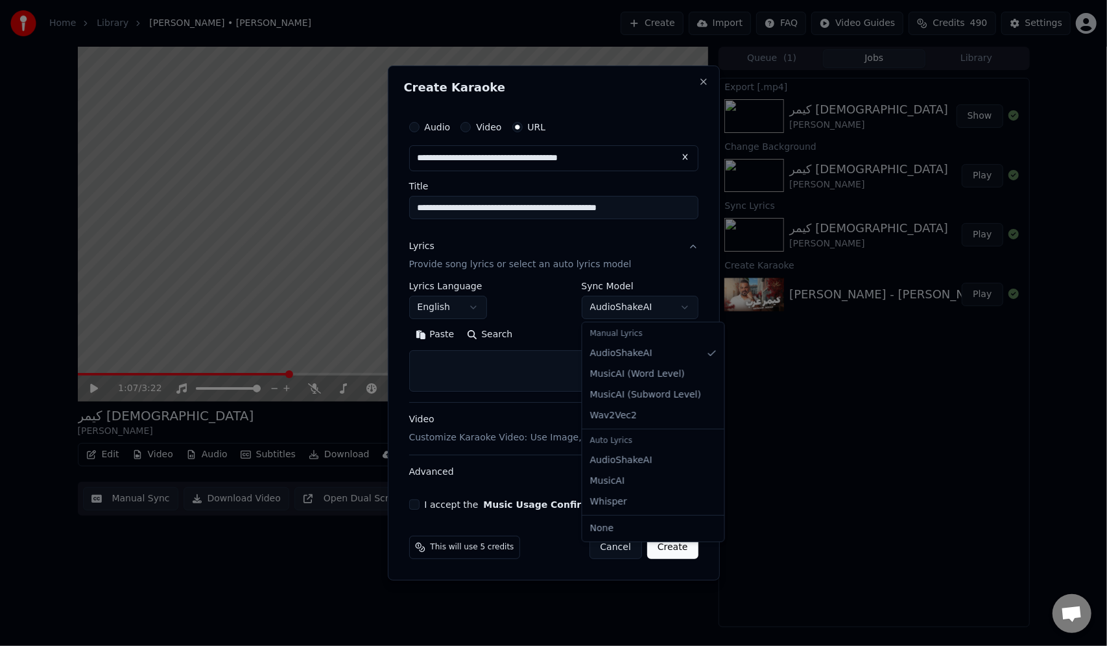
click at [663, 308] on body "**********" at bounding box center [553, 323] width 1107 height 646
click at [480, 361] on textarea at bounding box center [553, 371] width 289 height 42
click at [437, 337] on button "Paste" at bounding box center [435, 334] width 52 height 21
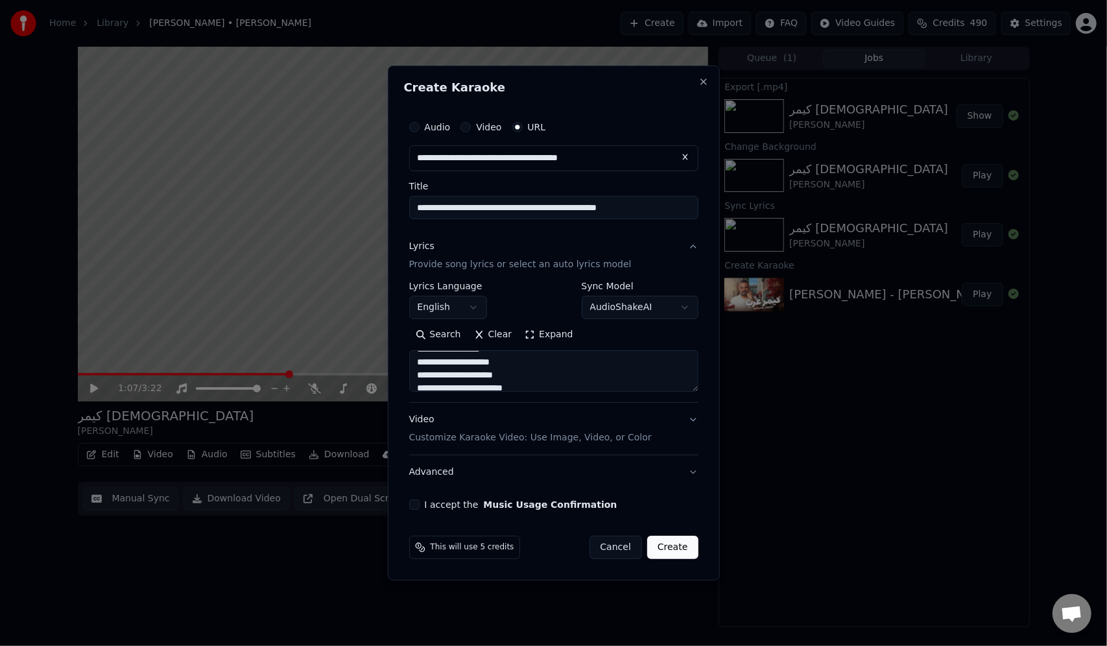
scroll to position [489, 0]
drag, startPoint x: 507, startPoint y: 381, endPoint x: 403, endPoint y: 388, distance: 104.0
click at [403, 388] on div "**********" at bounding box center [554, 323] width 332 height 515
type textarea "**********"
click at [415, 501] on button "I accept the Music Usage Confirmation" at bounding box center [414, 505] width 10 height 10
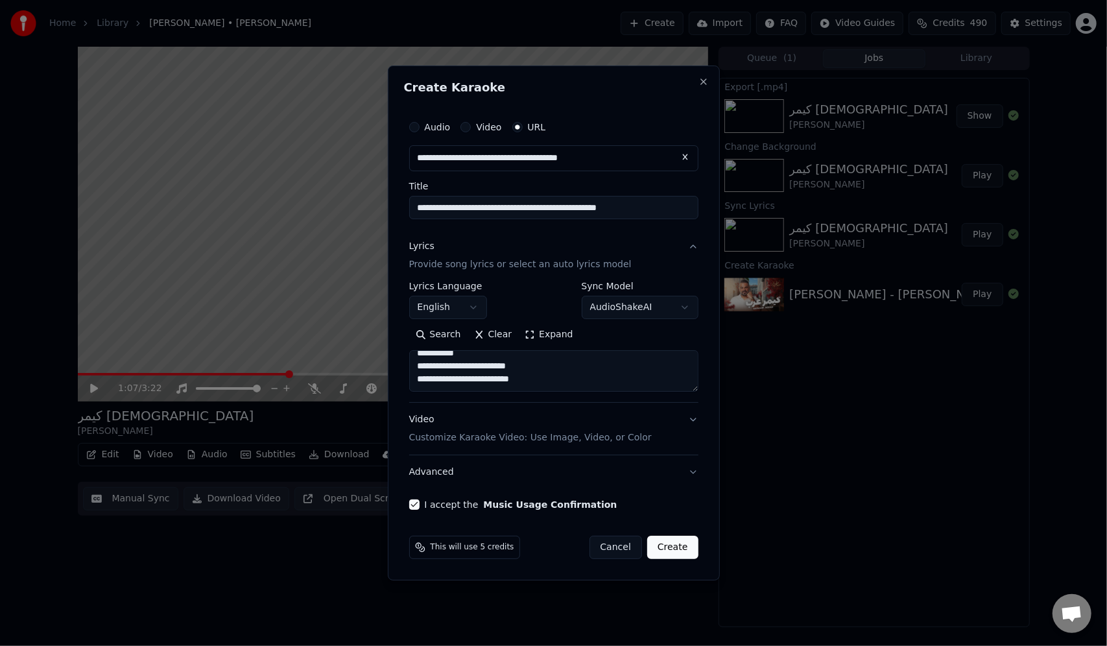
click at [682, 549] on button "Create" at bounding box center [672, 547] width 51 height 23
select select "**"
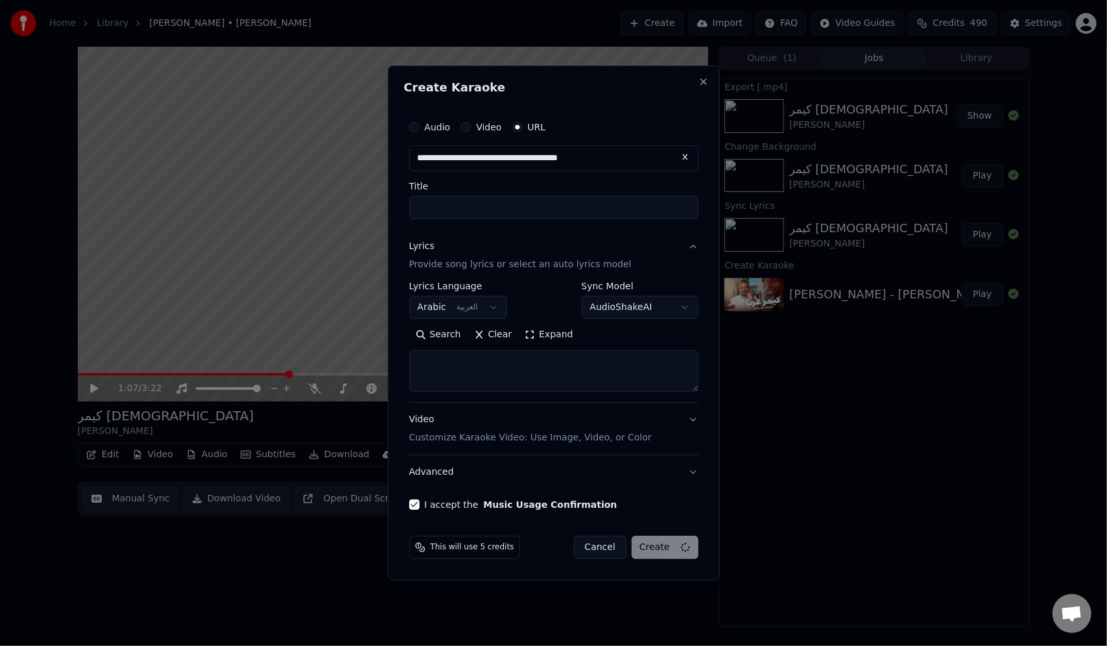
select select
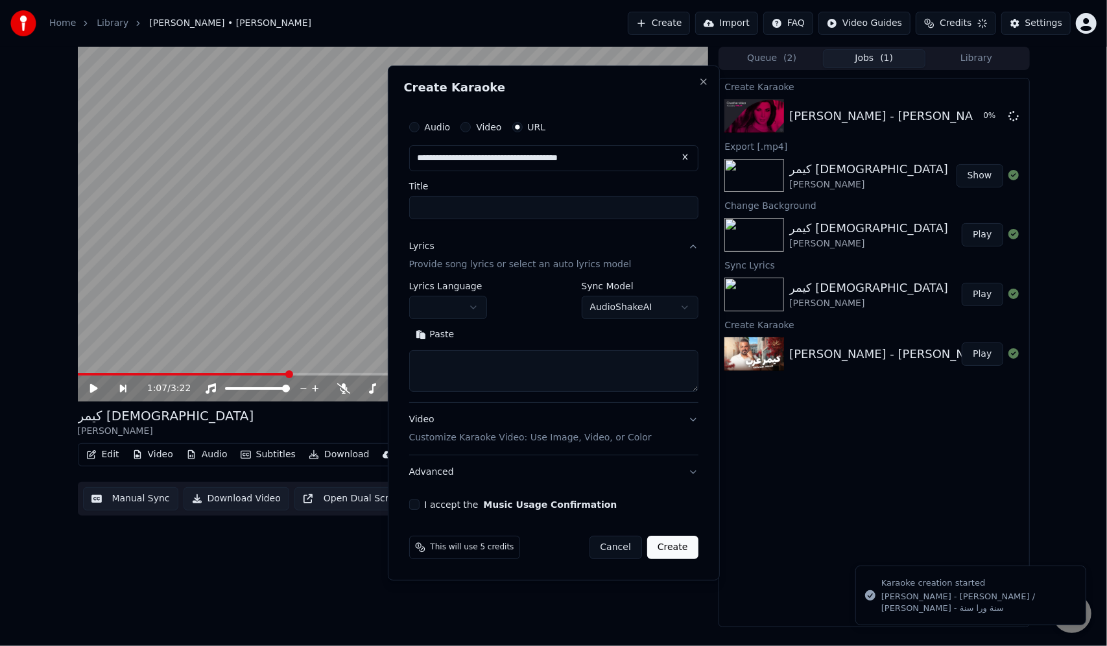
scroll to position [0, 0]
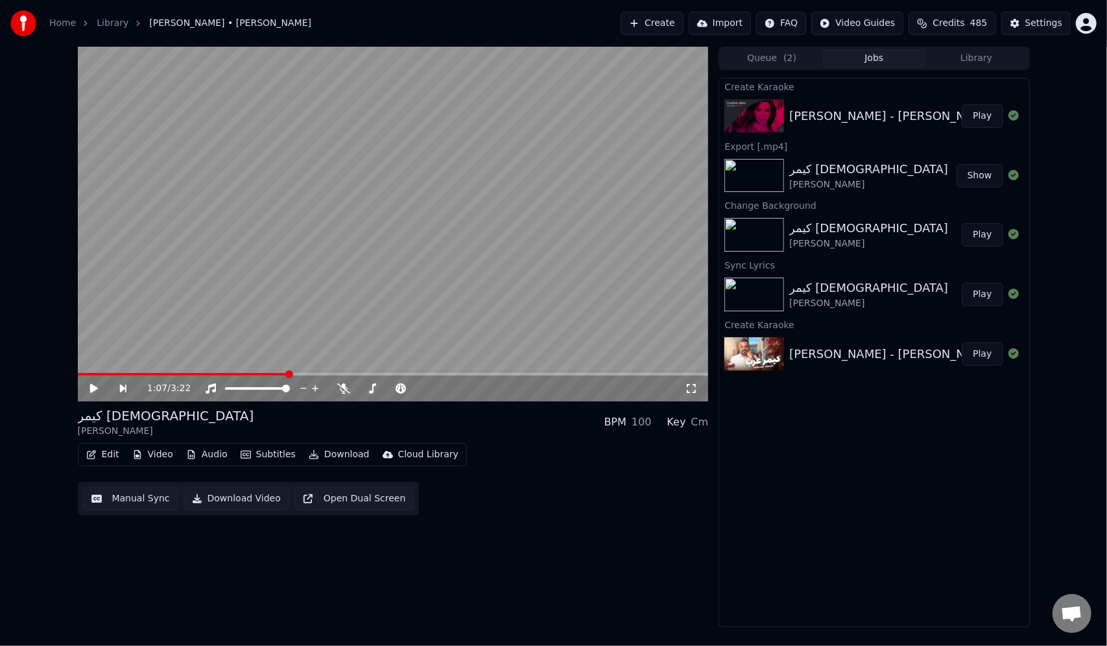
click at [986, 108] on button "Play" at bounding box center [982, 115] width 41 height 23
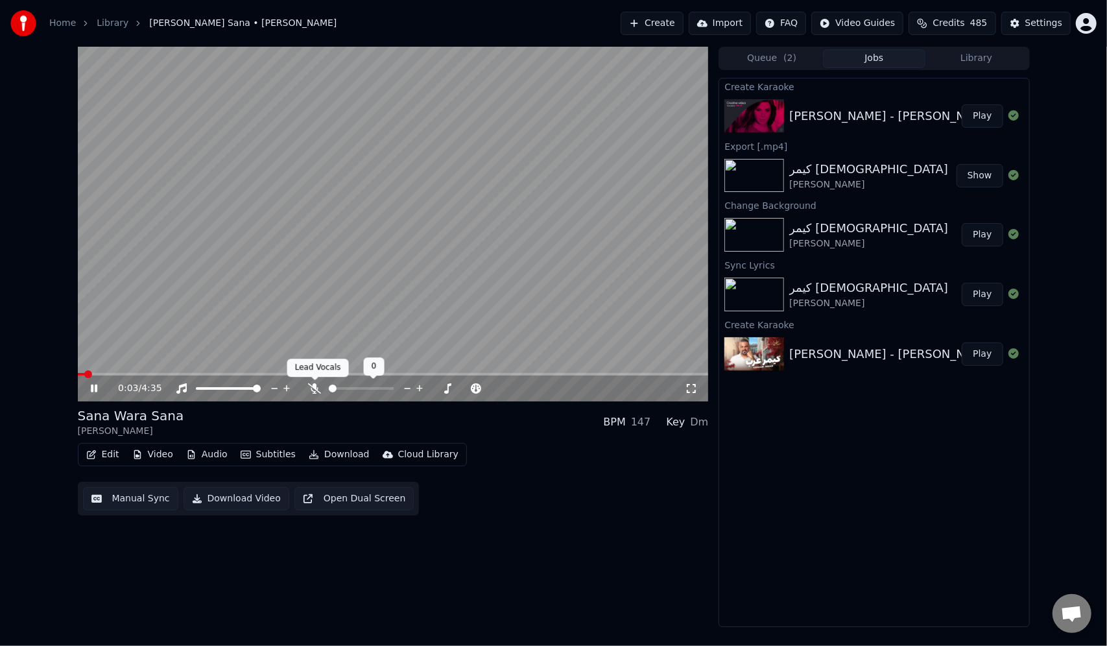
click at [316, 384] on icon at bounding box center [314, 388] width 13 height 10
click at [363, 245] on video at bounding box center [393, 224] width 631 height 355
click at [92, 454] on icon "button" at bounding box center [91, 454] width 9 height 9
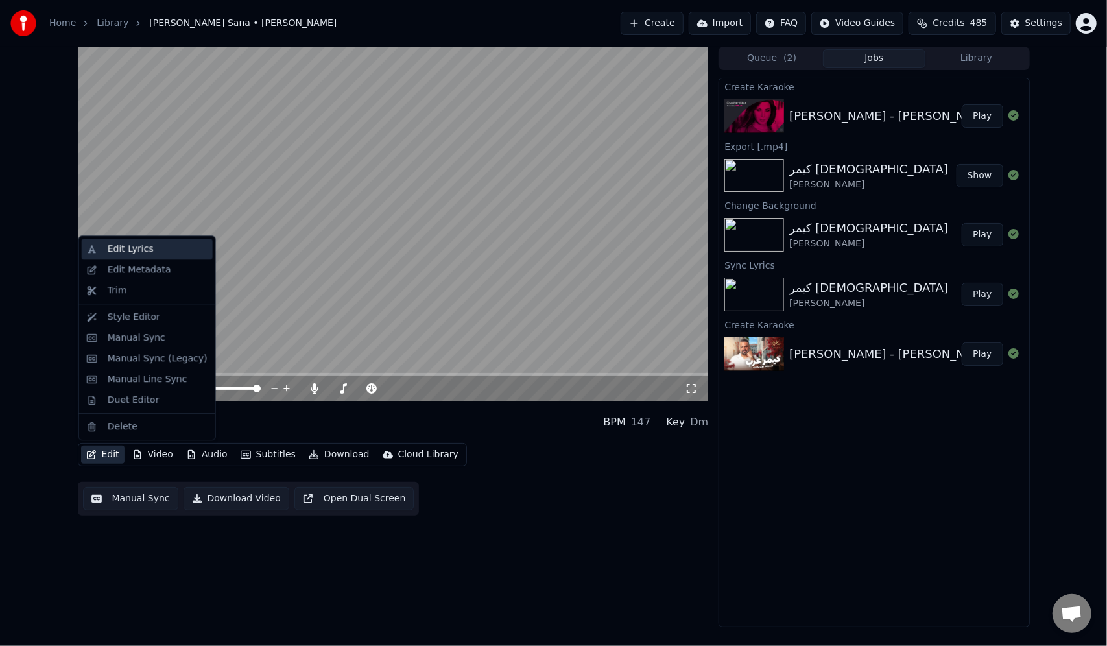
click at [136, 255] on div "Edit Lyrics" at bounding box center [131, 249] width 46 height 13
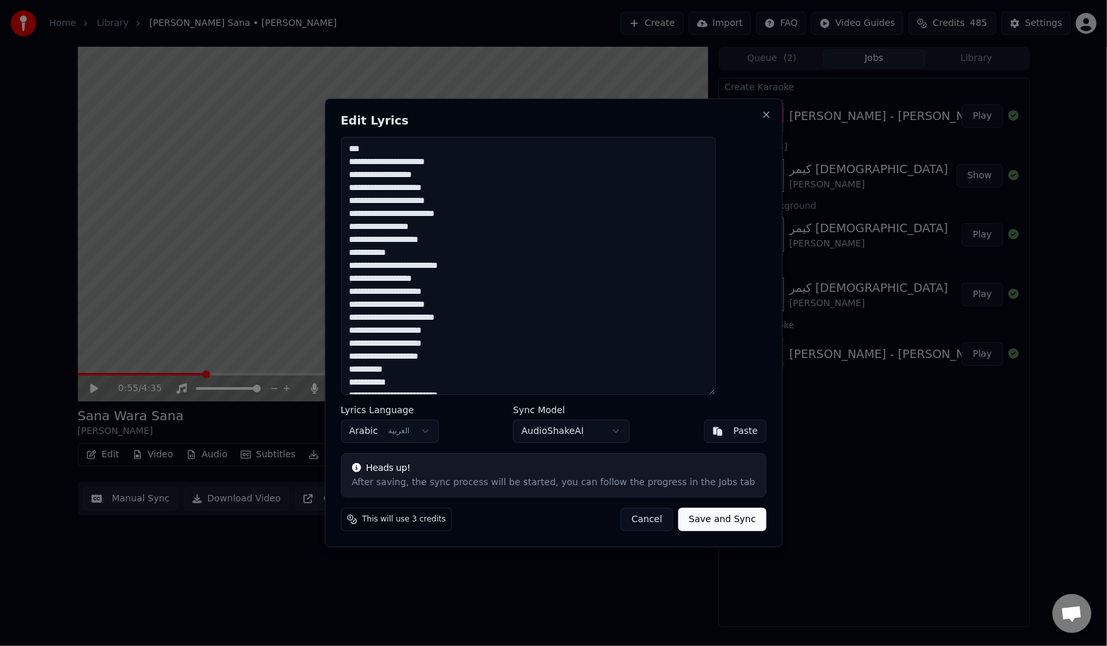
click at [628, 525] on button "Cancel" at bounding box center [647, 519] width 53 height 23
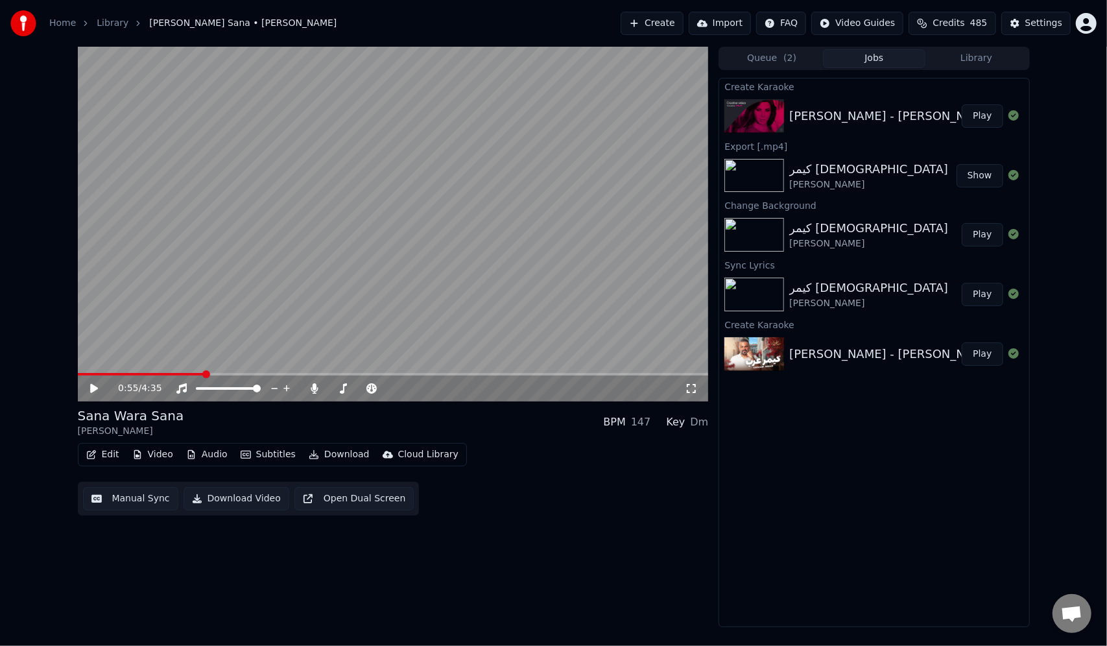
click at [121, 372] on video at bounding box center [393, 224] width 631 height 355
click at [119, 376] on div "0:55 / 4:35" at bounding box center [393, 389] width 631 height 26
click at [118, 373] on span at bounding box center [143, 374] width 130 height 3
click at [91, 387] on icon at bounding box center [94, 389] width 6 height 8
click at [93, 451] on icon "button" at bounding box center [91, 454] width 9 height 9
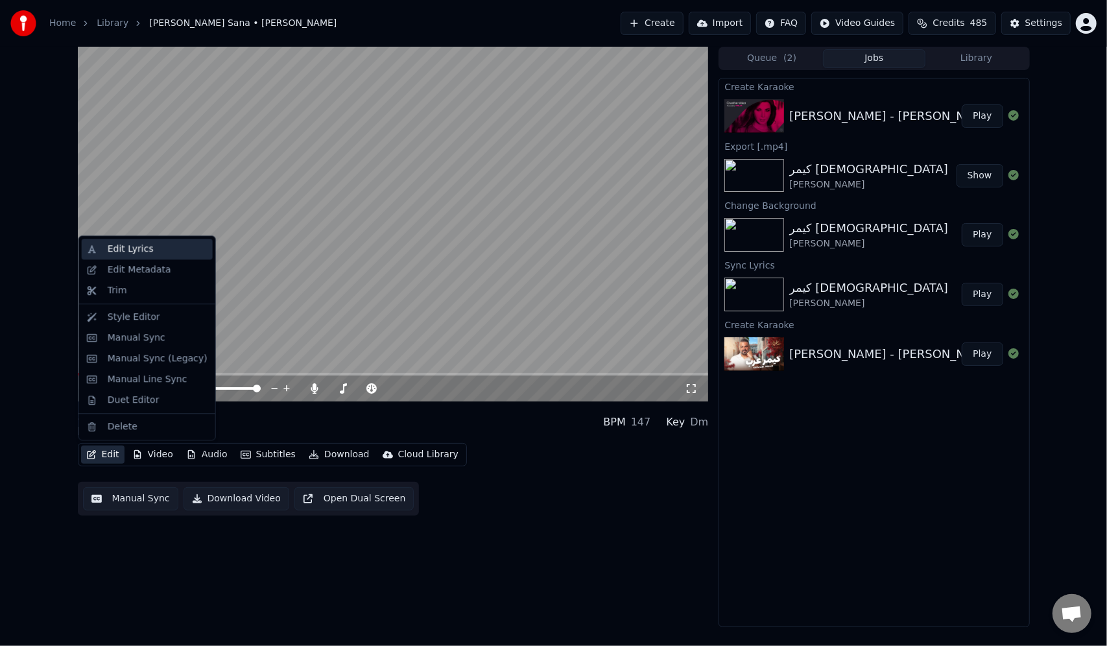
click at [141, 254] on div "Edit Lyrics" at bounding box center [131, 249] width 46 height 13
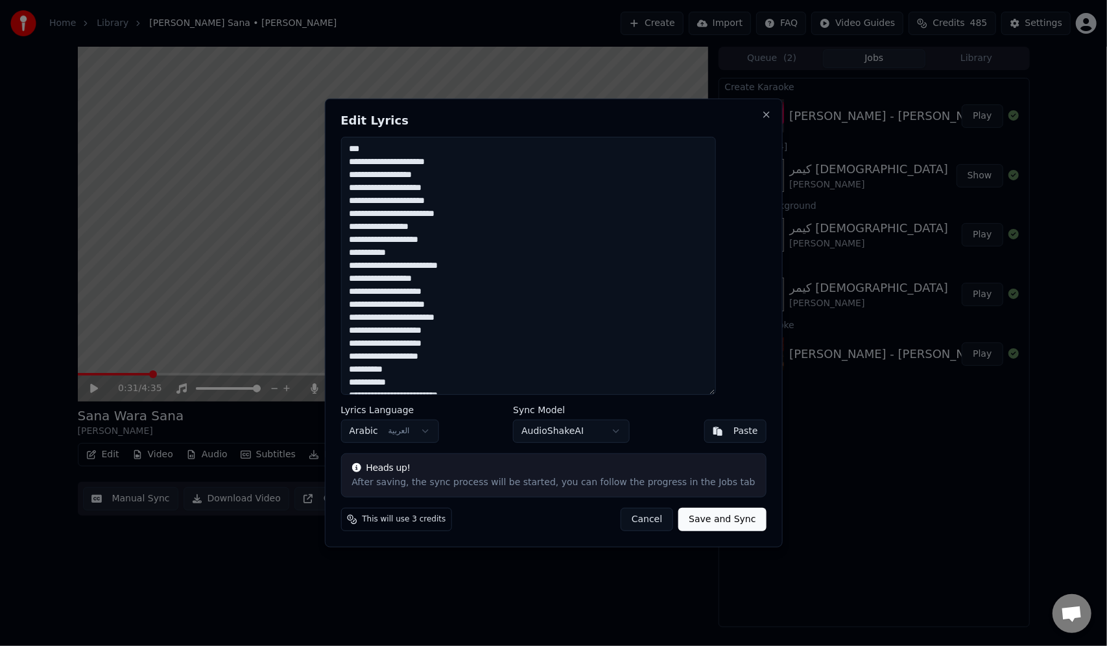
drag, startPoint x: 733, startPoint y: 176, endPoint x: 633, endPoint y: 216, distance: 107.7
click at [633, 216] on textarea "**********" at bounding box center [528, 266] width 375 height 258
click at [642, 162] on textarea "**********" at bounding box center [528, 266] width 375 height 258
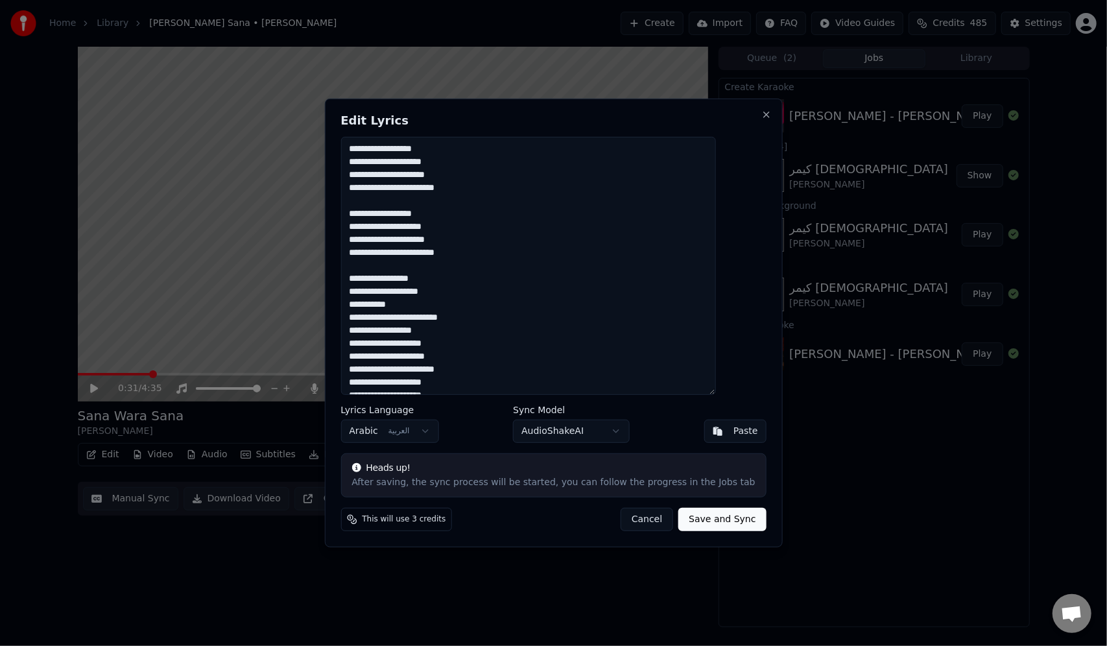
scroll to position [75, 0]
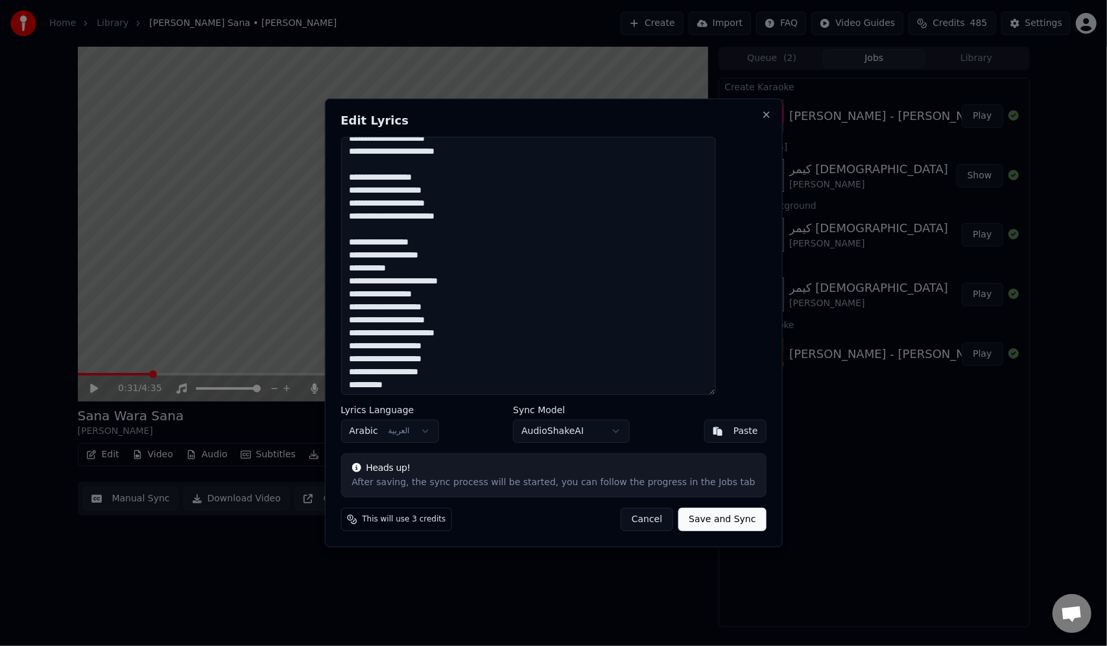
type textarea "**********"
click at [700, 523] on button "Save and Sync" at bounding box center [723, 519] width 88 height 23
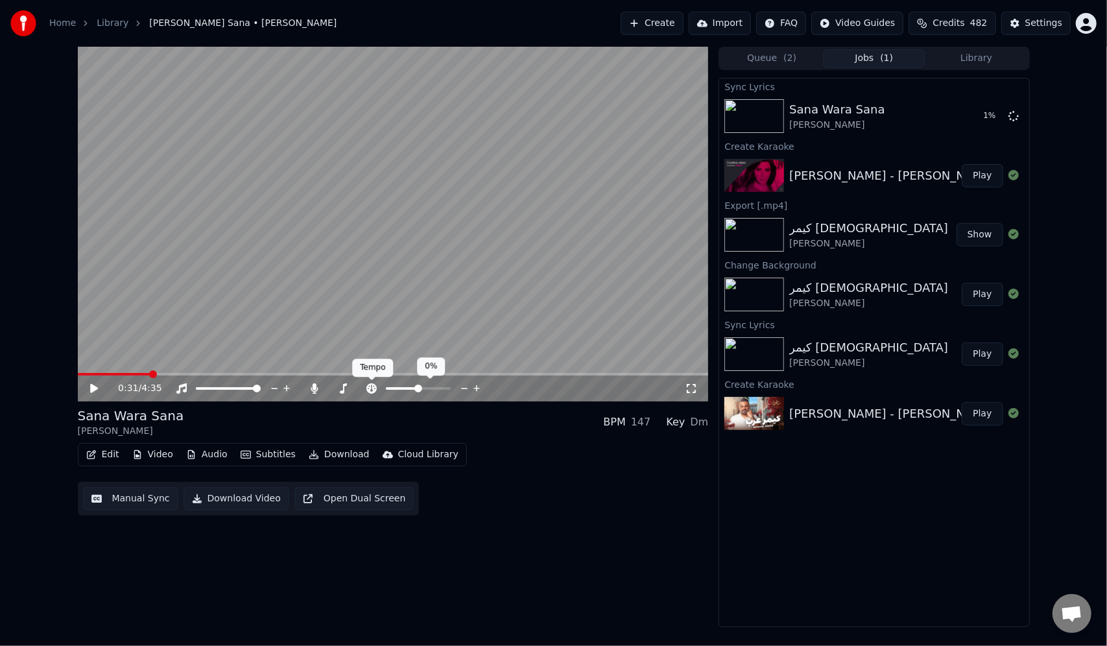
click at [370, 385] on icon at bounding box center [372, 388] width 10 height 10
click at [451, 390] on span at bounding box center [447, 389] width 8 height 8
click at [78, 376] on span at bounding box center [82, 374] width 9 height 3
click at [466, 387] on icon at bounding box center [465, 388] width 12 height 13
click at [466, 388] on icon at bounding box center [464, 388] width 6 height 1
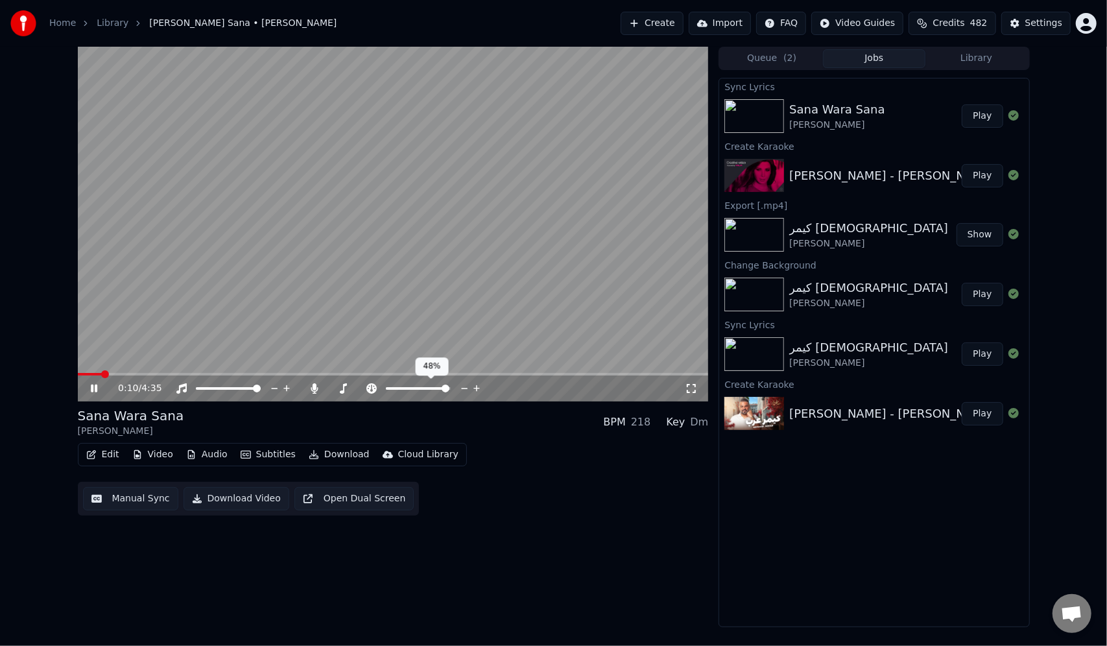
click at [477, 387] on icon at bounding box center [477, 388] width 6 height 6
click at [479, 387] on icon at bounding box center [477, 388] width 12 height 13
click at [436, 258] on video at bounding box center [393, 224] width 631 height 355
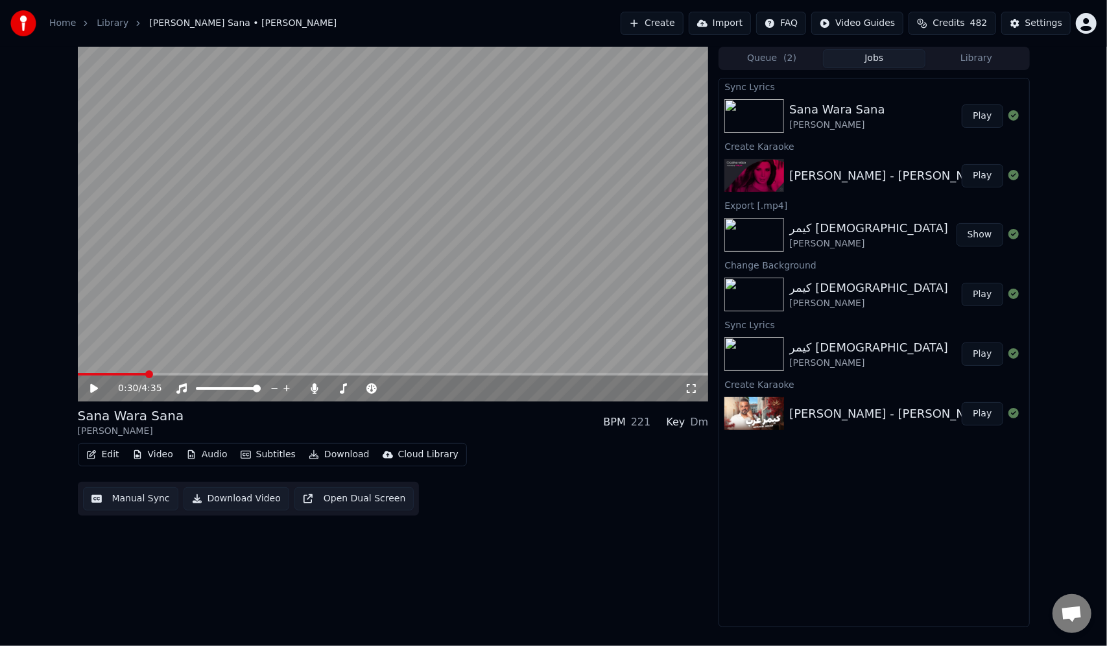
click at [147, 377] on span at bounding box center [149, 374] width 8 height 8
click at [213, 260] on video at bounding box center [393, 224] width 631 height 355
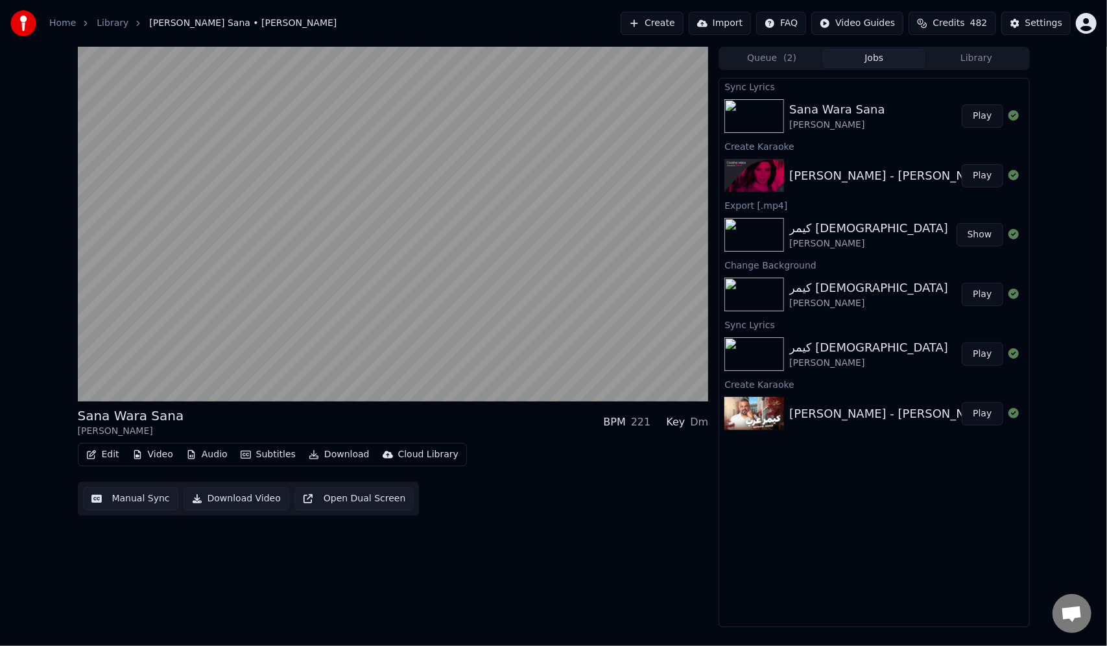
click at [213, 261] on video at bounding box center [393, 224] width 631 height 355
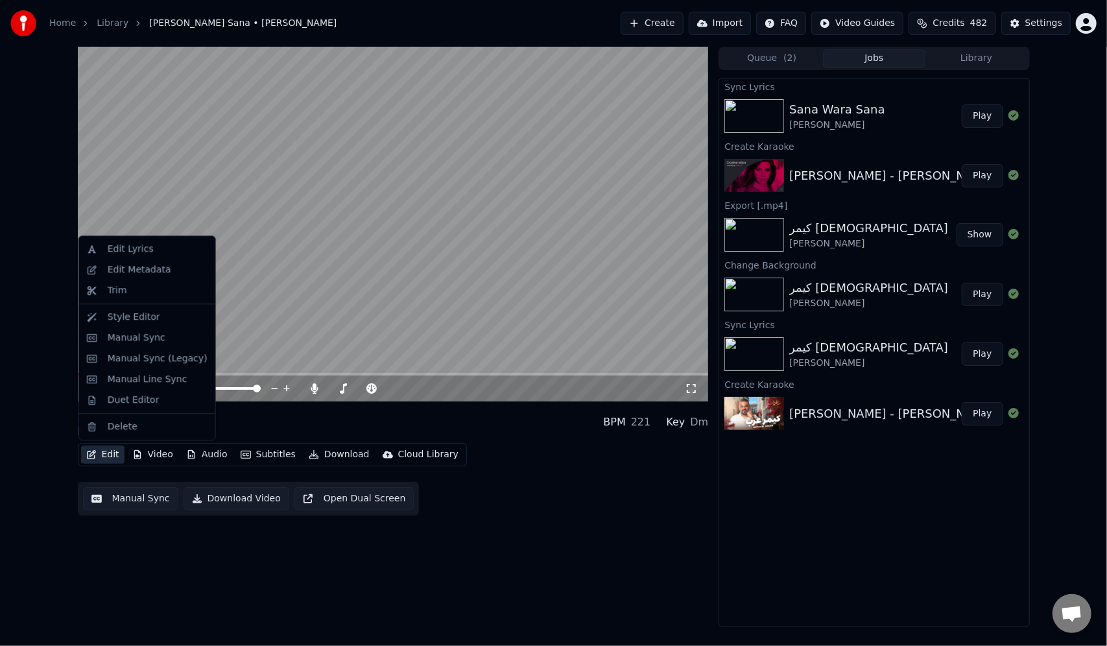
click at [97, 454] on button "Edit" at bounding box center [102, 455] width 43 height 18
click at [130, 249] on div "Edit Lyrics" at bounding box center [131, 249] width 46 height 13
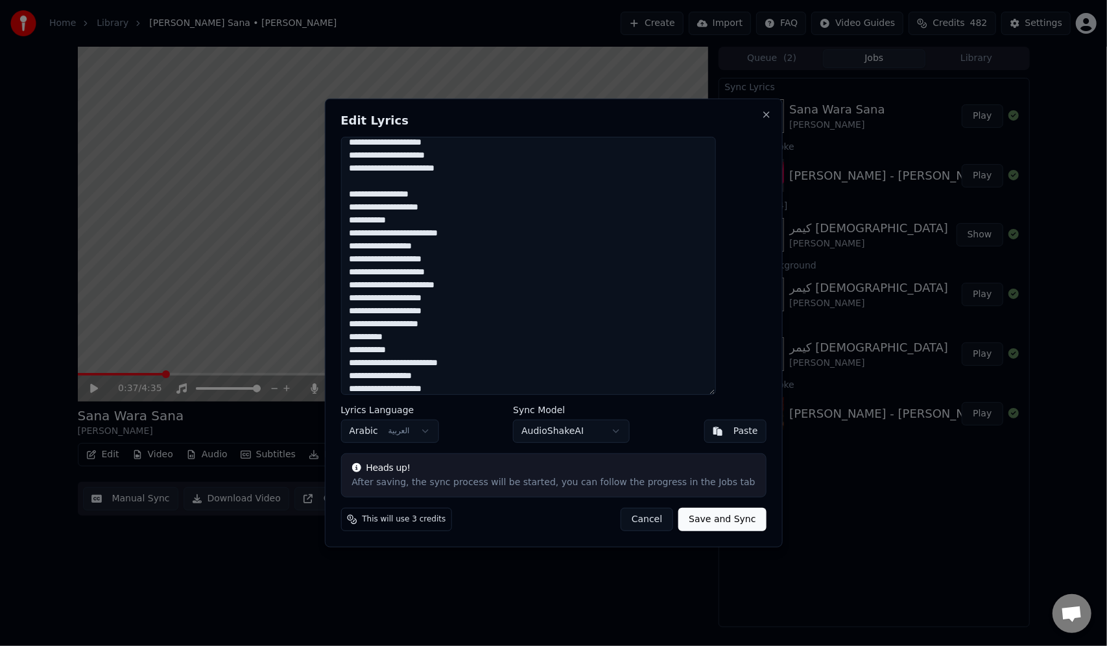
scroll to position [130, 0]
click at [592, 347] on textarea "**********" at bounding box center [528, 266] width 375 height 258
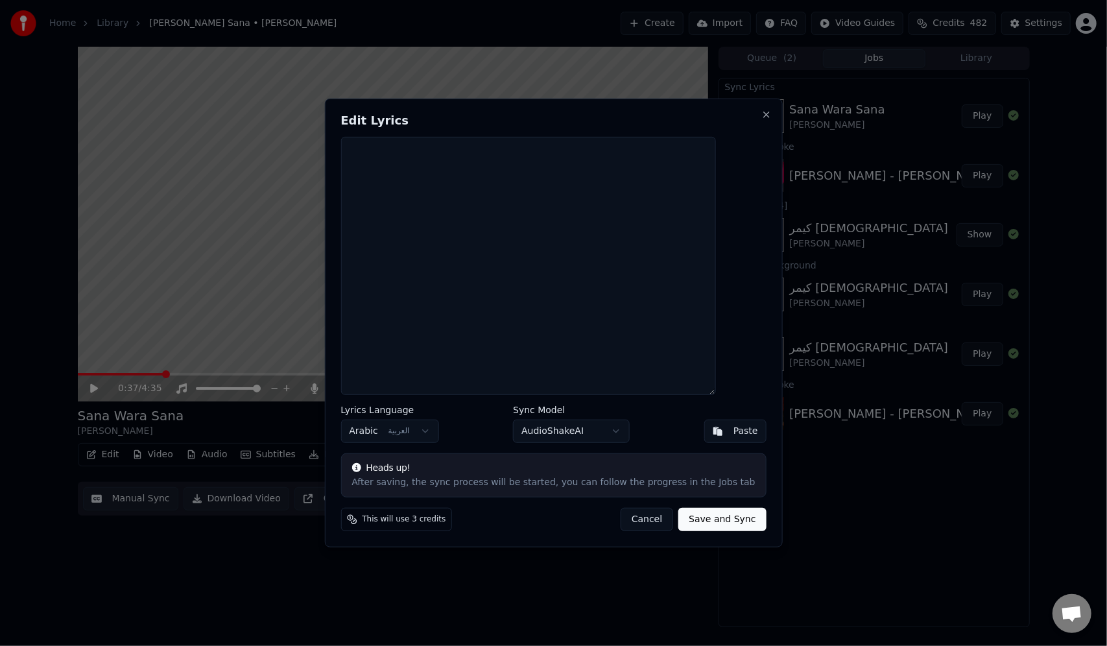
scroll to position [0, 0]
paste textarea "**********"
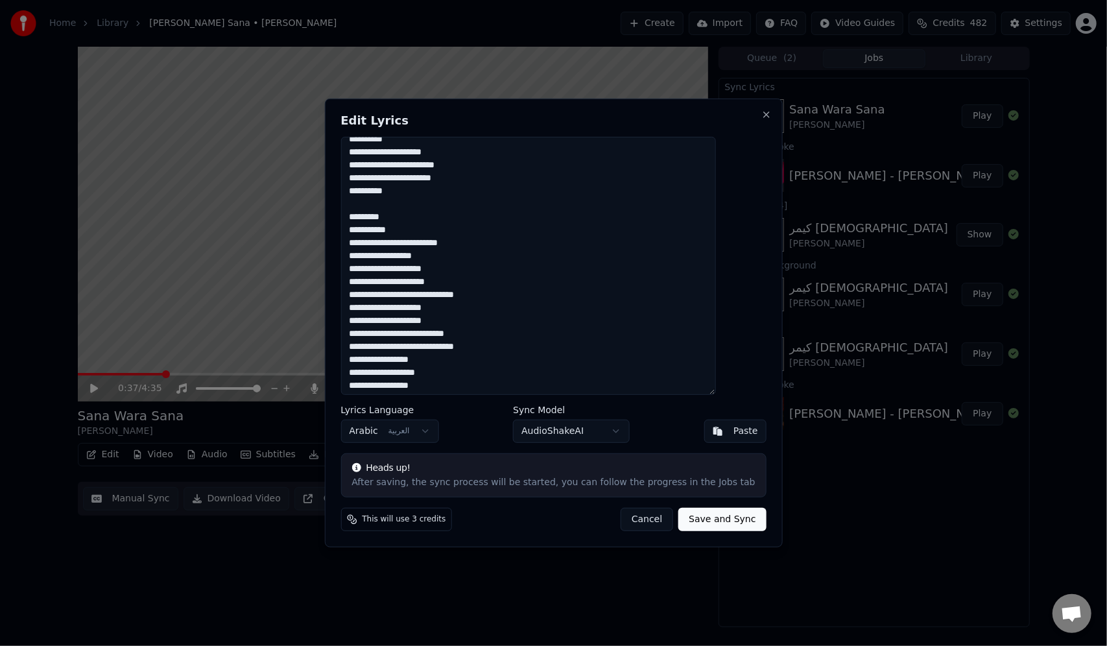
scroll to position [772, 0]
drag, startPoint x: 702, startPoint y: 218, endPoint x: 738, endPoint y: 220, distance: 36.4
click at [716, 220] on textarea at bounding box center [528, 266] width 375 height 258
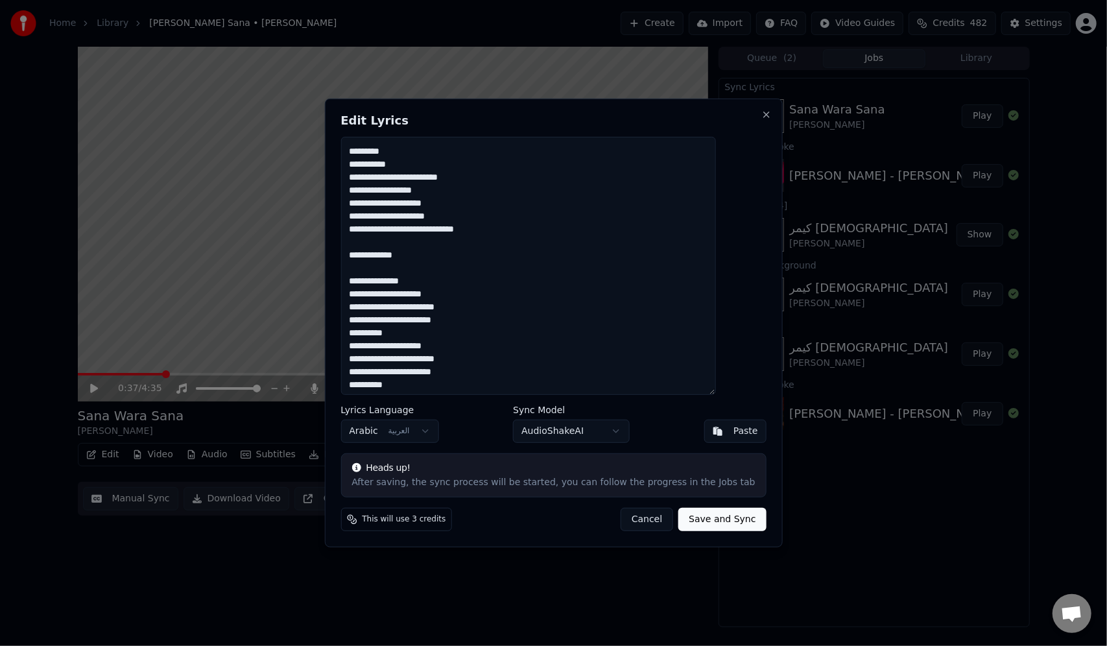
scroll to position [577, 0]
drag, startPoint x: 670, startPoint y: 283, endPoint x: 746, endPoint y: 258, distance: 80.4
click at [746, 258] on div "Edit Lyrics Lyrics Language Arabic العربية Sync Model AudioShakeAI Paste Heads …" at bounding box center [553, 323] width 458 height 449
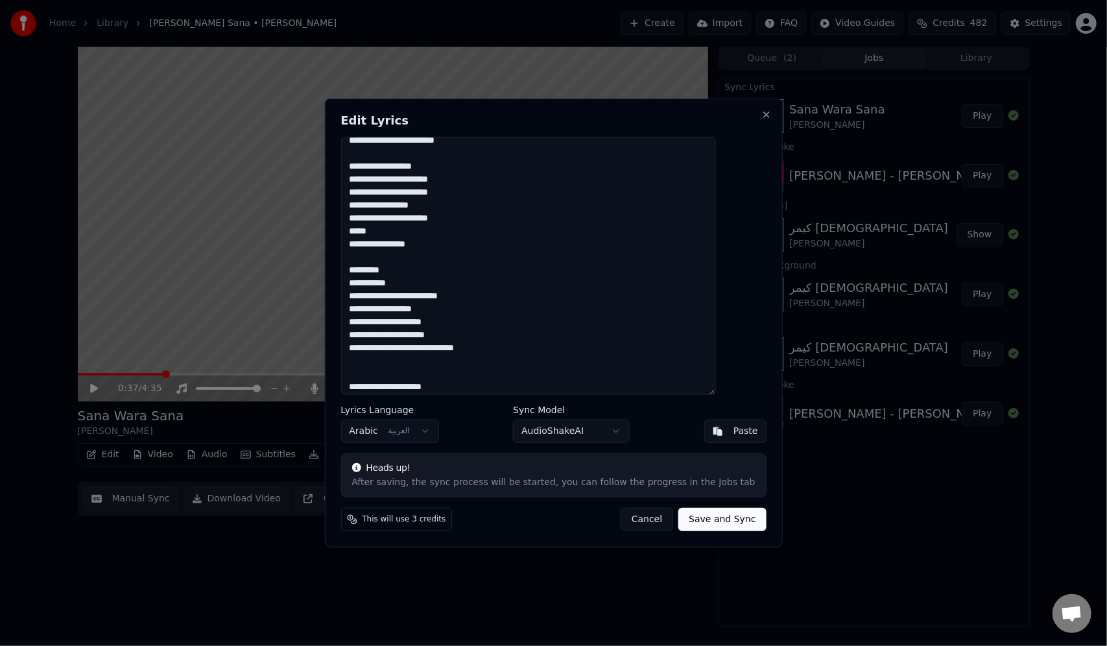
scroll to position [448, 0]
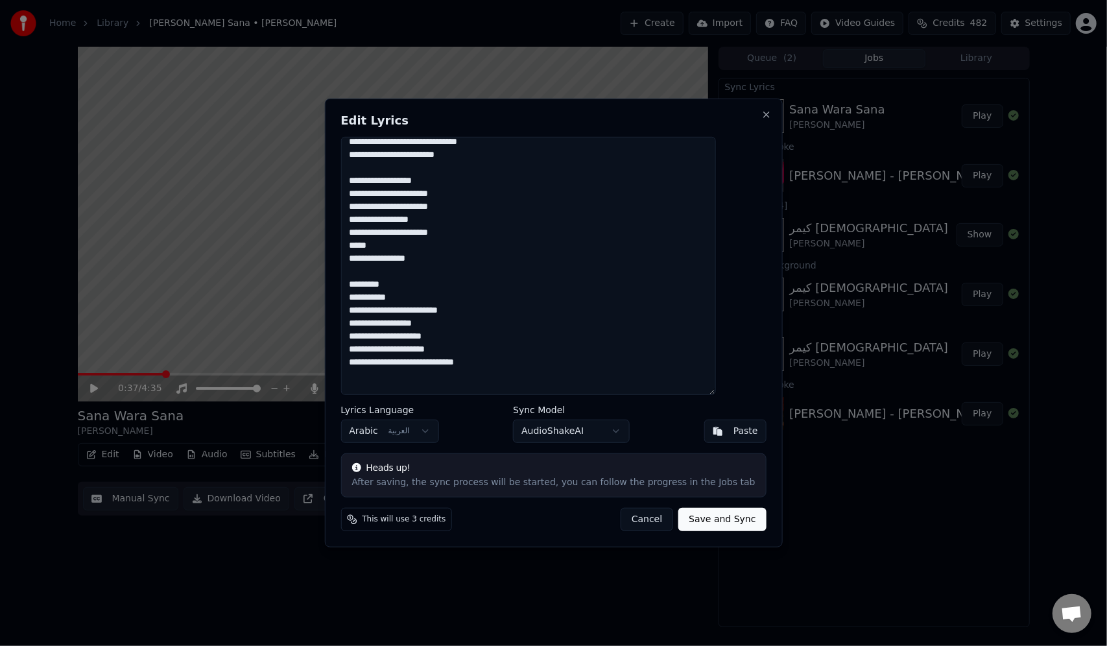
drag, startPoint x: 692, startPoint y: 286, endPoint x: 759, endPoint y: 280, distance: 67.7
click at [759, 280] on body "Home Library [PERSON_NAME] • [PERSON_NAME] Create Import FAQ Video Guides Credi…" at bounding box center [553, 323] width 1107 height 646
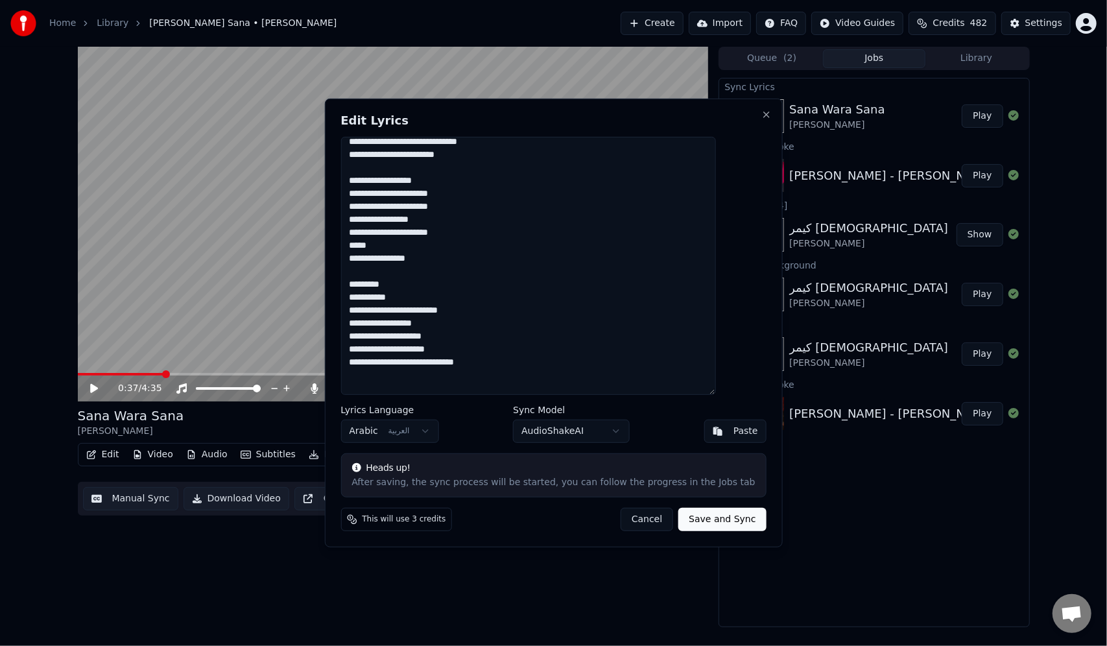
type textarea "**********"
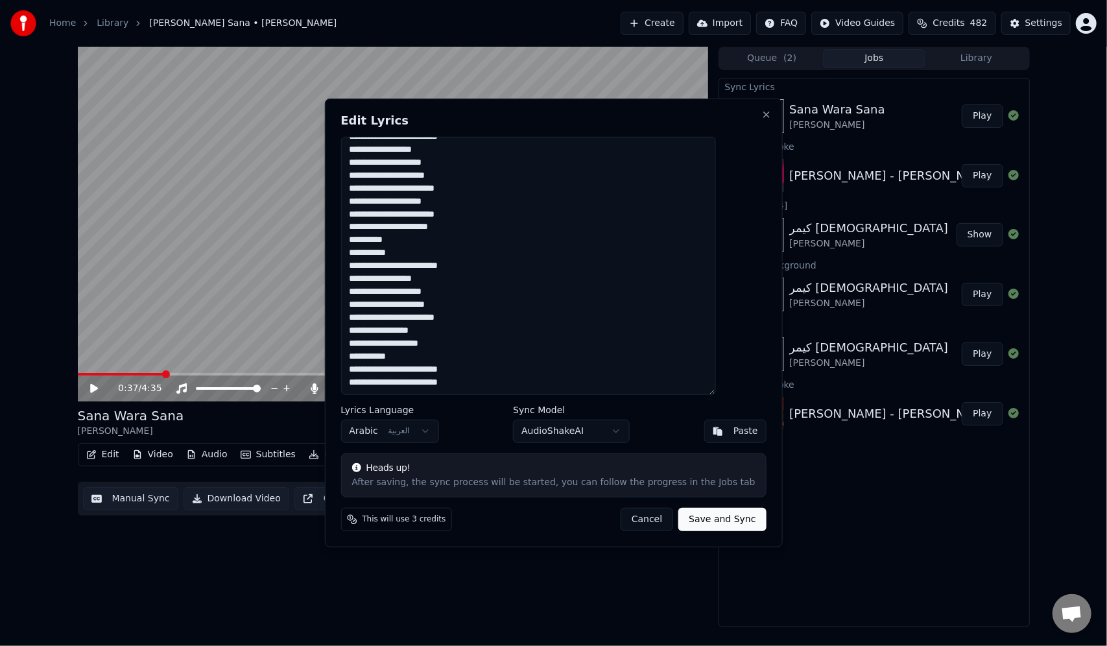
scroll to position [349, 0]
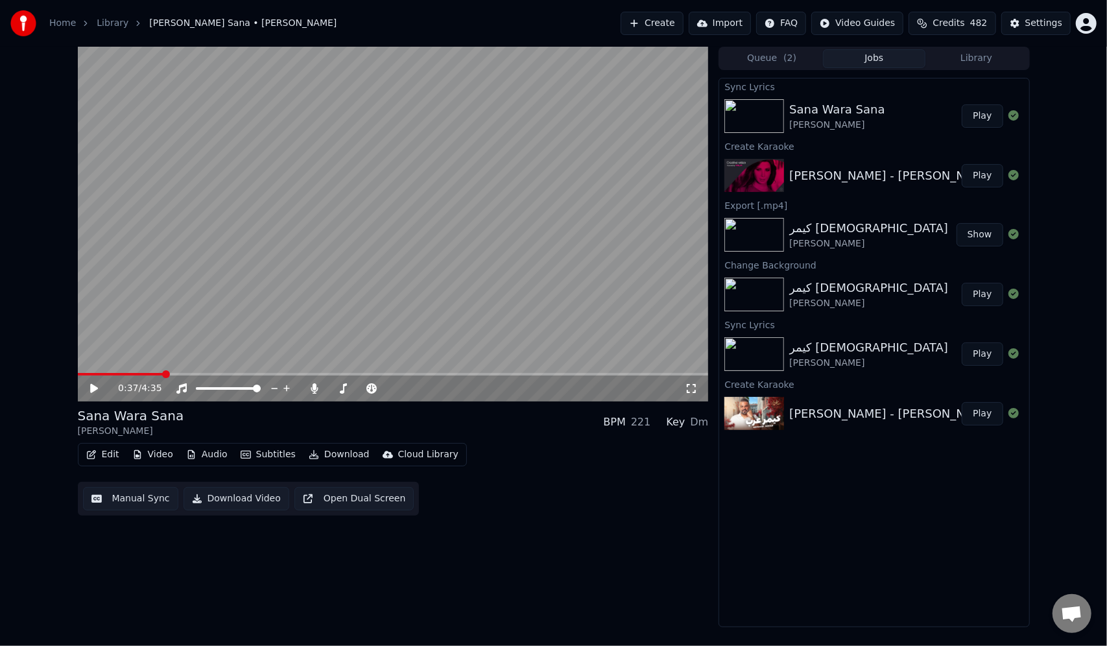
click at [97, 457] on button "Edit" at bounding box center [102, 455] width 43 height 18
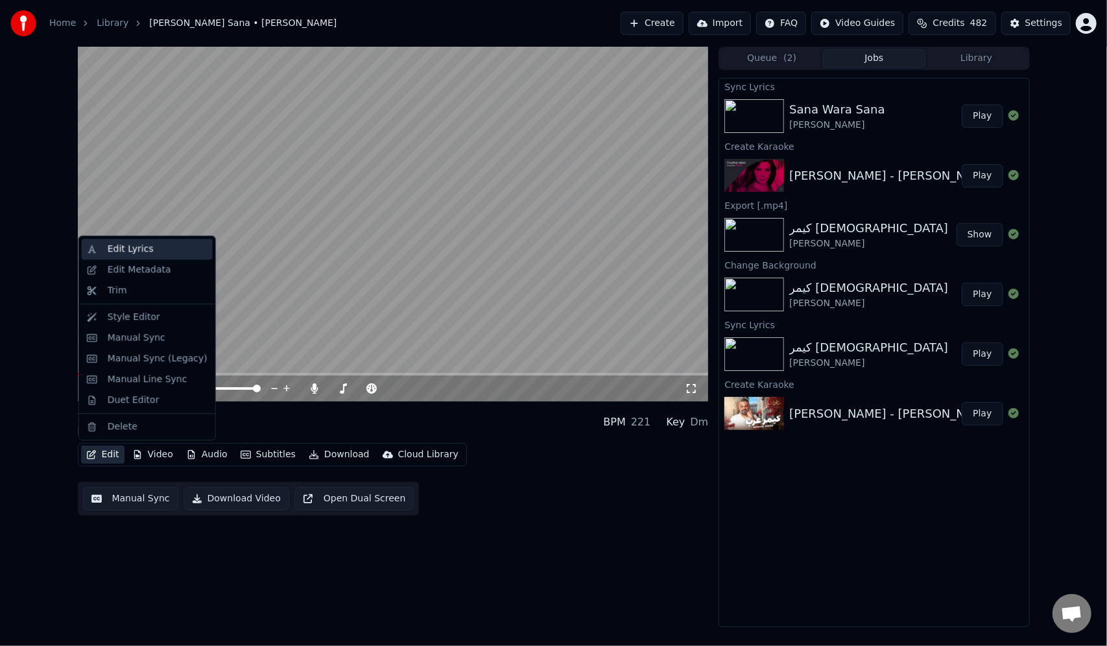
click at [94, 259] on div "Edit Lyrics" at bounding box center [147, 249] width 131 height 21
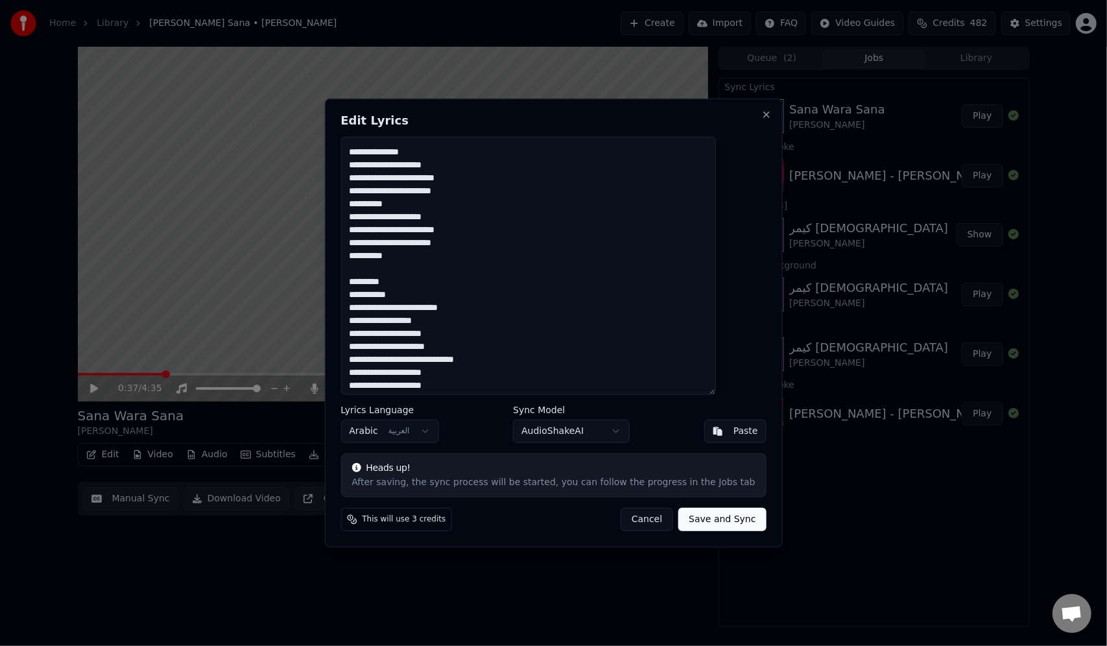
scroll to position [707, 0]
drag, startPoint x: 699, startPoint y: 283, endPoint x: 742, endPoint y: 280, distance: 42.2
click at [742, 280] on div "Edit Lyrics Lyrics Language Arabic العربية Sync Model AudioShakeAI Paste Heads …" at bounding box center [553, 323] width 458 height 449
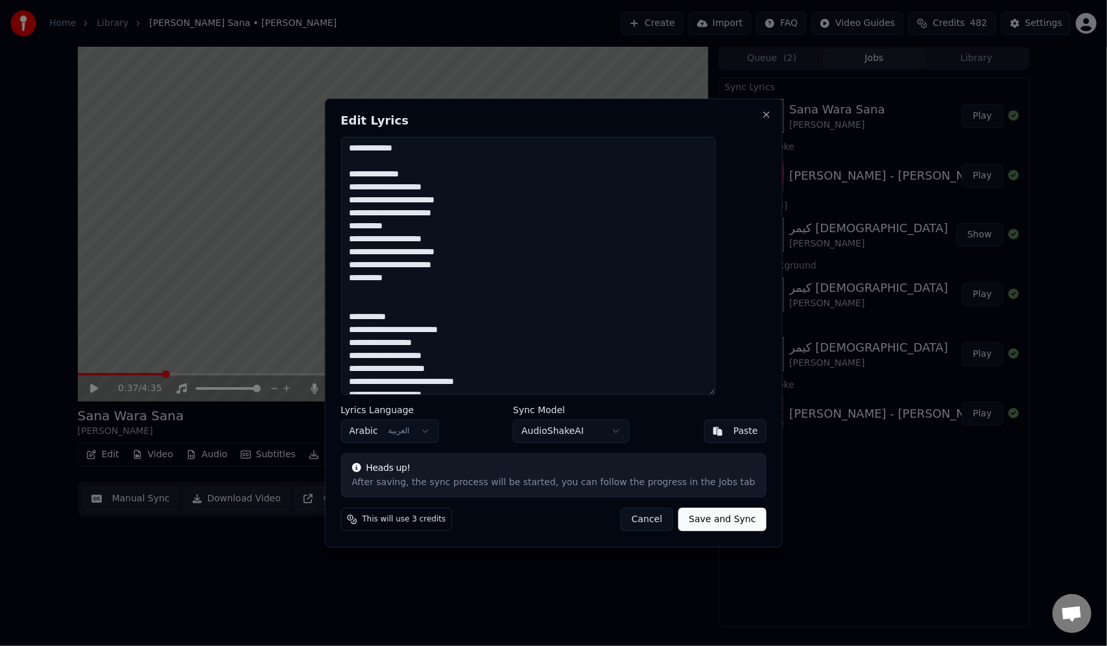
scroll to position [577, 0]
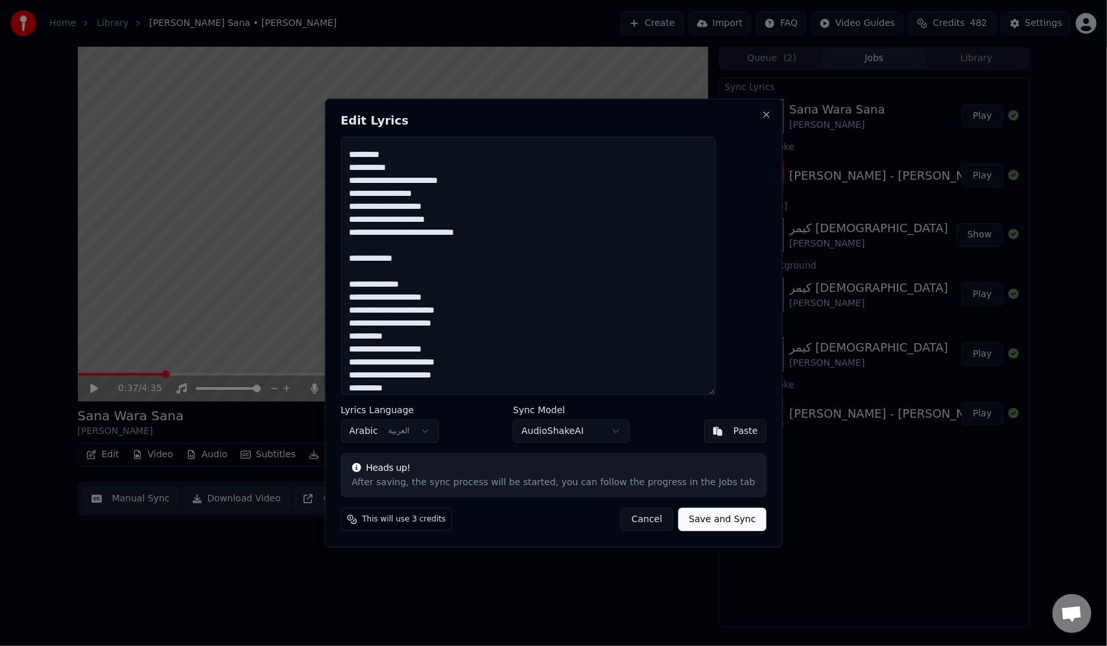
drag, startPoint x: 669, startPoint y: 287, endPoint x: 733, endPoint y: 259, distance: 70.0
click at [716, 259] on textarea at bounding box center [528, 266] width 375 height 258
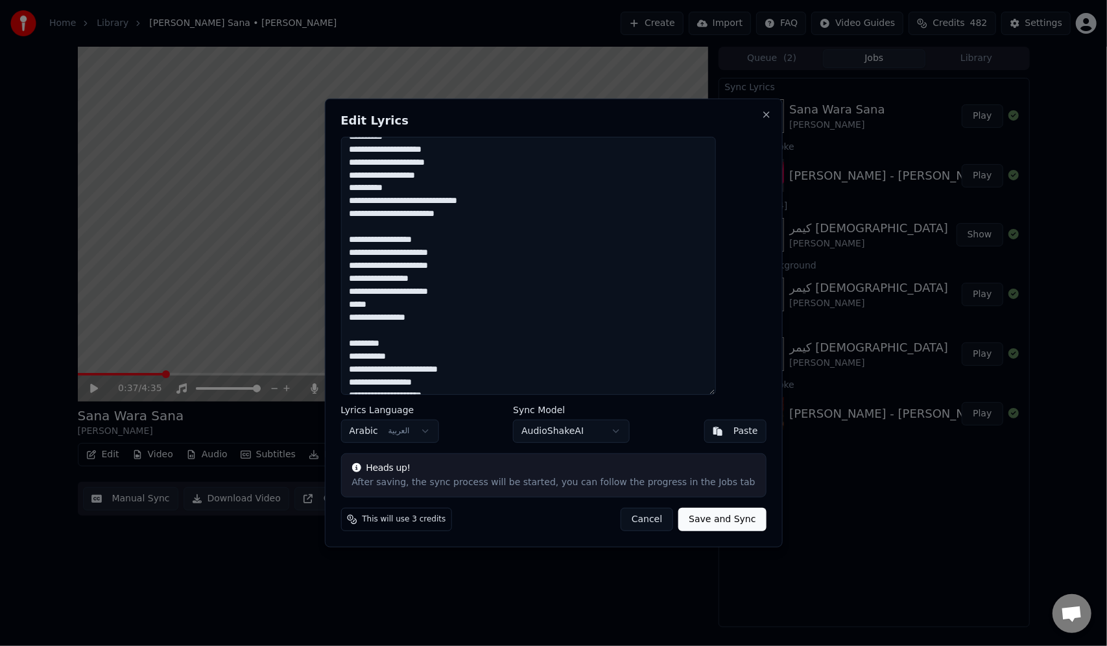
scroll to position [383, 0]
drag, startPoint x: 677, startPoint y: 352, endPoint x: 735, endPoint y: 345, distance: 58.7
click at [716, 345] on textarea at bounding box center [528, 266] width 375 height 258
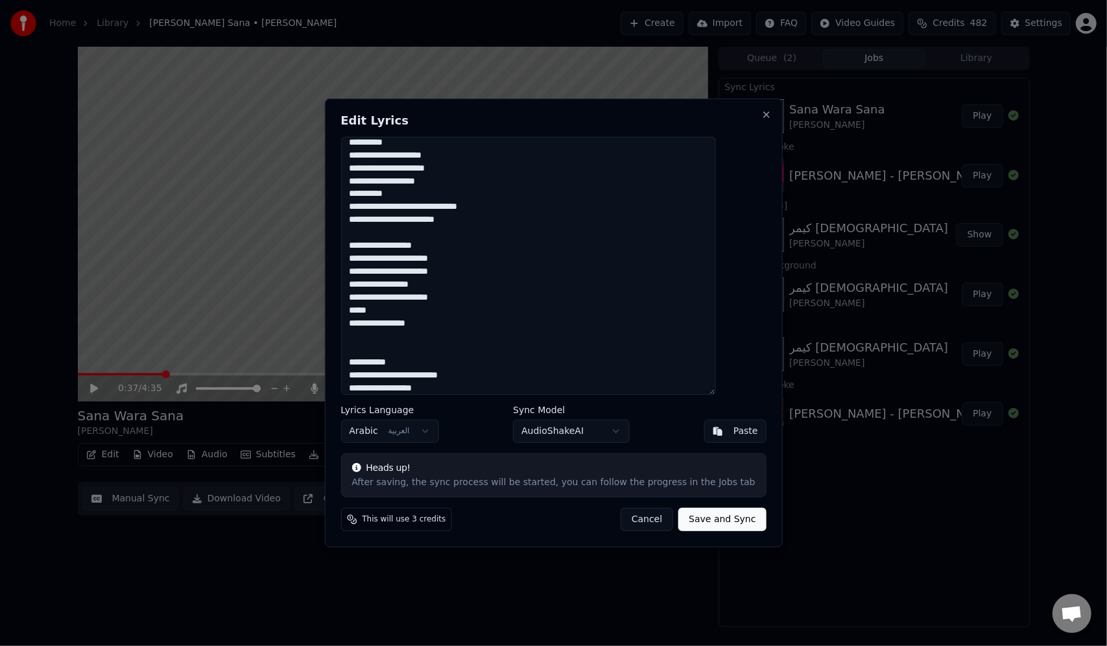
drag, startPoint x: 523, startPoint y: 337, endPoint x: 385, endPoint y: 202, distance: 193.1
click at [385, 202] on textarea at bounding box center [528, 266] width 375 height 258
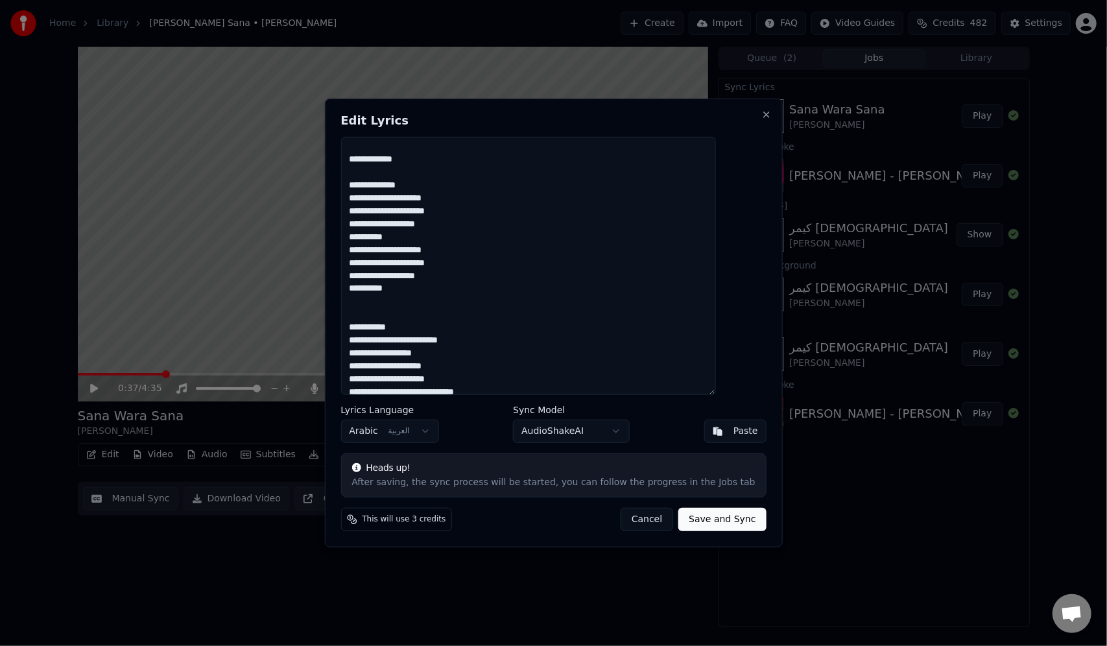
scroll to position [253, 0]
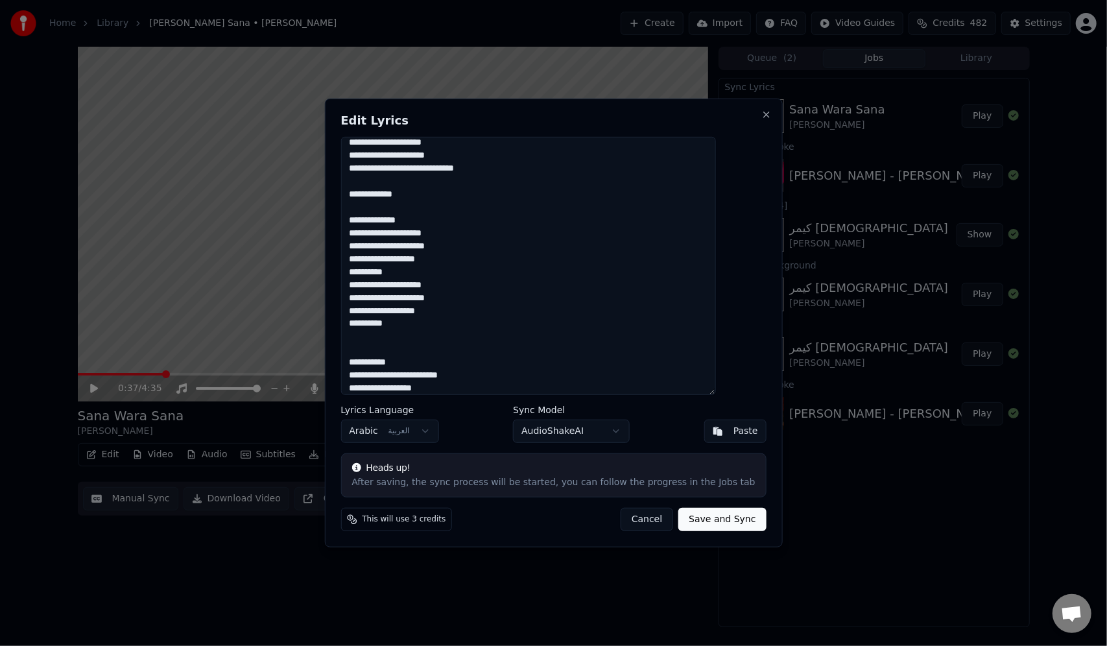
drag, startPoint x: 670, startPoint y: 219, endPoint x: 736, endPoint y: 192, distance: 71.0
click at [716, 192] on textarea at bounding box center [528, 266] width 375 height 258
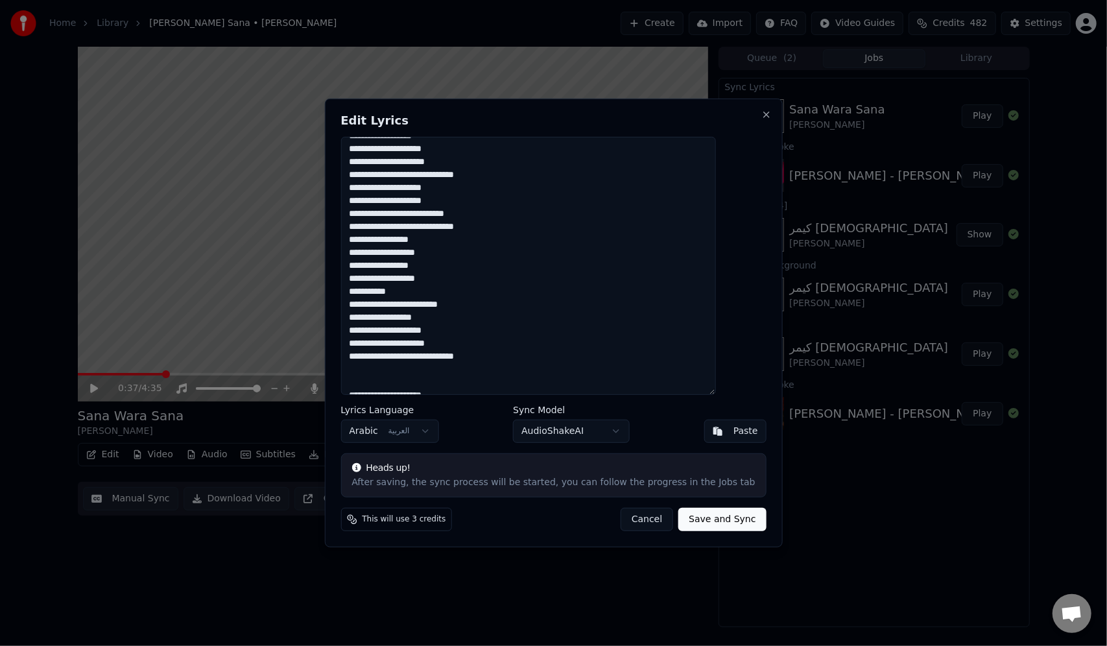
scroll to position [0, 0]
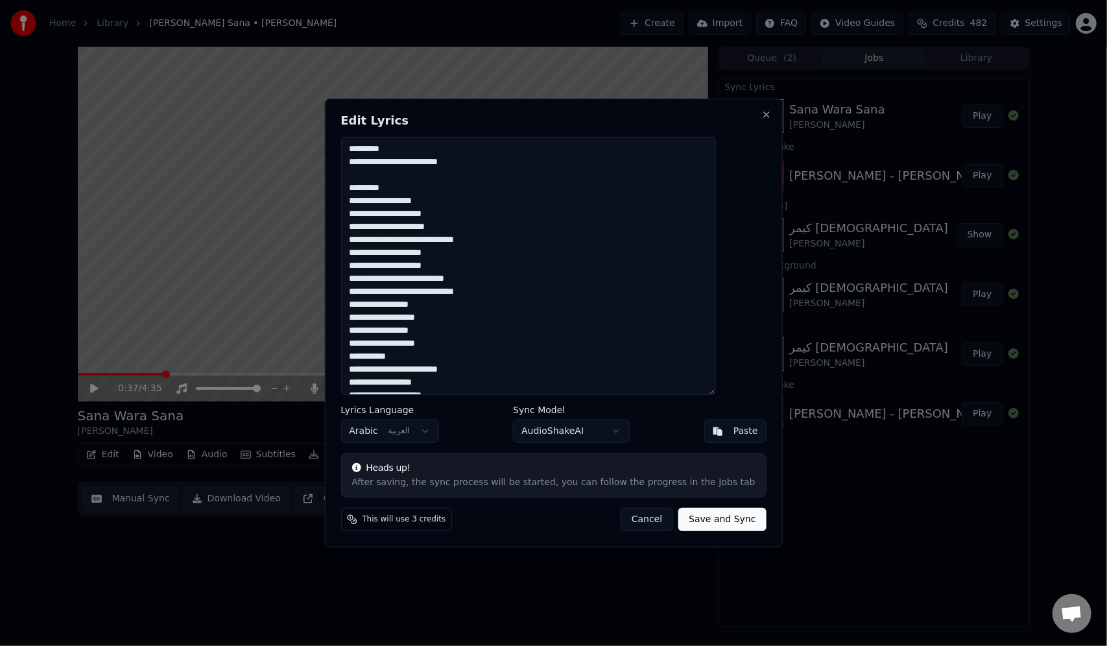
drag, startPoint x: 692, startPoint y: 184, endPoint x: 735, endPoint y: 182, distance: 43.5
click at [716, 182] on textarea at bounding box center [528, 266] width 375 height 258
drag, startPoint x: 690, startPoint y: 149, endPoint x: 733, endPoint y: 146, distance: 43.5
click at [716, 146] on textarea at bounding box center [528, 266] width 375 height 258
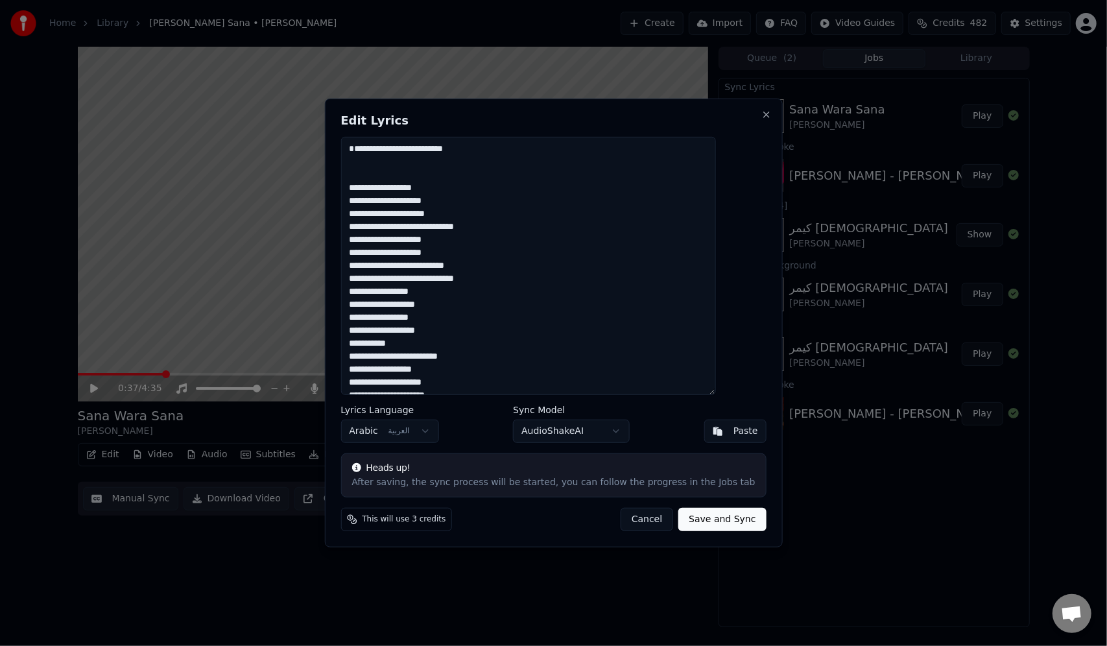
click at [697, 527] on button "Save and Sync" at bounding box center [723, 519] width 88 height 23
type textarea "**********"
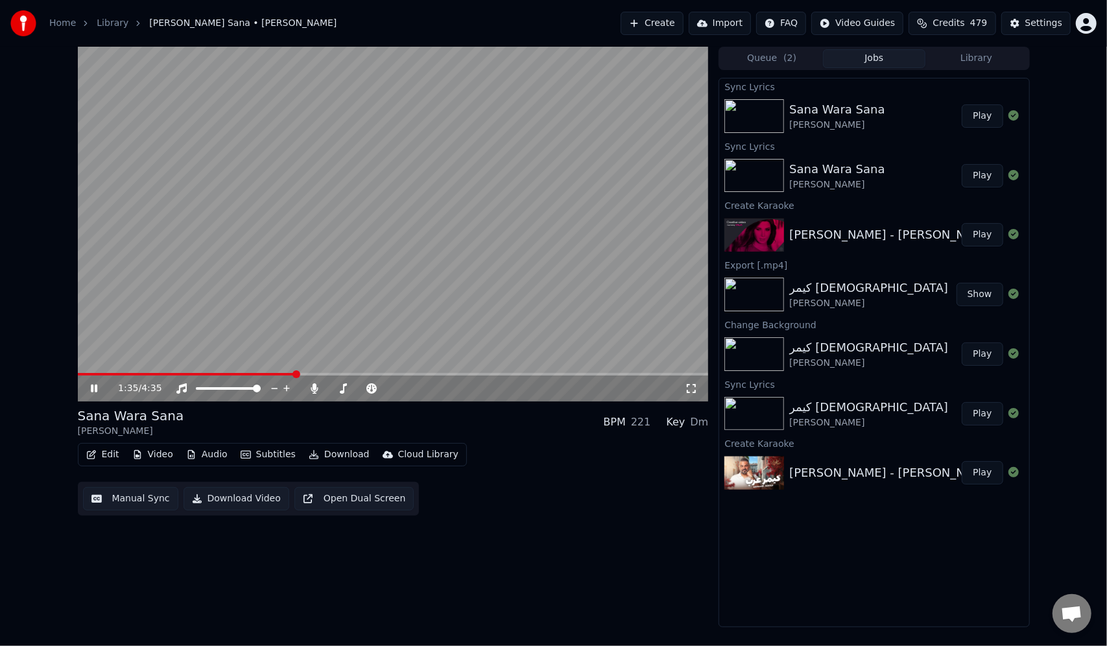
click at [90, 374] on span at bounding box center [187, 374] width 218 height 3
click at [692, 388] on icon at bounding box center [691, 388] width 13 height 10
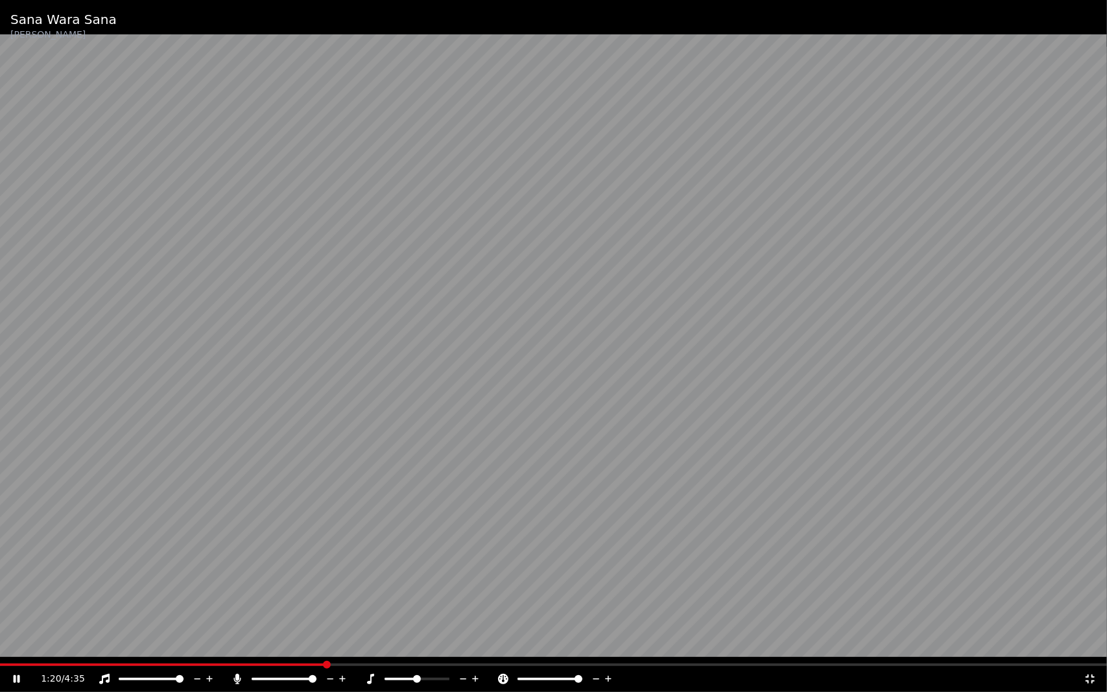
click at [354, 646] on div "1:20 / 4:35" at bounding box center [553, 679] width 1107 height 26
click at [354, 646] on span at bounding box center [553, 665] width 1107 height 3
click at [382, 646] on span at bounding box center [553, 665] width 1107 height 3
click at [409, 646] on video at bounding box center [553, 346] width 1107 height 692
click at [411, 646] on span at bounding box center [553, 665] width 1107 height 3
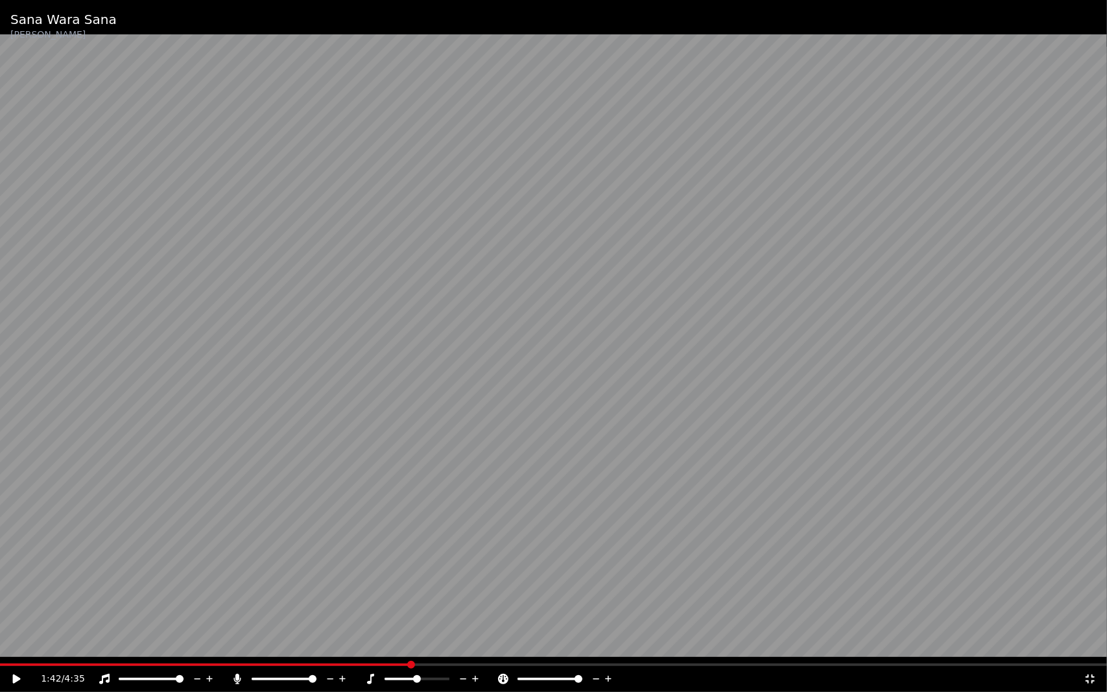
click at [409, 583] on video at bounding box center [553, 346] width 1107 height 692
click at [679, 646] on span at bounding box center [553, 665] width 1107 height 3
click at [723, 646] on span at bounding box center [553, 665] width 1107 height 3
click at [740, 646] on span at bounding box center [553, 665] width 1107 height 3
click at [547, 646] on span at bounding box center [548, 679] width 8 height 8
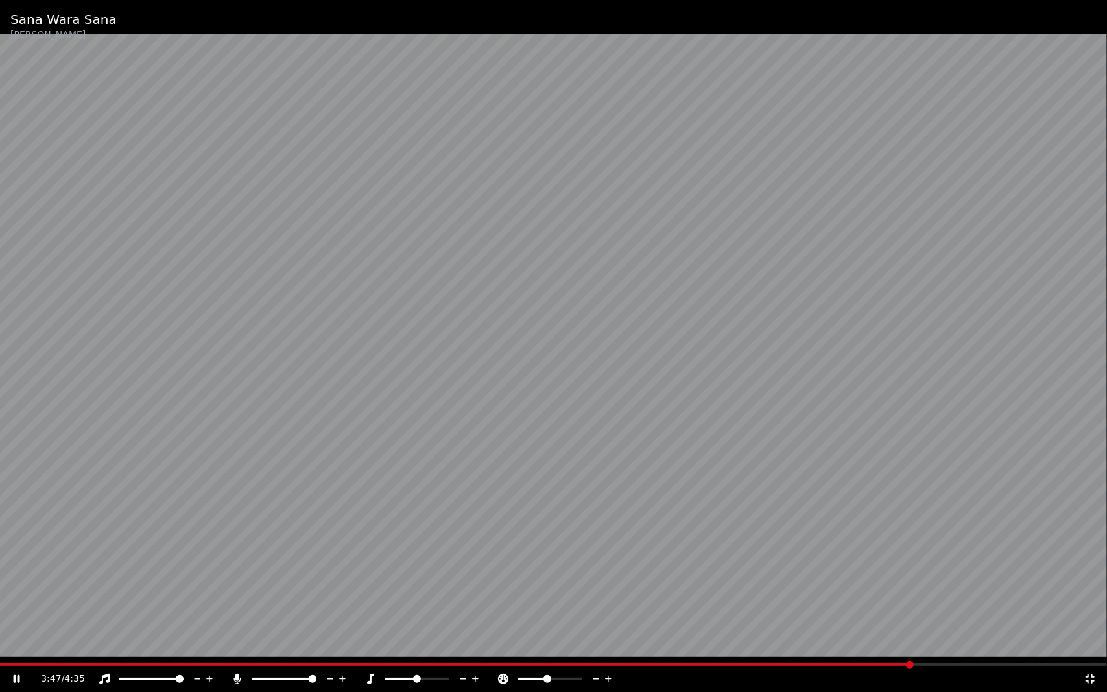
click at [595, 646] on icon at bounding box center [597, 679] width 6 height 1
click at [1089, 646] on icon at bounding box center [1090, 679] width 13 height 10
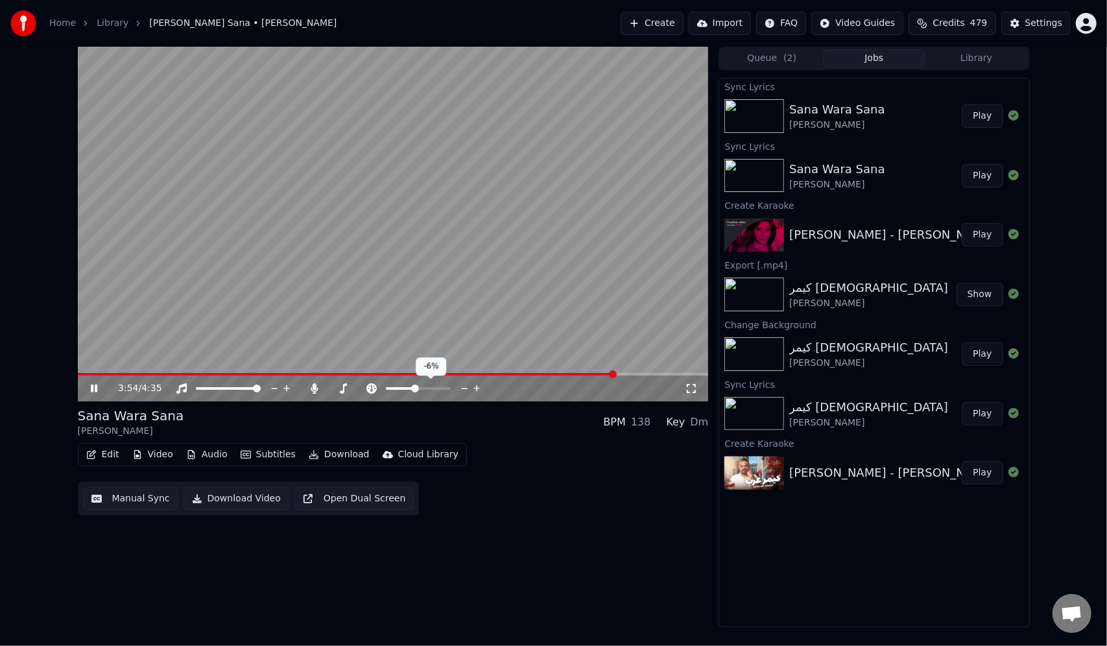
click at [476, 387] on icon at bounding box center [477, 388] width 12 height 13
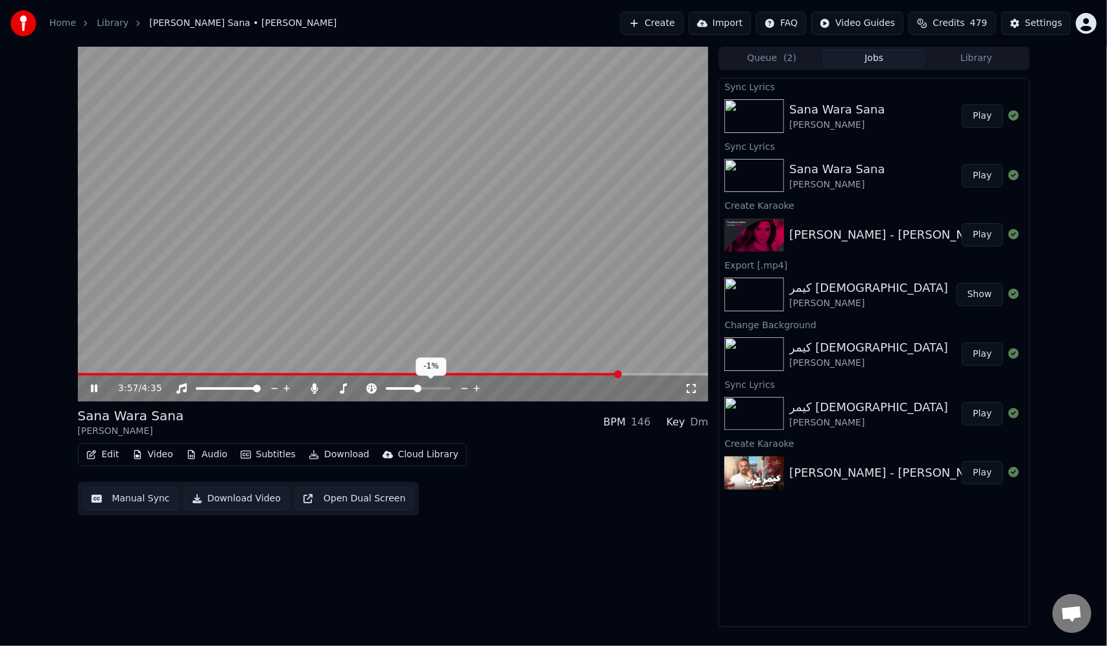
click at [476, 387] on icon at bounding box center [477, 388] width 12 height 13
click at [314, 392] on icon at bounding box center [314, 388] width 7 height 10
click at [315, 392] on icon at bounding box center [314, 388] width 13 height 10
click at [315, 391] on icon at bounding box center [314, 388] width 7 height 10
click at [141, 454] on button "Video" at bounding box center [152, 455] width 51 height 18
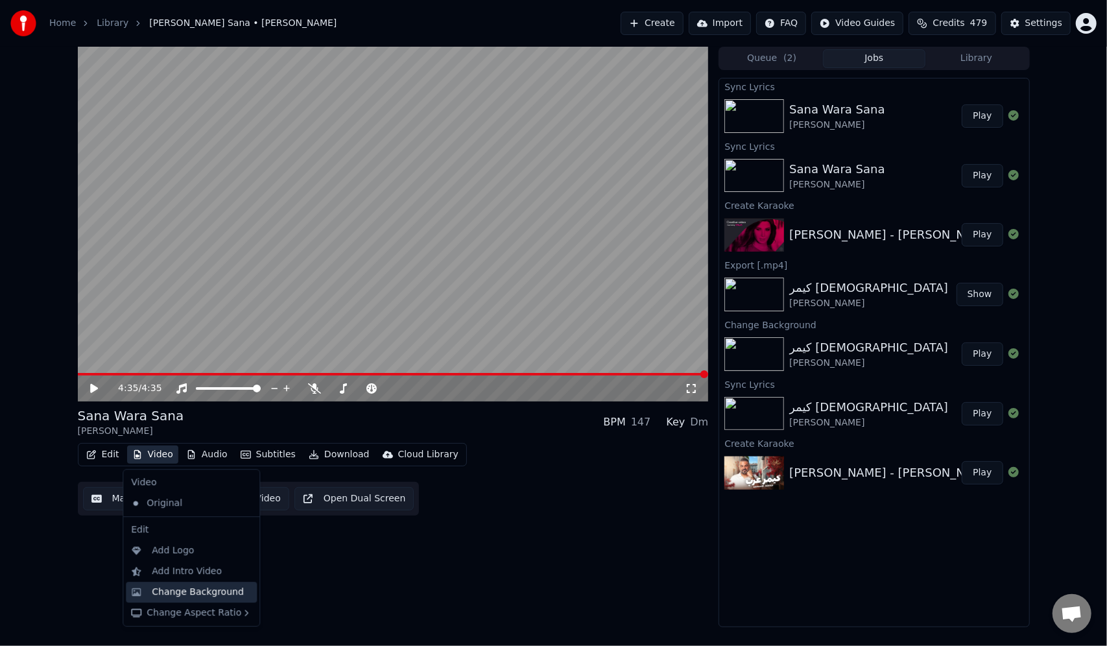
click at [185, 594] on div "Change Background" at bounding box center [198, 592] width 92 height 13
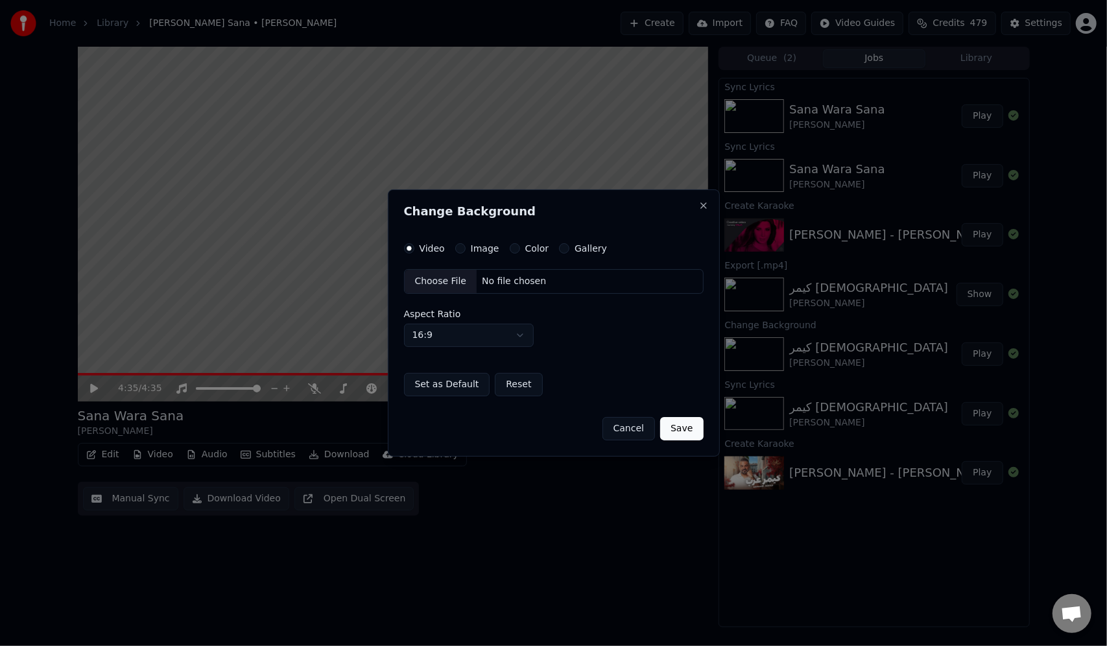
click at [486, 250] on label "Image" at bounding box center [485, 248] width 29 height 9
click at [466, 250] on button "Image" at bounding box center [460, 248] width 10 height 10
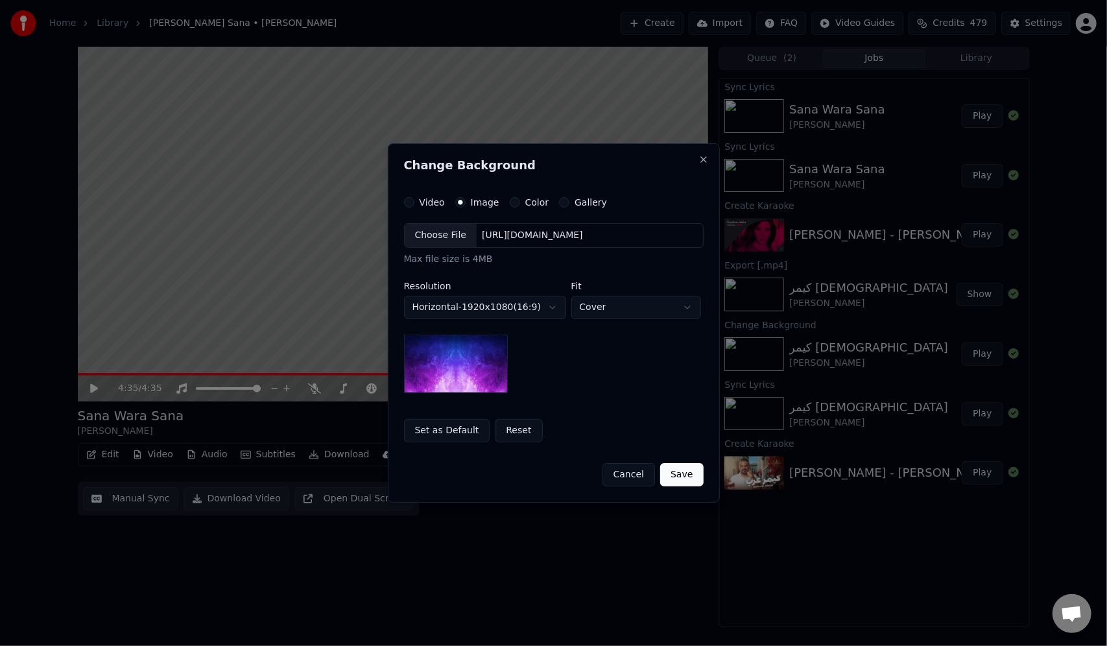
click at [473, 363] on img at bounding box center [456, 364] width 104 height 58
click at [507, 232] on div "[URL][DOMAIN_NAME]" at bounding box center [533, 235] width 112 height 13
click at [615, 316] on body "**********" at bounding box center [553, 323] width 1107 height 646
select select "*******"
click at [691, 472] on button "Save" at bounding box center [681, 474] width 43 height 23
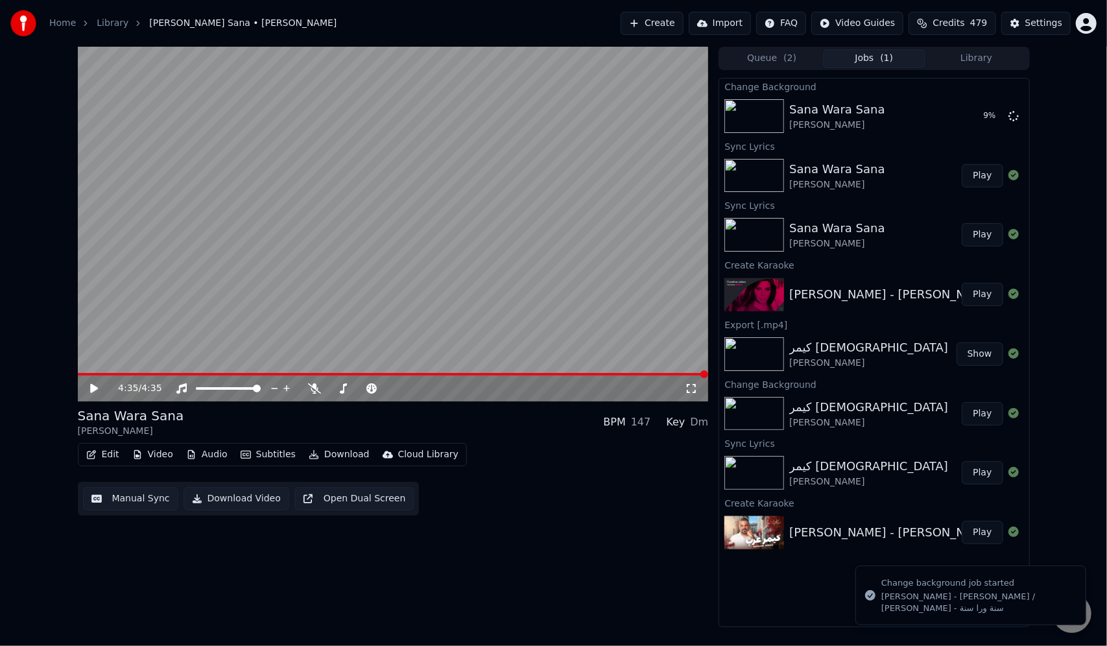
click at [152, 455] on button "Video" at bounding box center [152, 455] width 51 height 18
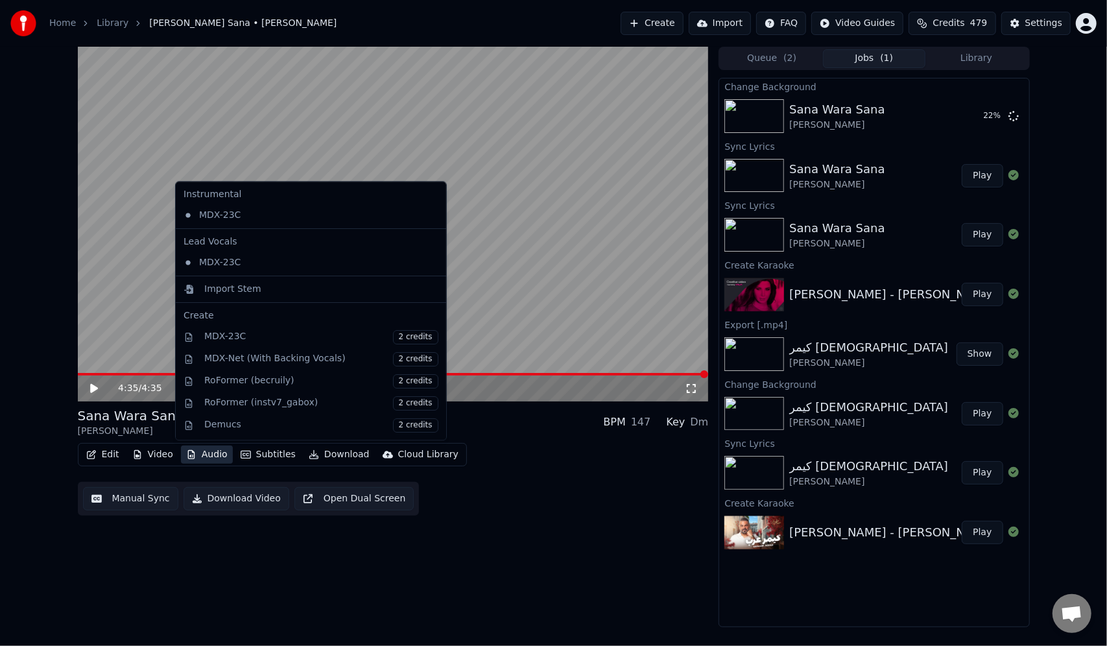
click at [578, 537] on div "4:35 / 4:35 [PERSON_NAME] [PERSON_NAME] BPM 147 Key Dm Edit Video Audio Subtitl…" at bounding box center [393, 337] width 631 height 581
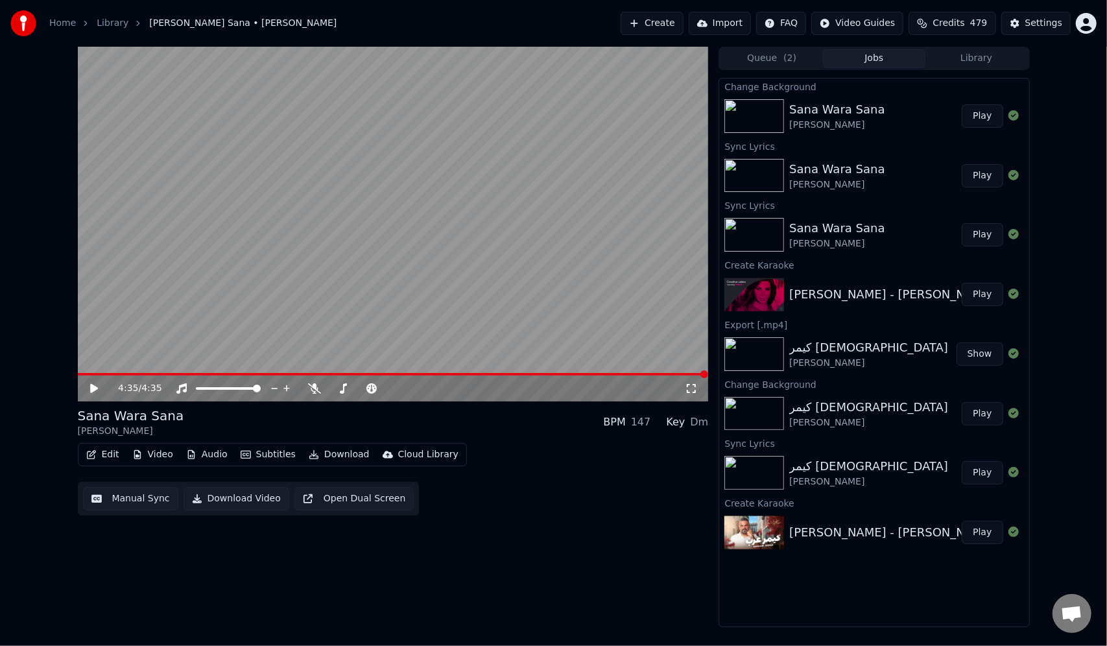
click at [163, 456] on button "Video" at bounding box center [152, 455] width 51 height 18
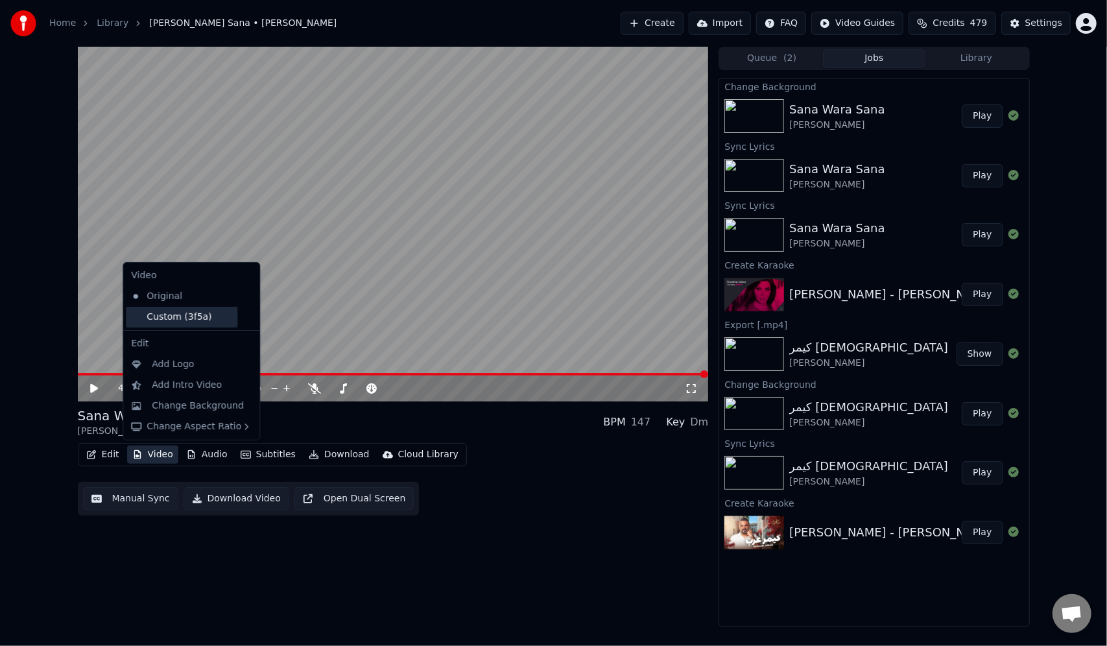
click at [175, 326] on div "Custom (3f5a)" at bounding box center [182, 317] width 112 height 21
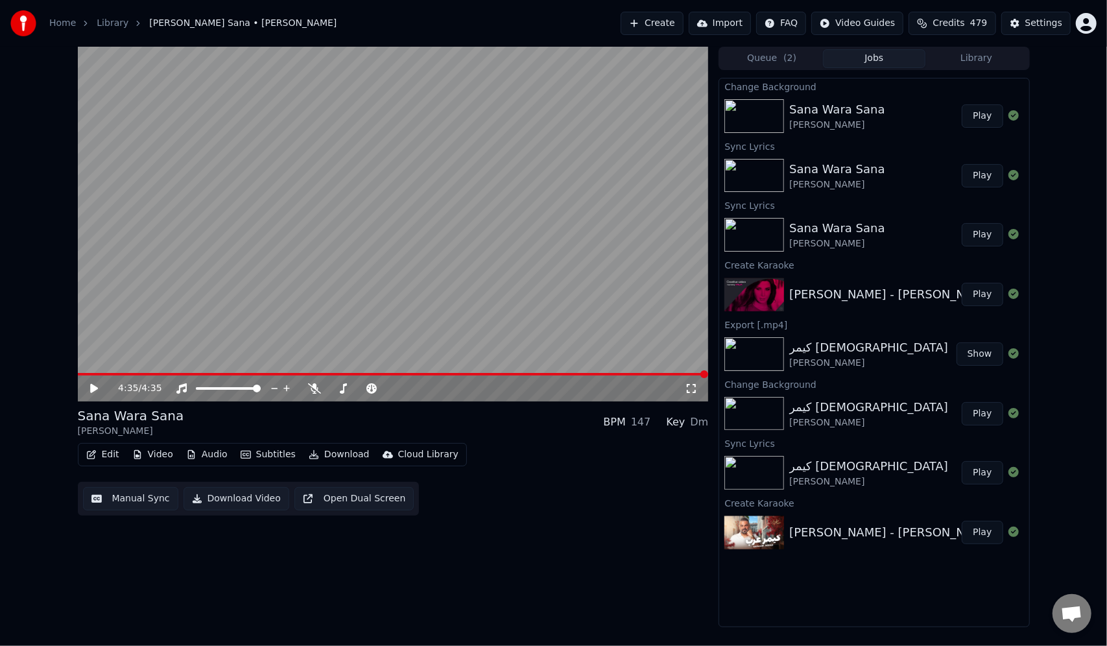
click at [330, 455] on button "Download" at bounding box center [339, 455] width 71 height 18
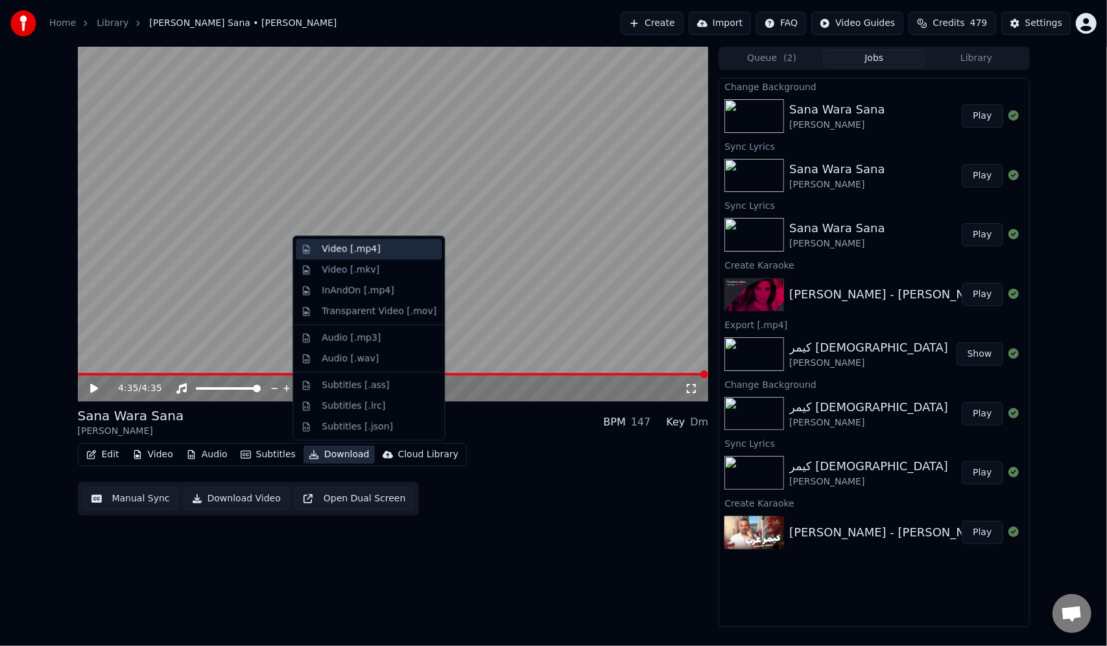
click at [335, 251] on div "Video [.mp4]" at bounding box center [351, 249] width 58 height 13
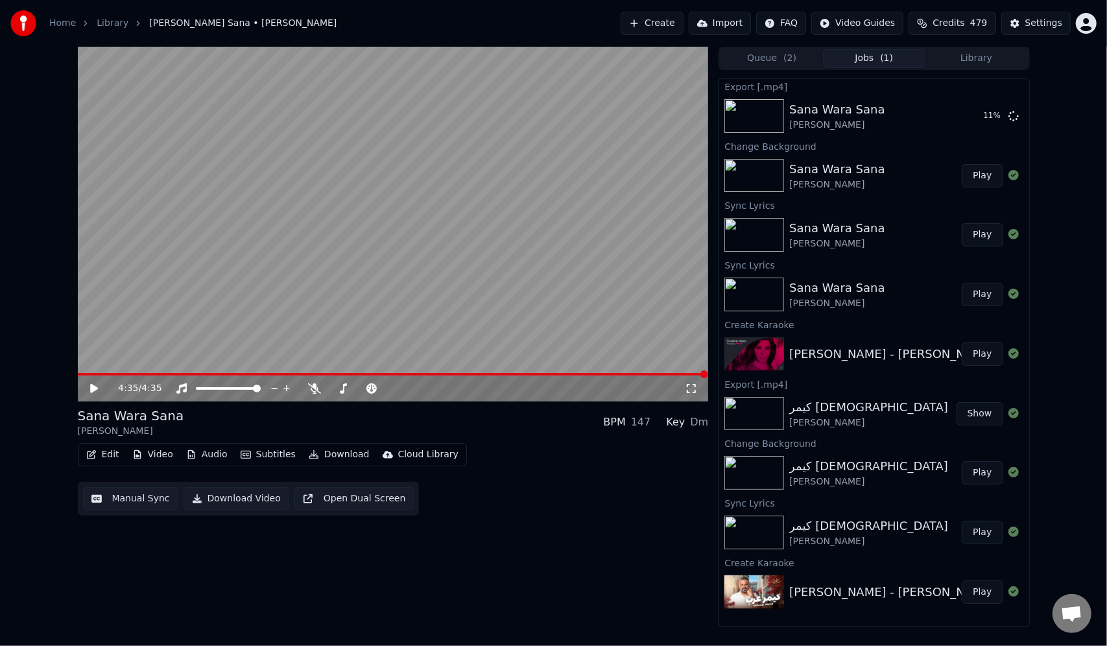
click at [947, 22] on span "Credits" at bounding box center [949, 23] width 32 height 13
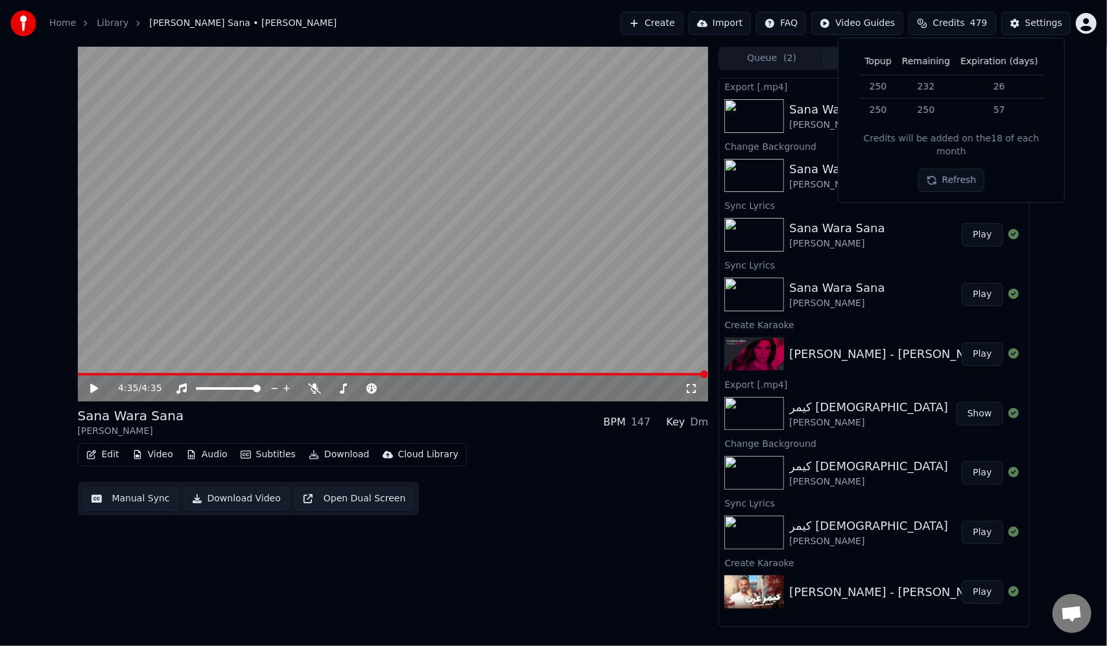
click at [947, 22] on span "Credits" at bounding box center [949, 23] width 32 height 13
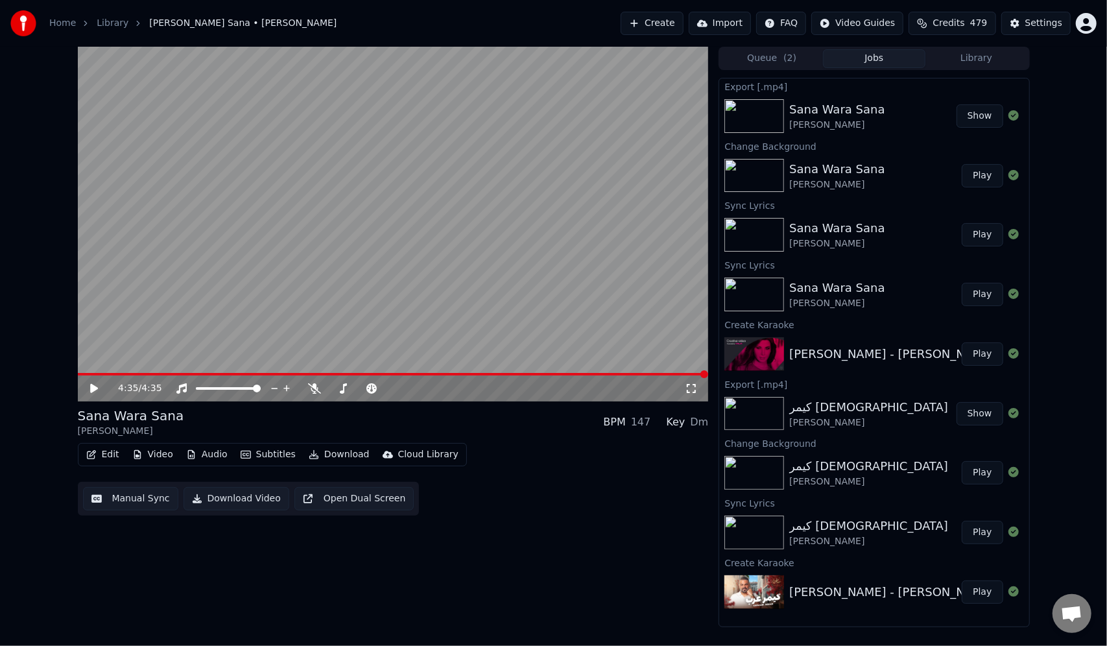
click at [815, 215] on div "Sana Wara Sana [PERSON_NAME] Play" at bounding box center [873, 235] width 309 height 44
click at [793, 183] on div "[PERSON_NAME]" at bounding box center [837, 184] width 95 height 13
click at [790, 115] on div "Sana Wara Sana" at bounding box center [837, 110] width 95 height 18
